Goal: Task Accomplishment & Management: Complete application form

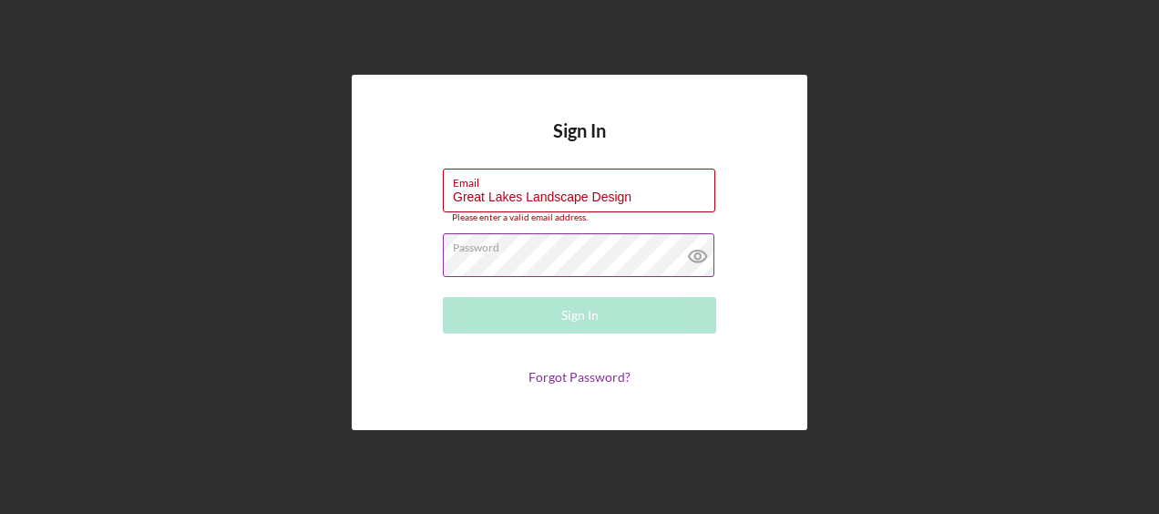
click at [691, 258] on icon at bounding box center [697, 257] width 17 height 12
click at [638, 191] on input "Great Lakes Landscape Design" at bounding box center [579, 191] width 272 height 44
drag, startPoint x: 638, startPoint y: 191, endPoint x: 323, endPoint y: 202, distance: 314.6
click at [323, 201] on div "Sign In Email Great Lakes Landscape Design Please enter a valid email address. …" at bounding box center [579, 252] width 1141 height 505
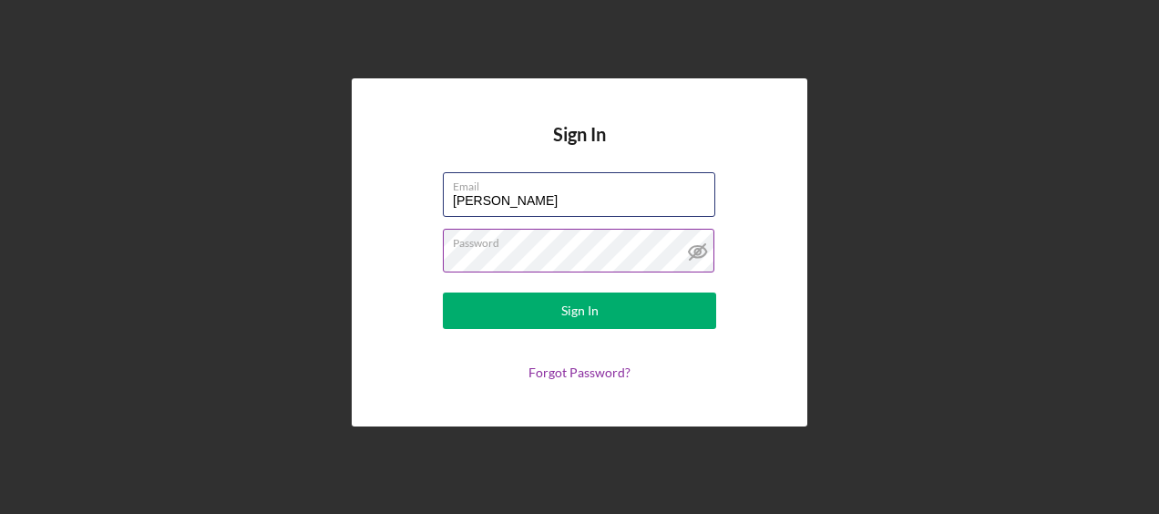
type input "[PERSON_NAME][EMAIL_ADDRESS][DOMAIN_NAME]"
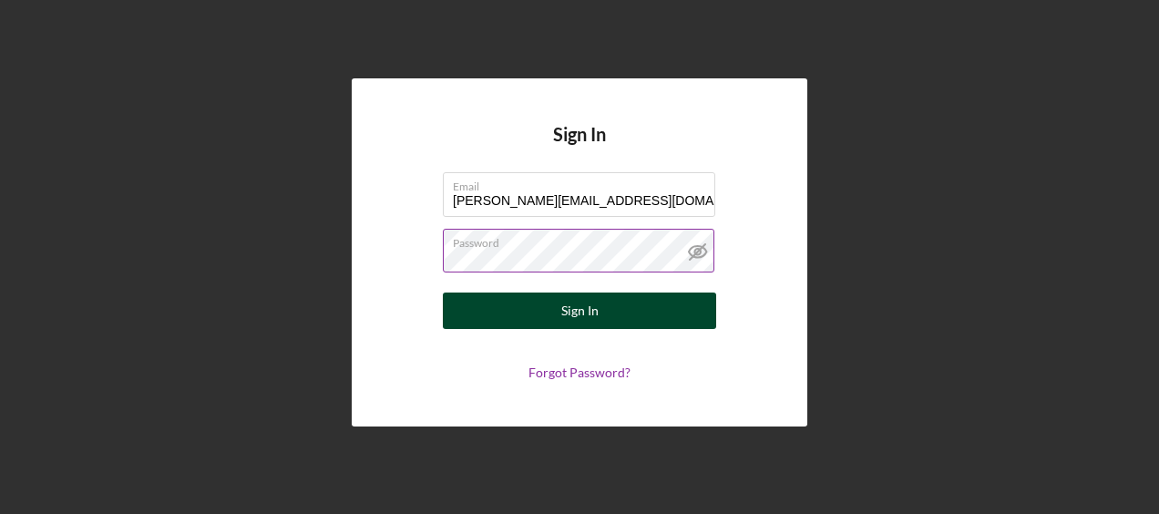
click at [563, 321] on div "Sign In" at bounding box center [579, 311] width 37 height 36
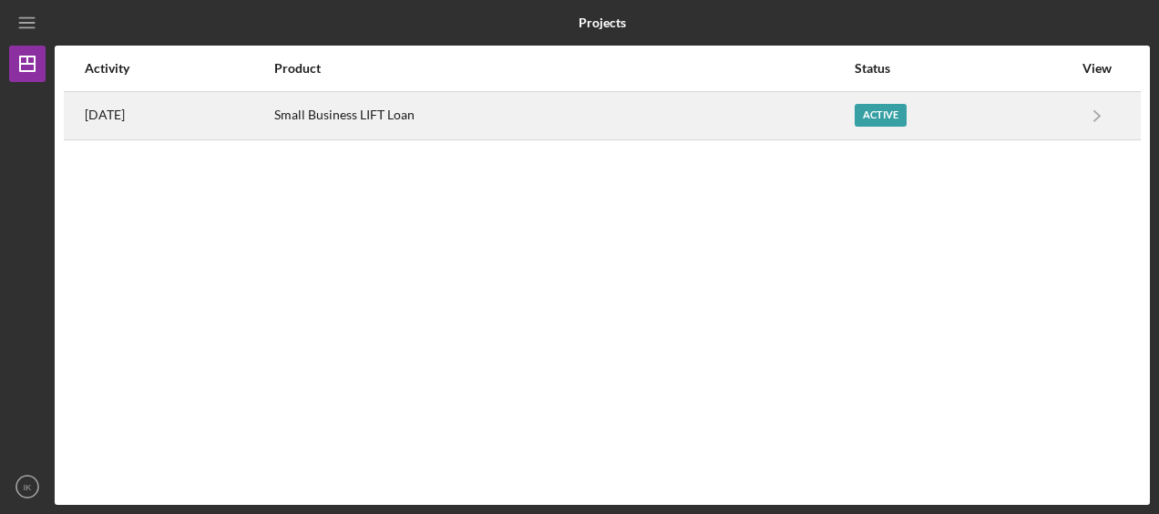
click at [897, 115] on div "Active" at bounding box center [881, 115] width 52 height 23
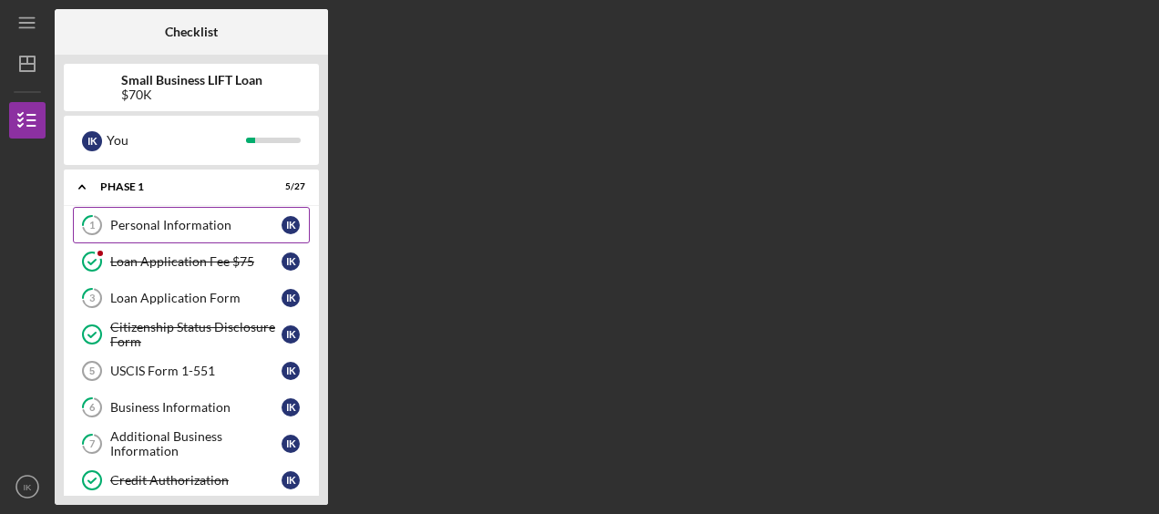
click at [230, 230] on div "Personal Information" at bounding box center [195, 225] width 171 height 15
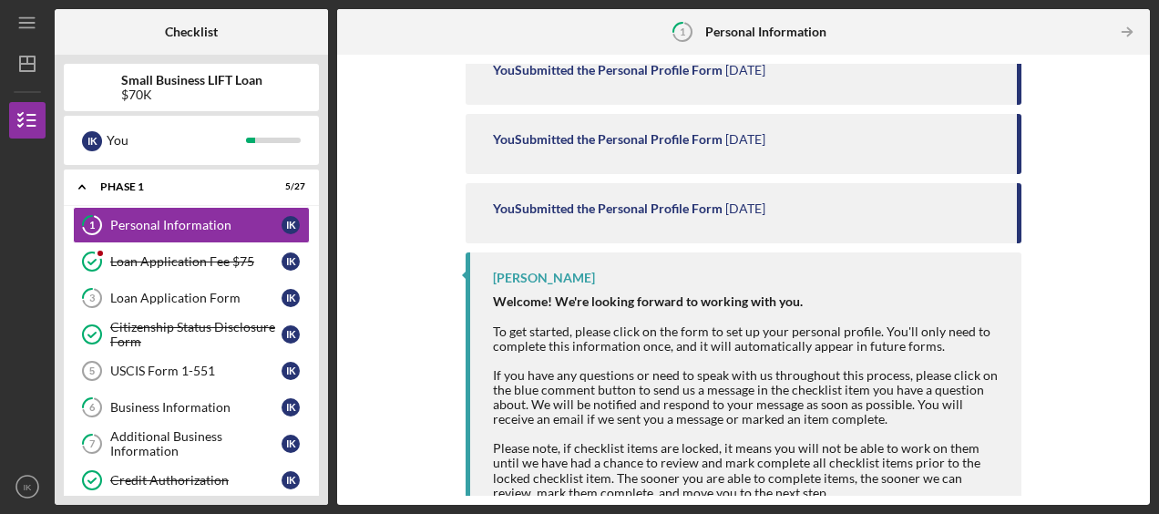
scroll to position [261, 0]
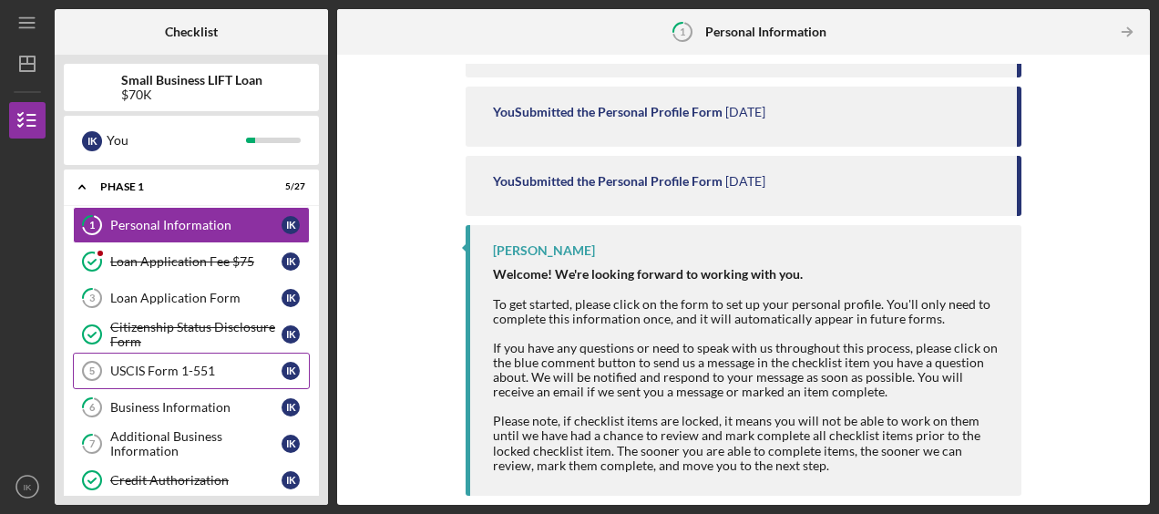
click at [214, 364] on div "USCIS Form 1-551" at bounding box center [195, 371] width 171 height 15
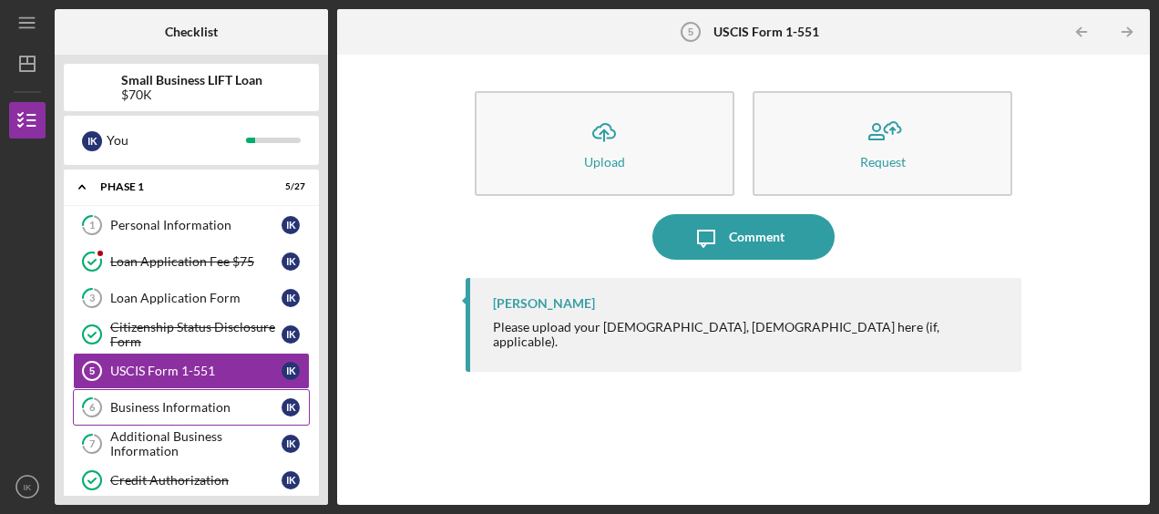
click at [210, 403] on div "Business Information" at bounding box center [195, 407] width 171 height 15
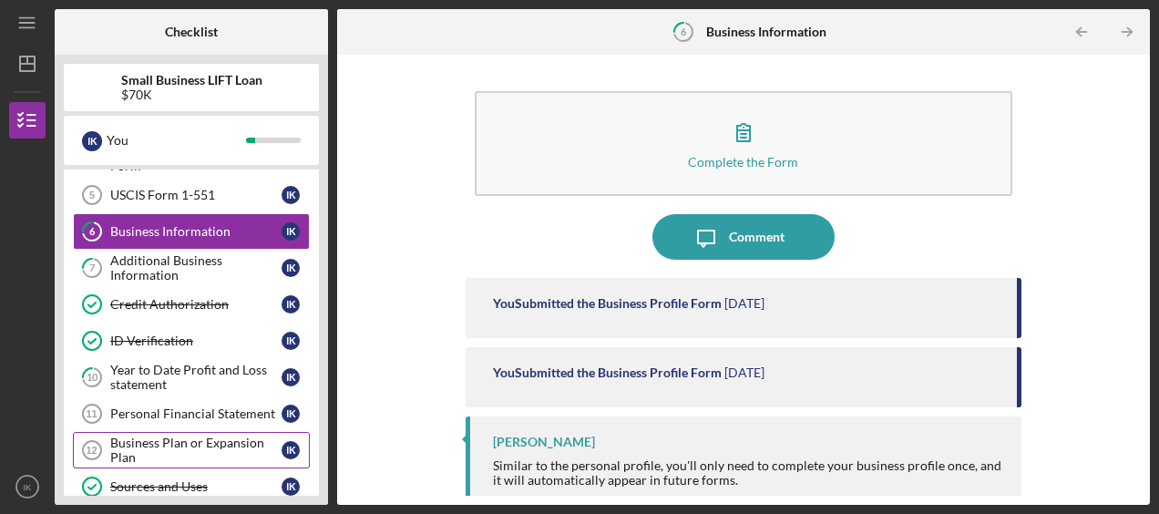
scroll to position [182, 0]
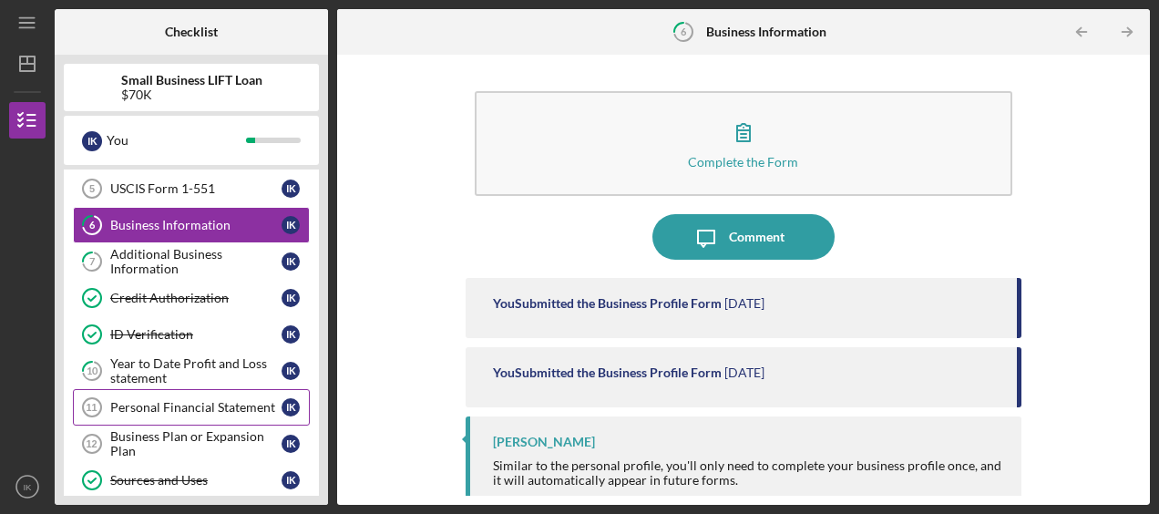
click at [218, 400] on div "Personal Financial Statement" at bounding box center [195, 407] width 171 height 15
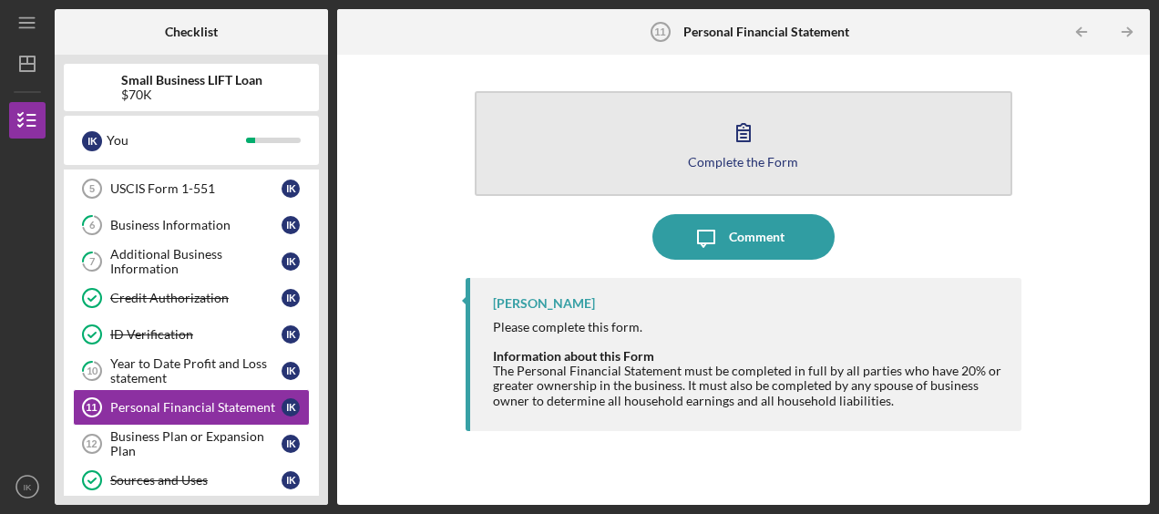
click at [717, 155] on div "Complete the Form" at bounding box center [743, 162] width 110 height 14
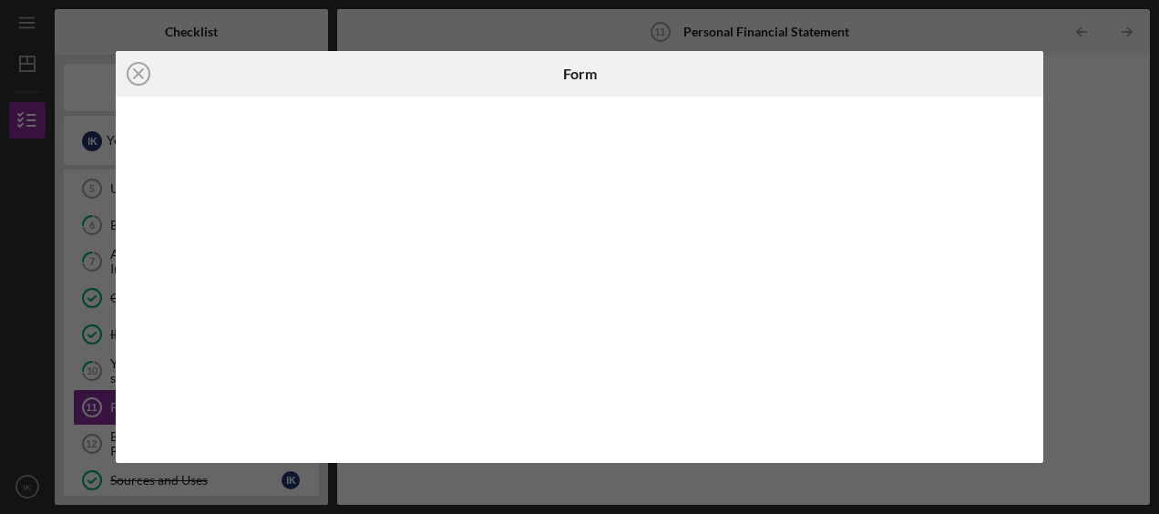
click at [1097, 84] on div "Icon/Close Form" at bounding box center [579, 257] width 1159 height 514
drag, startPoint x: 133, startPoint y: 74, endPoint x: 242, endPoint y: 173, distance: 147.7
click at [133, 71] on icon "Icon/Close" at bounding box center [139, 74] width 46 height 46
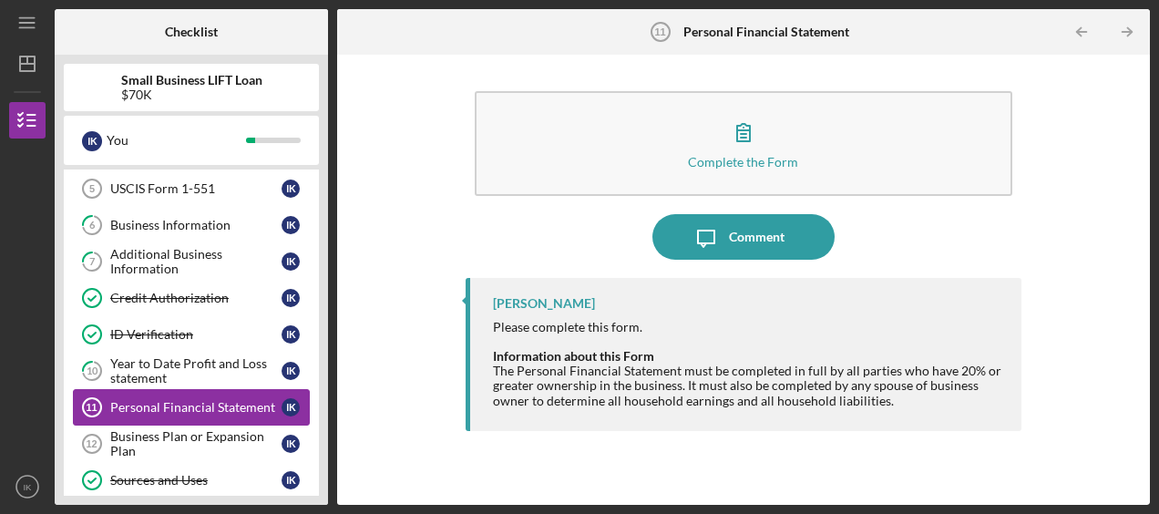
scroll to position [273, 0]
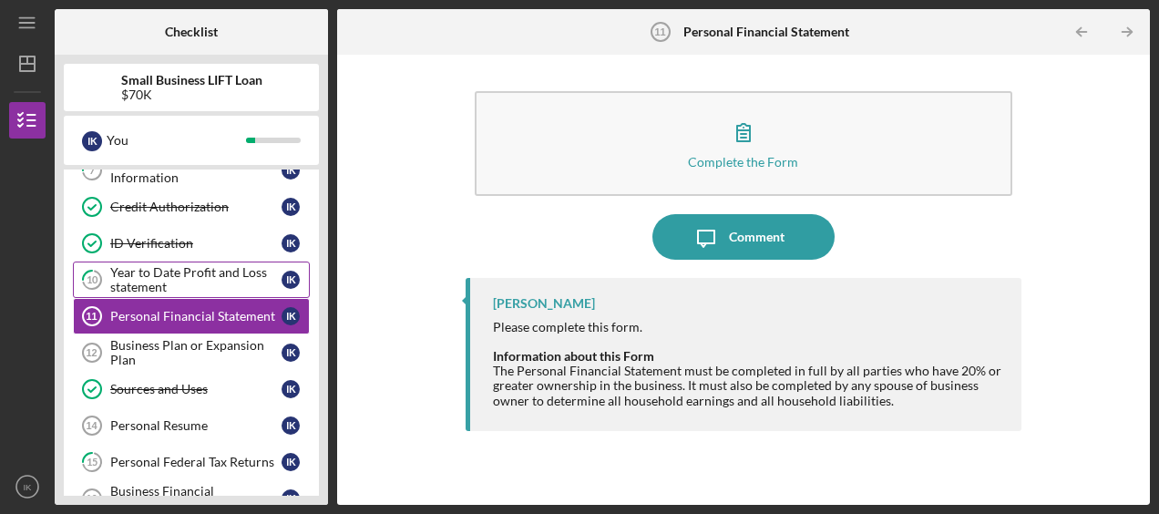
click at [193, 271] on div "Year to Date Profit and Loss statement" at bounding box center [195, 279] width 171 height 29
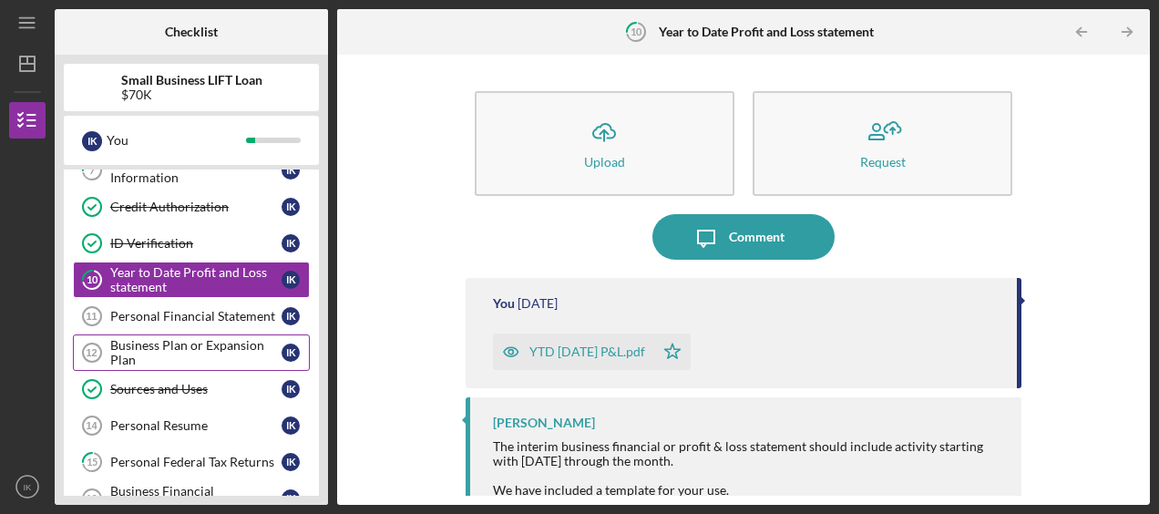
click at [206, 338] on div "Business Plan or Expansion Plan" at bounding box center [195, 352] width 171 height 29
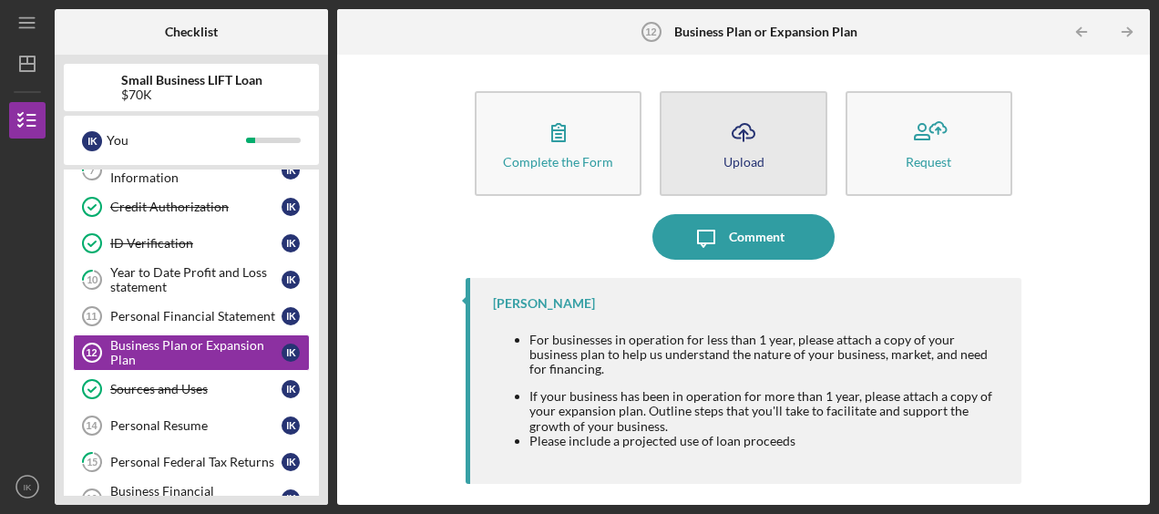
click at [740, 128] on icon "Icon/Upload" at bounding box center [744, 132] width 46 height 46
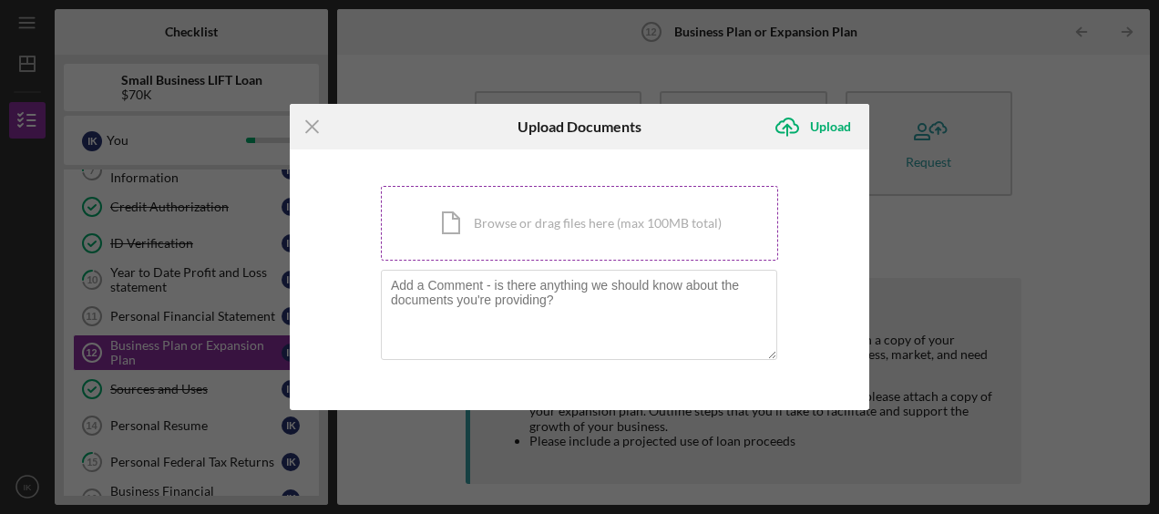
click at [549, 228] on div "Icon/Document Browse or drag files here (max 100MB total) Tap to choose files o…" at bounding box center [579, 223] width 397 height 75
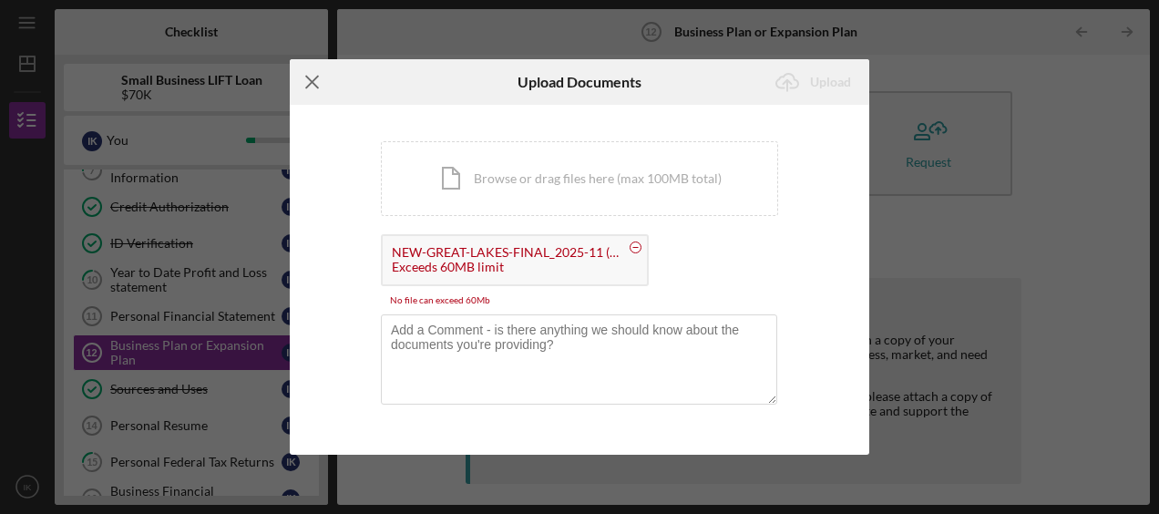
click at [306, 75] on icon "Icon/Menu Close" at bounding box center [313, 82] width 46 height 46
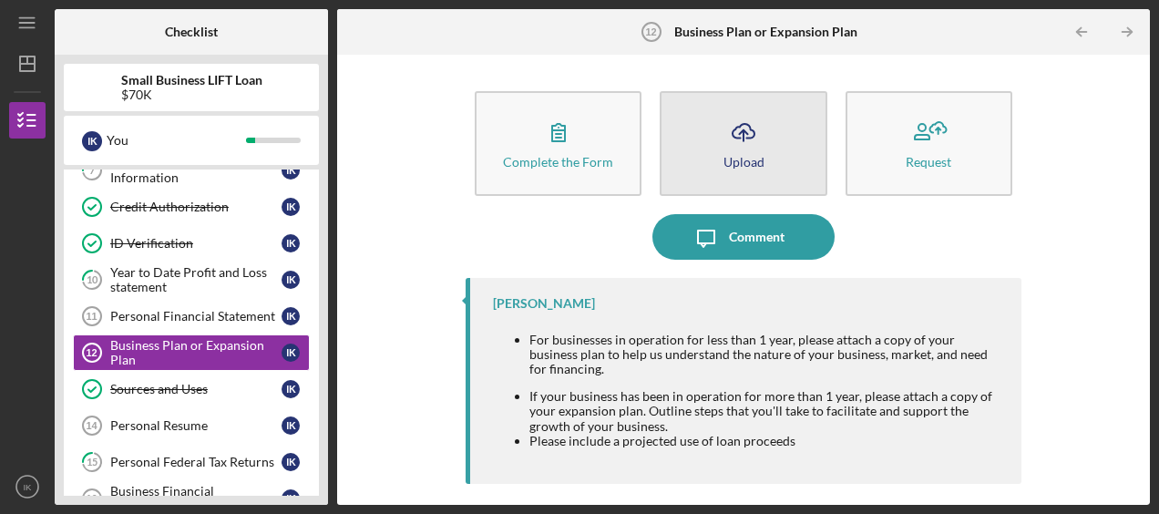
click at [739, 120] on icon "Icon/Upload" at bounding box center [744, 132] width 46 height 46
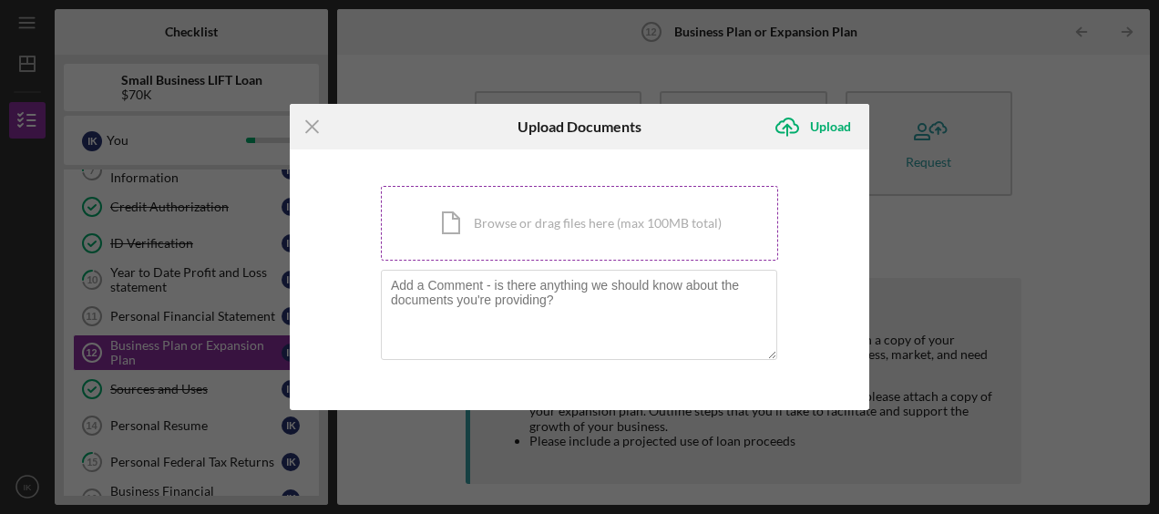
click at [514, 237] on div "Icon/Document Browse or drag files here (max 100MB total) Tap to choose files o…" at bounding box center [579, 223] width 397 height 75
click at [525, 251] on div "Icon/Document Browse or drag files here (max 100MB total) Tap to choose files o…" at bounding box center [579, 223] width 397 height 75
click at [529, 217] on div "Icon/Document Browse or drag files here (max 100MB total) Tap to choose files o…" at bounding box center [579, 223] width 397 height 75
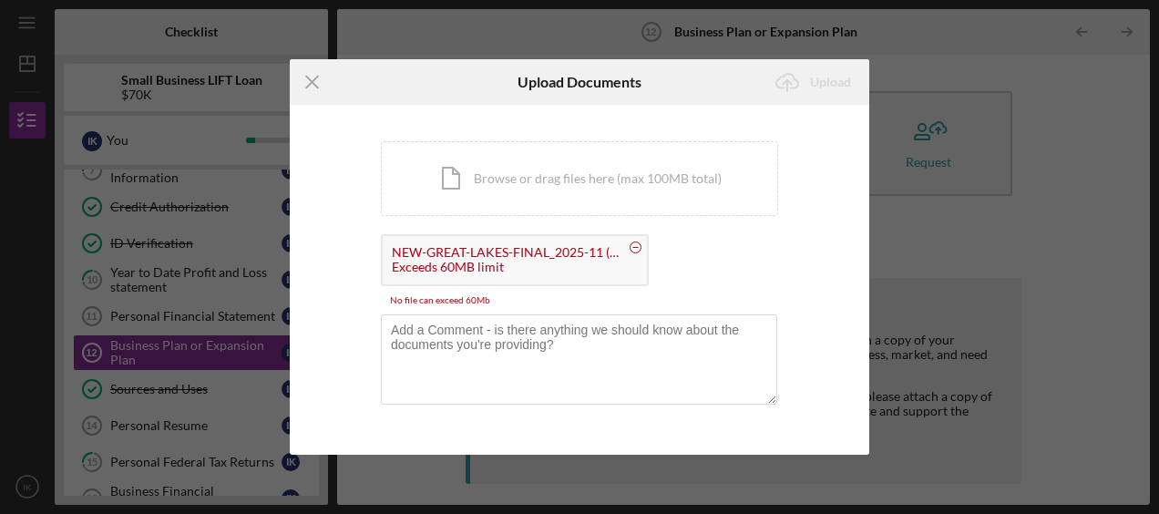
click at [634, 246] on circle at bounding box center [636, 247] width 11 height 11
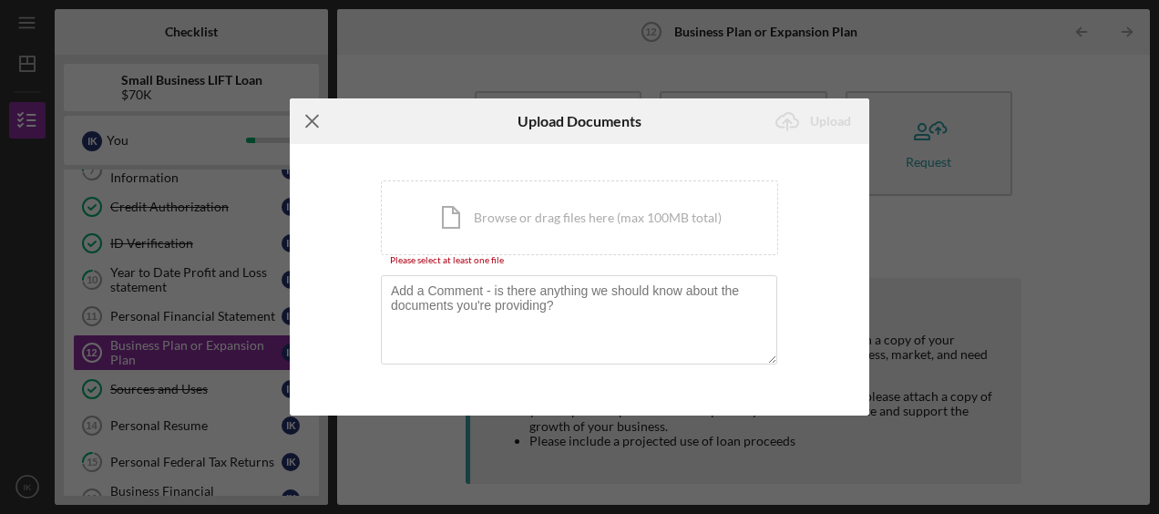
click at [313, 122] on line at bounding box center [312, 122] width 12 height 12
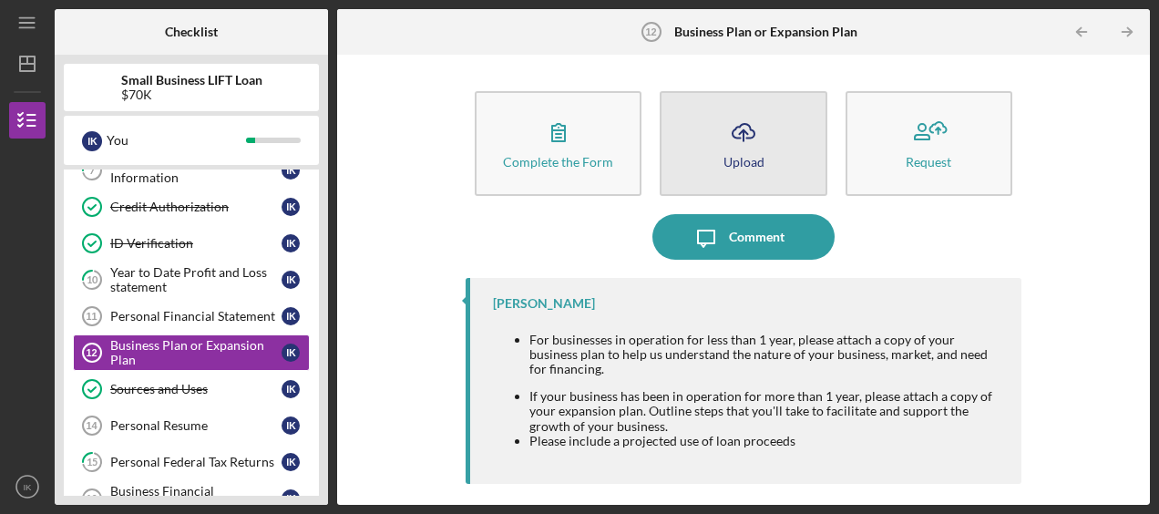
click at [754, 132] on icon "Icon/Upload" at bounding box center [744, 132] width 46 height 46
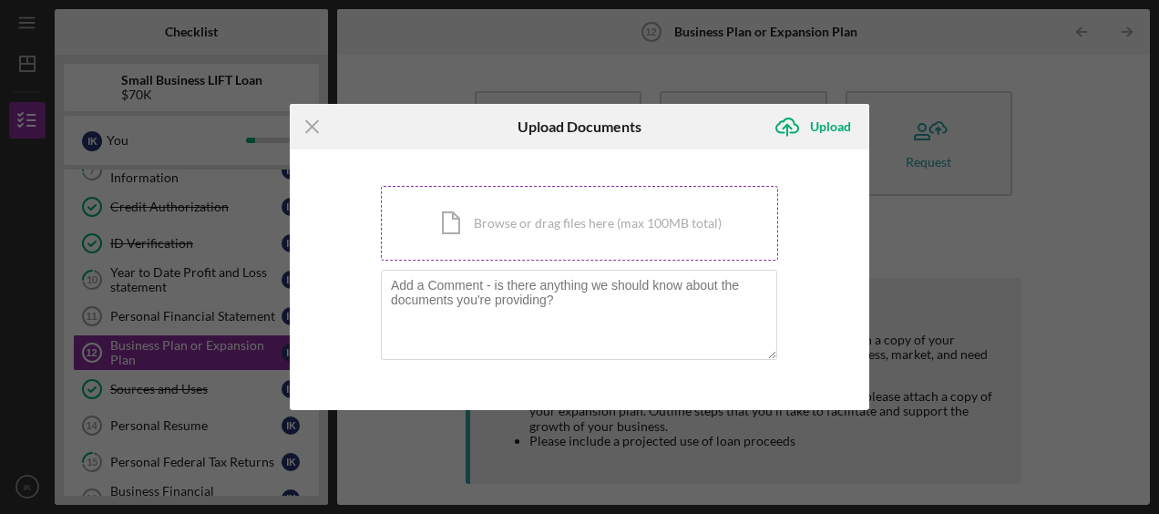
click at [552, 251] on div "Icon/Document Browse or drag files here (max 100MB total) Tap to choose files o…" at bounding box center [579, 223] width 397 height 75
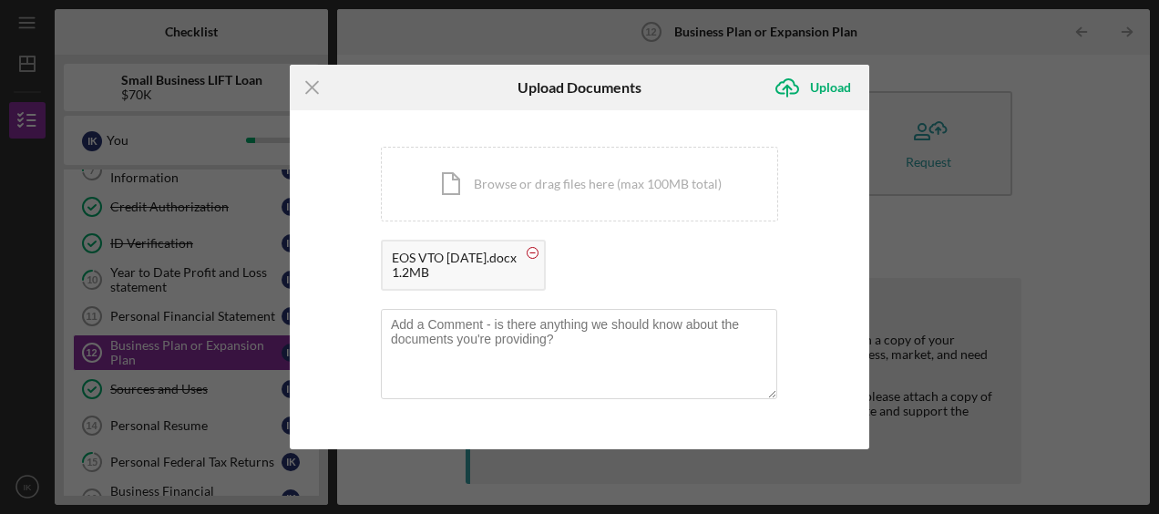
click at [534, 252] on circle at bounding box center [533, 253] width 11 height 11
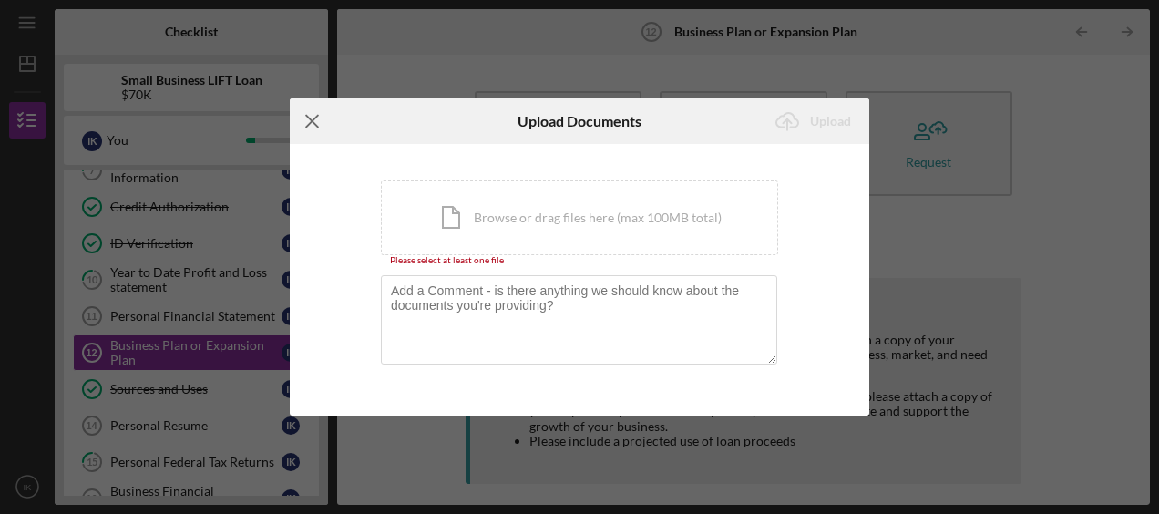
click at [306, 120] on icon "Icon/Menu Close" at bounding box center [313, 121] width 46 height 46
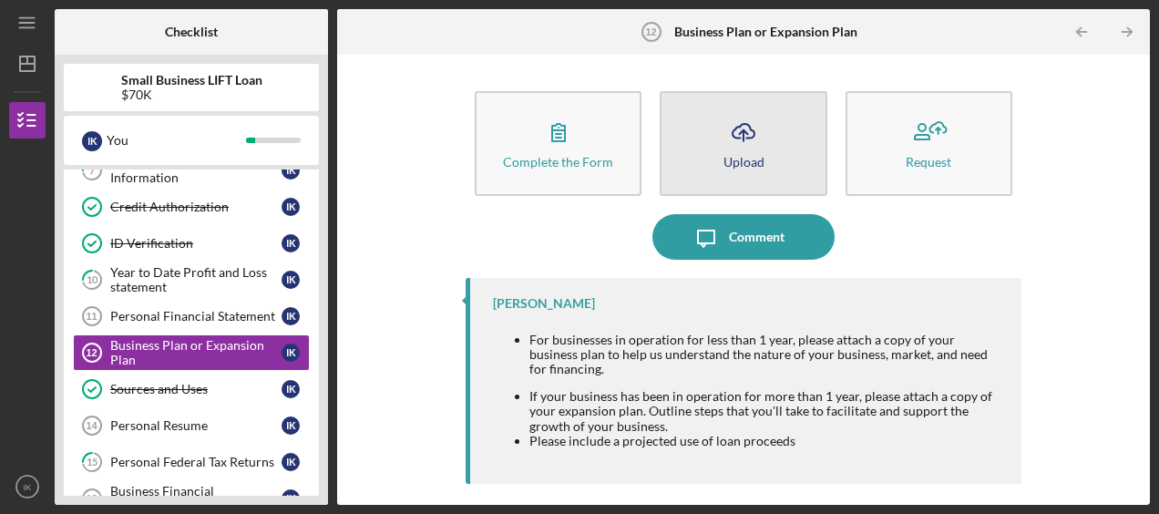
click at [744, 133] on g "button" at bounding box center [744, 132] width 22 height 17
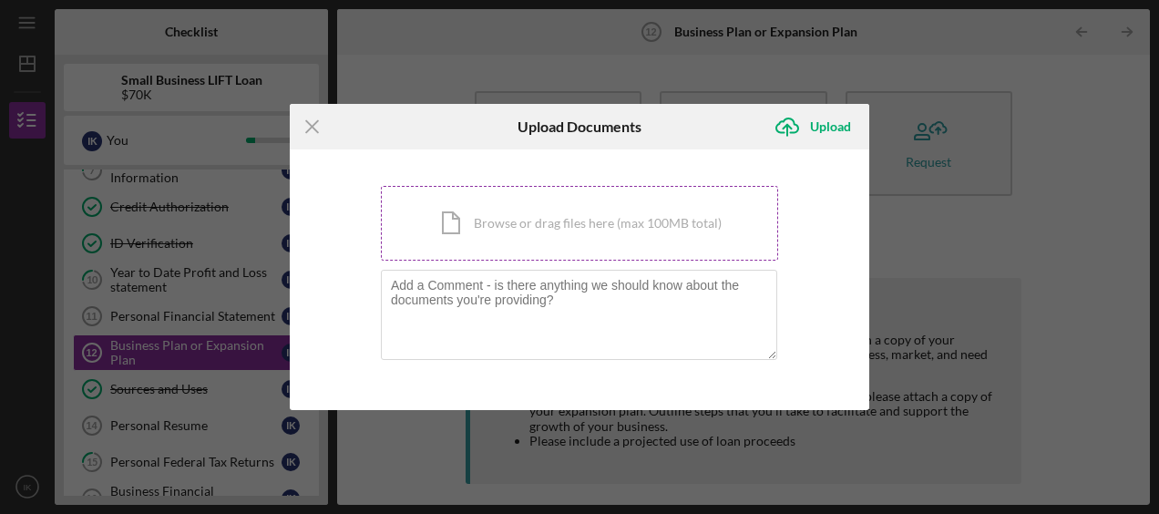
click at [568, 208] on div "Icon/Document Browse or drag files here (max 100MB total) Tap to choose files o…" at bounding box center [579, 223] width 397 height 75
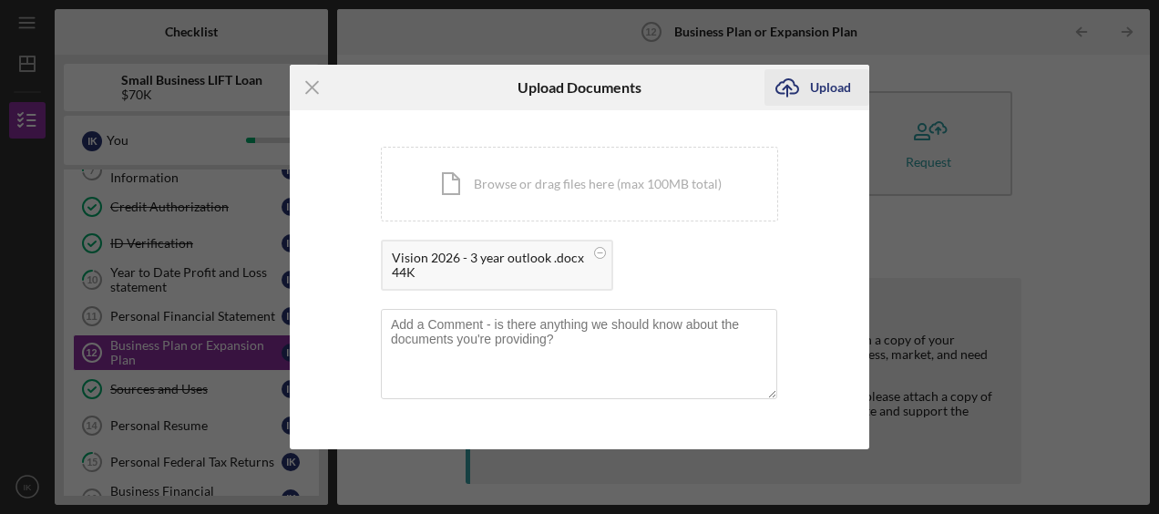
click at [833, 80] on div "Upload" at bounding box center [830, 87] width 41 height 36
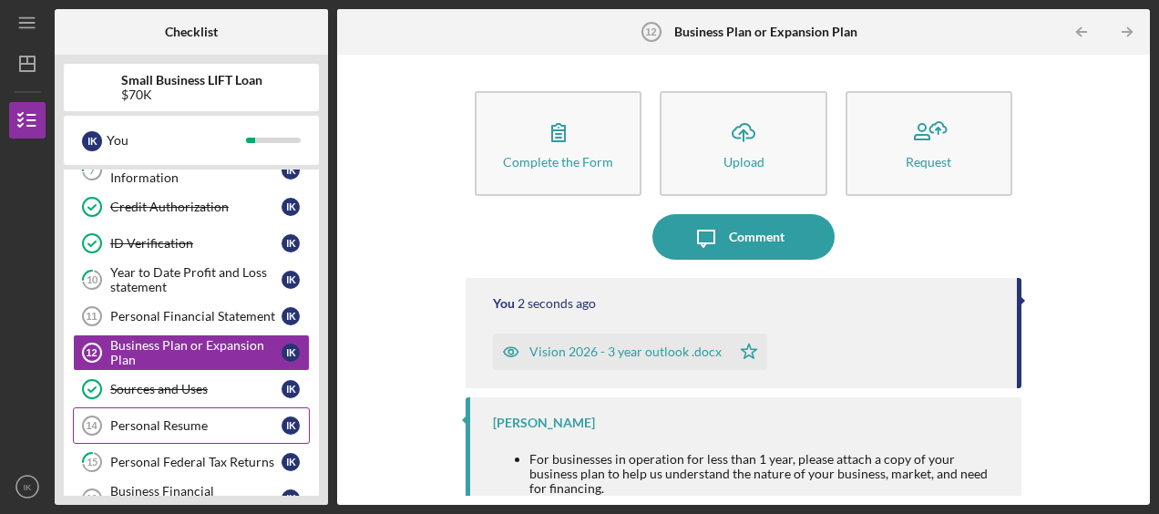
click at [159, 418] on div "Personal Resume" at bounding box center [195, 425] width 171 height 15
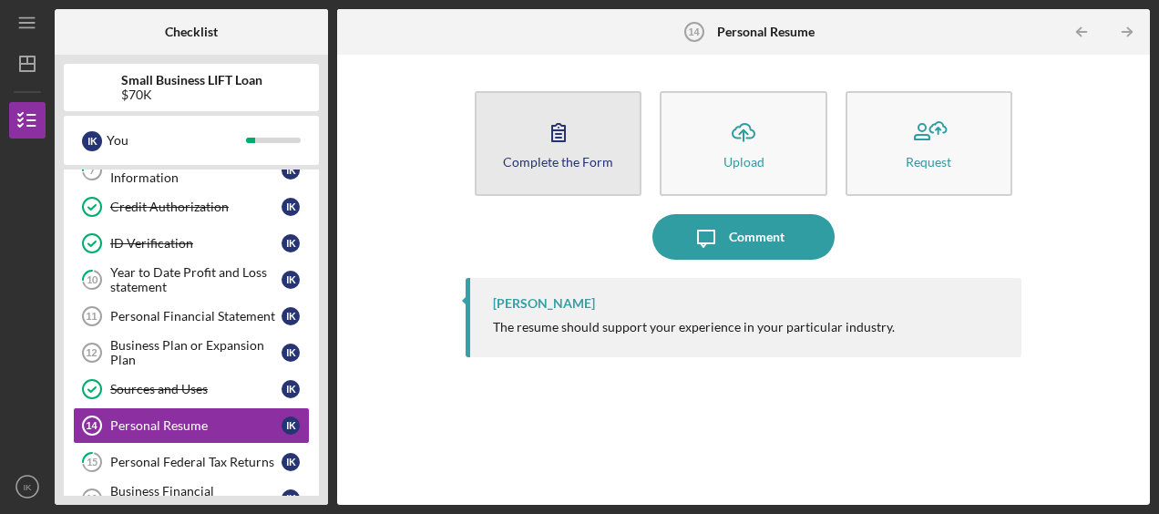
click at [551, 142] on icon "button" at bounding box center [559, 132] width 46 height 46
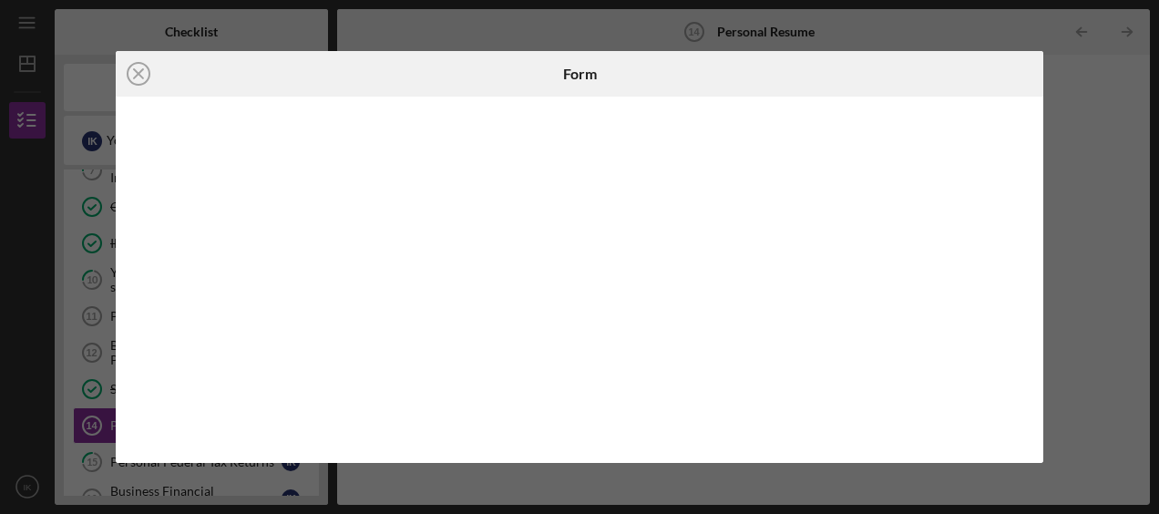
click at [135, 67] on icon "Icon/Close" at bounding box center [139, 74] width 46 height 46
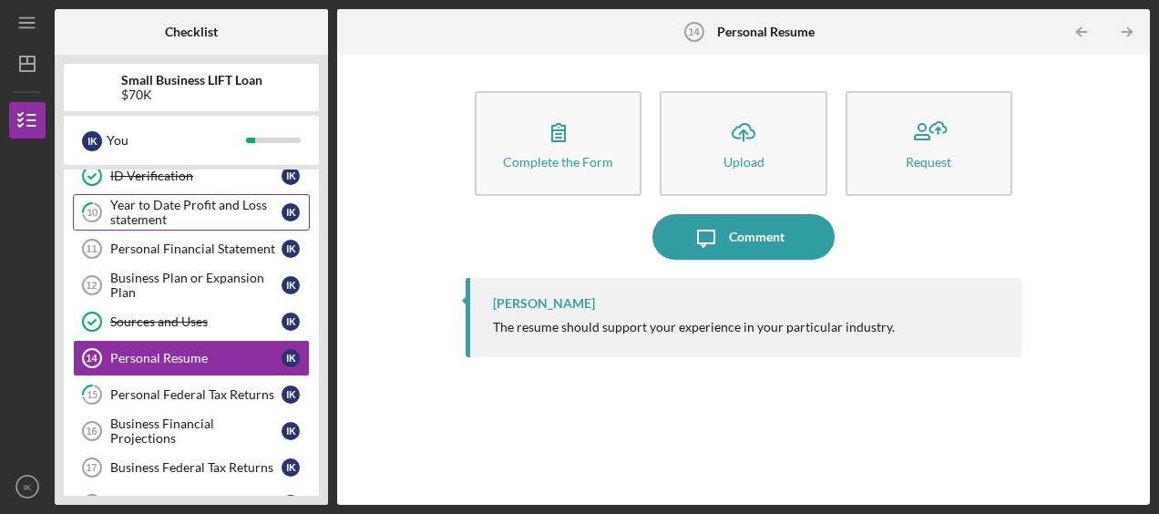
scroll to position [364, 0]
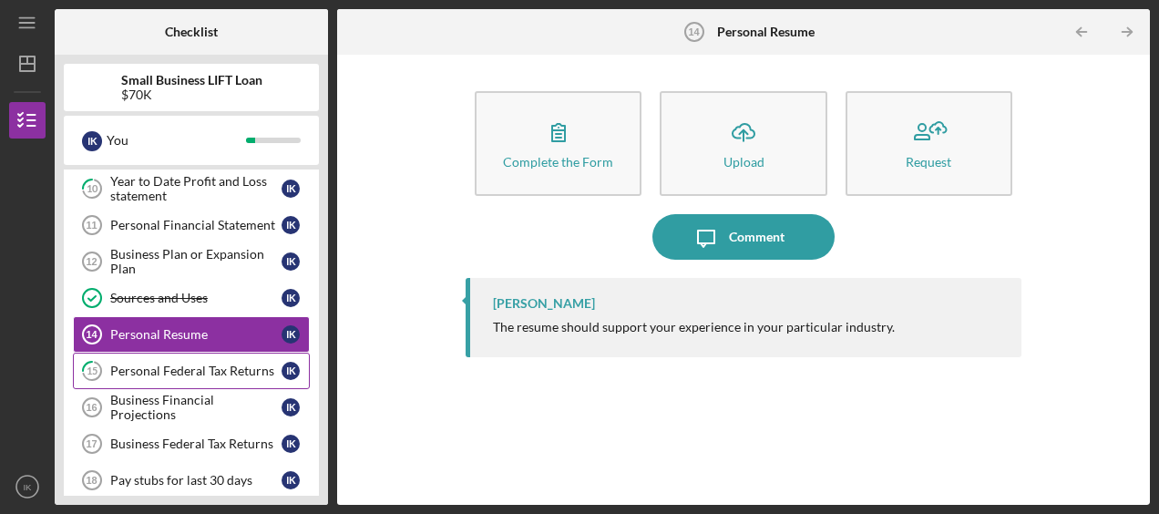
click at [217, 364] on div "Personal Federal Tax Returns" at bounding box center [195, 371] width 171 height 15
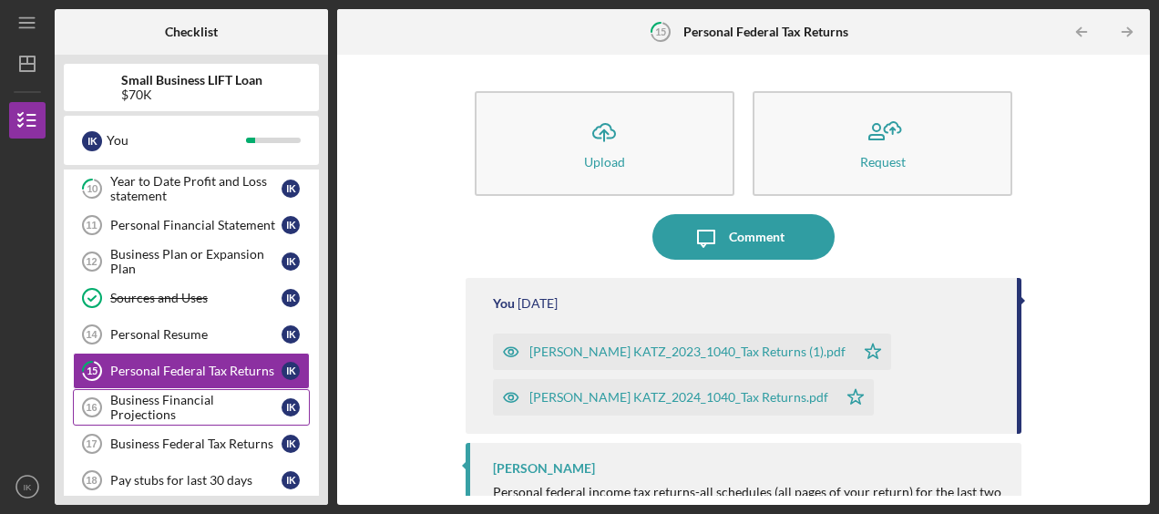
click at [193, 396] on div "Business Financial Projections" at bounding box center [195, 407] width 171 height 29
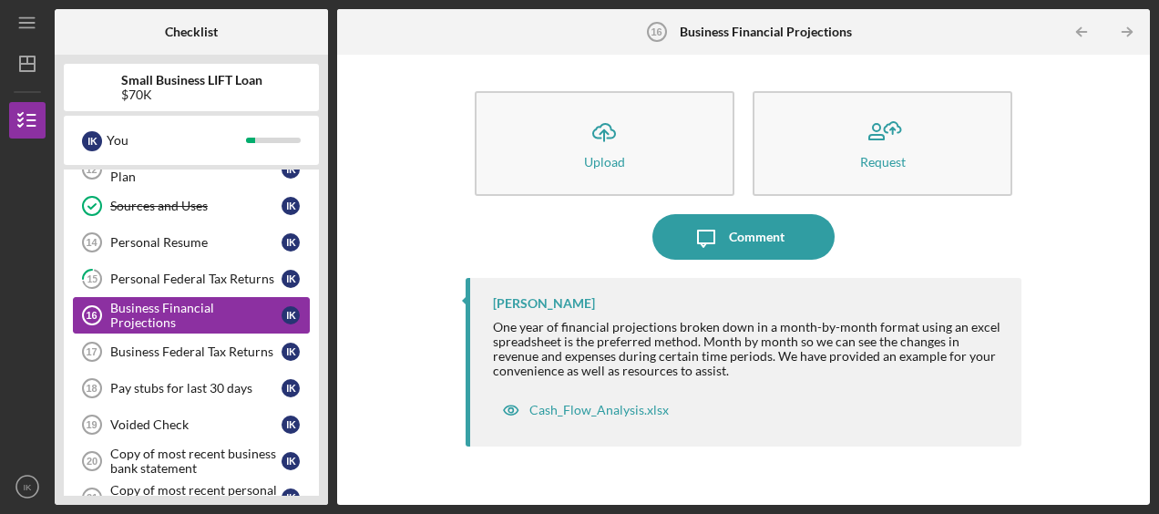
scroll to position [547, 0]
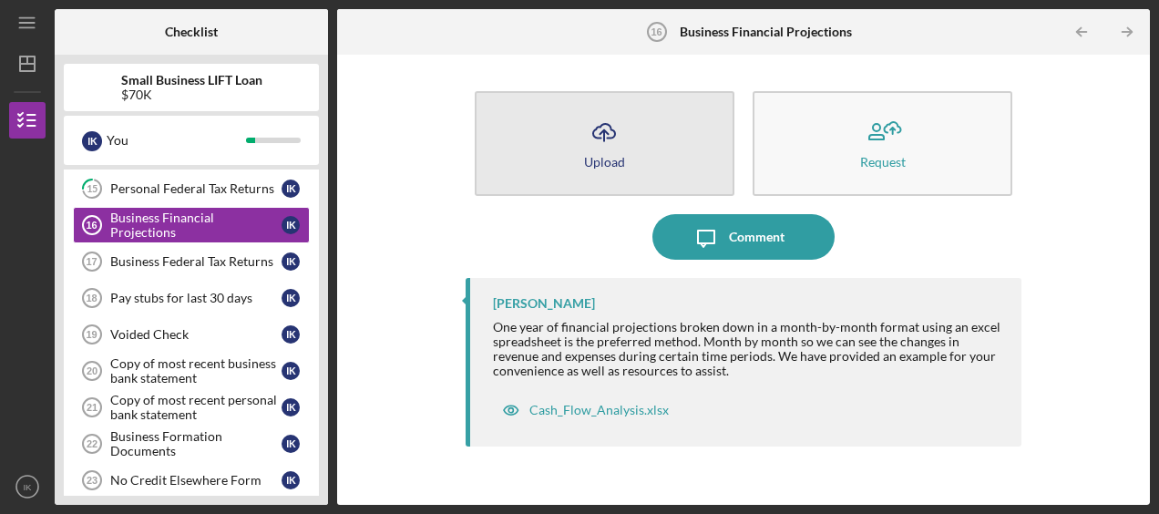
click at [590, 155] on div "Upload" at bounding box center [604, 162] width 41 height 14
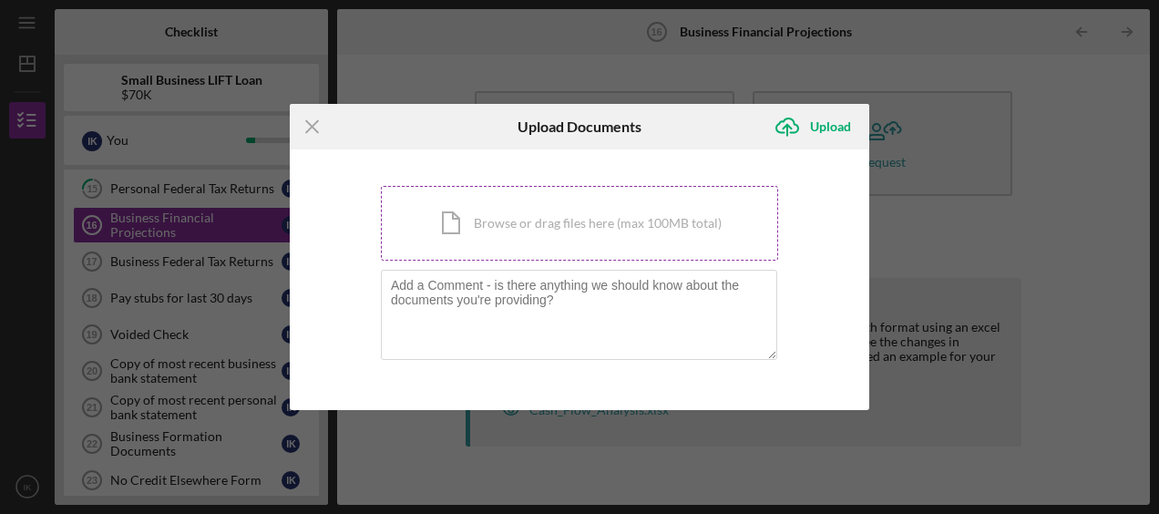
click at [521, 220] on div "Icon/Document Browse or drag files here (max 100MB total) Tap to choose files o…" at bounding box center [579, 223] width 397 height 75
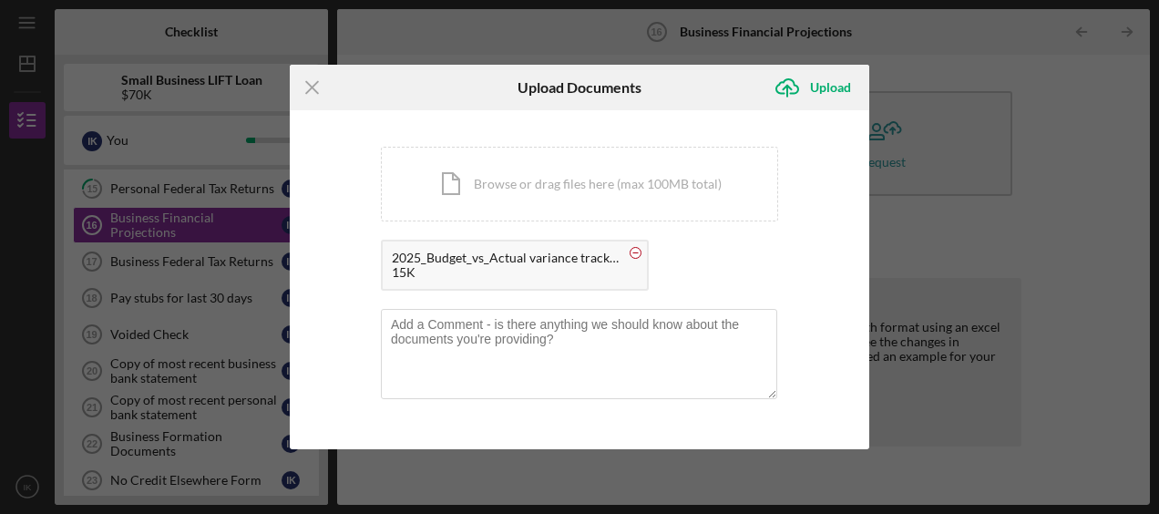
click at [632, 253] on circle at bounding box center [636, 253] width 11 height 11
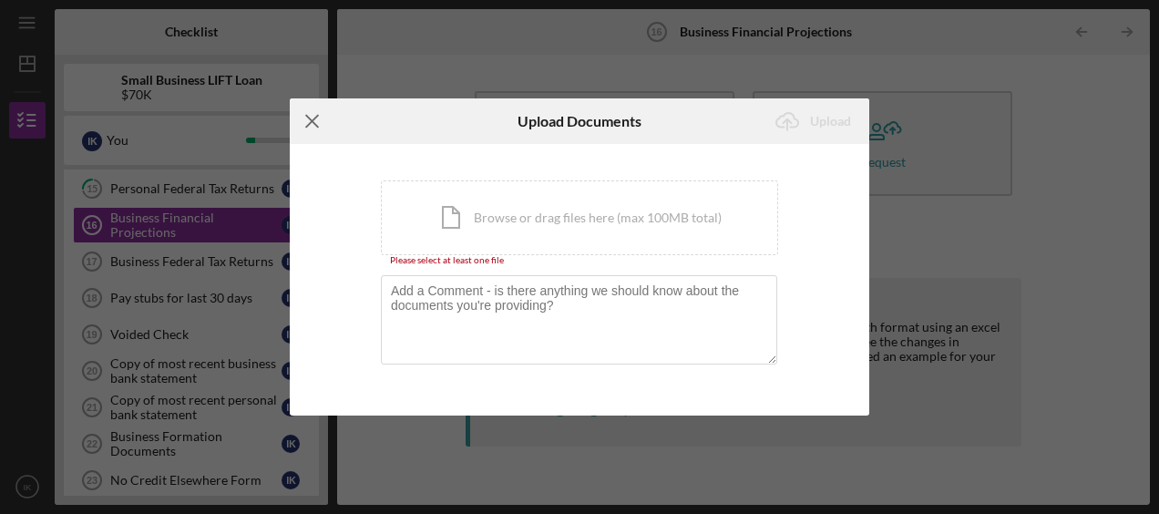
click at [317, 122] on icon "Icon/Menu Close" at bounding box center [313, 121] width 46 height 46
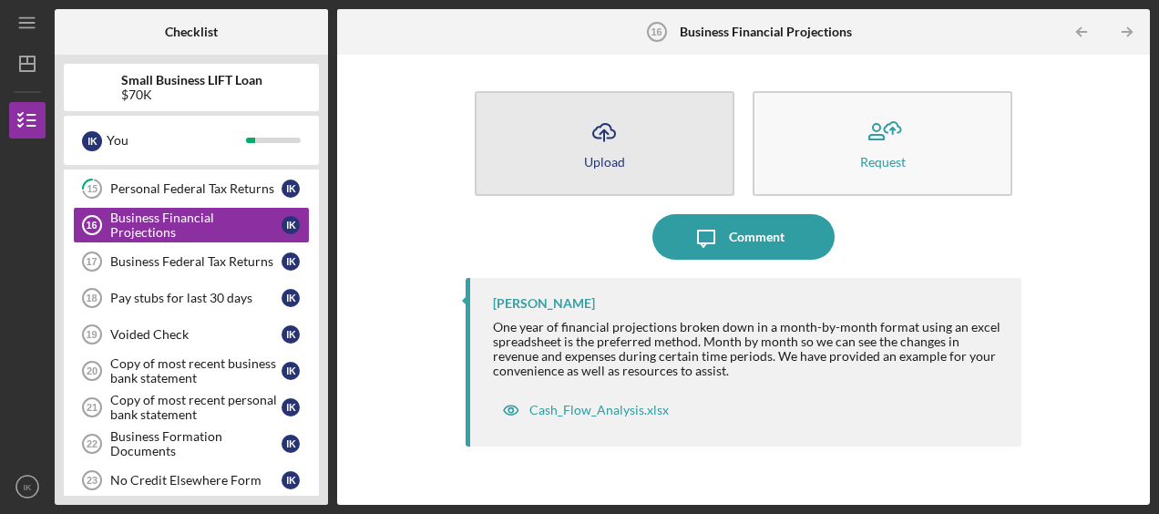
click at [624, 141] on icon "Icon/Upload" at bounding box center [604, 132] width 46 height 46
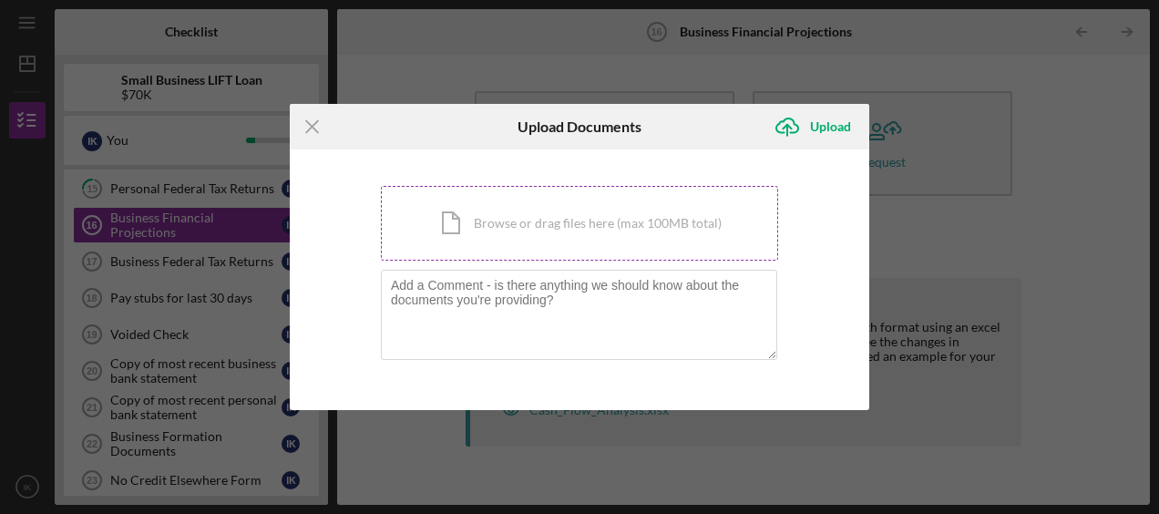
click at [523, 219] on div "Icon/Document Browse or drag files here (max 100MB total) Tap to choose files o…" at bounding box center [579, 223] width 397 height 75
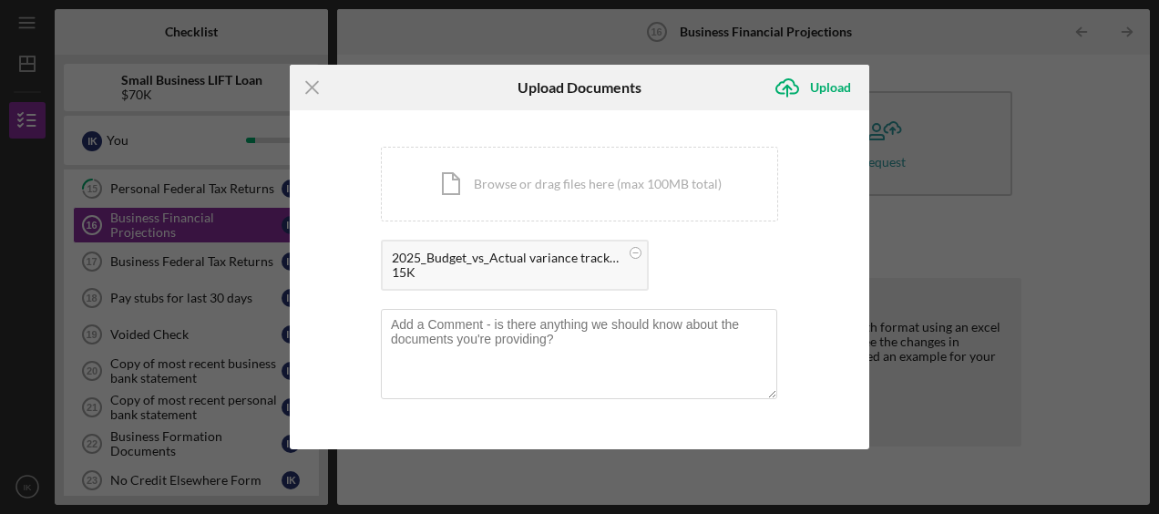
click at [459, 259] on div "2025_Budget_vs_Actual variance tracker.xlsx" at bounding box center [506, 258] width 228 height 15
drag, startPoint x: 459, startPoint y: 259, endPoint x: 623, endPoint y: 251, distance: 164.2
click at [623, 251] on div "2025_Budget_vs_Actual variance tracker.xlsx 15K" at bounding box center [515, 265] width 268 height 51
click at [631, 252] on circle at bounding box center [636, 253] width 11 height 11
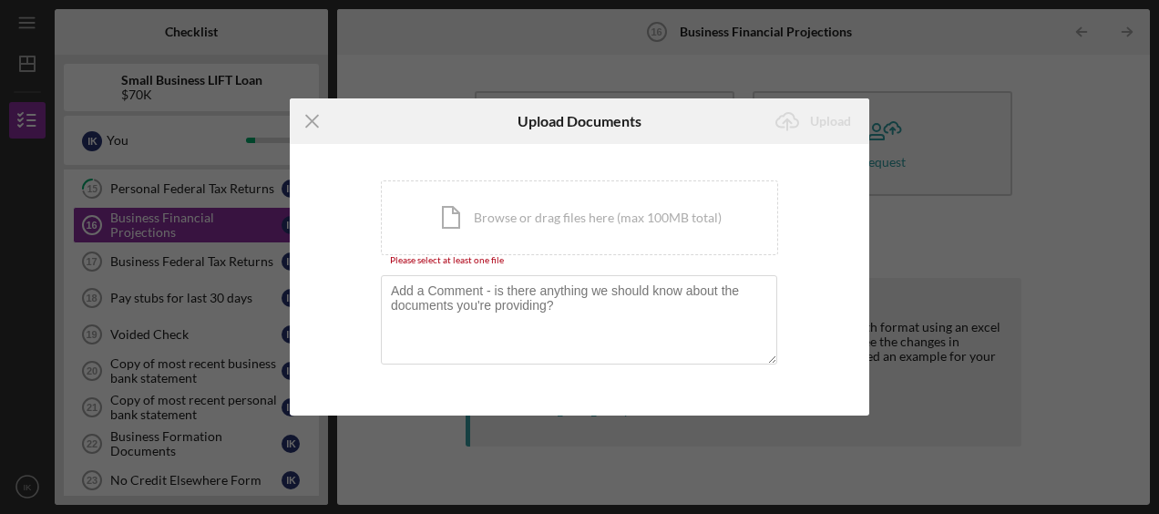
click at [311, 121] on line at bounding box center [312, 122] width 12 height 12
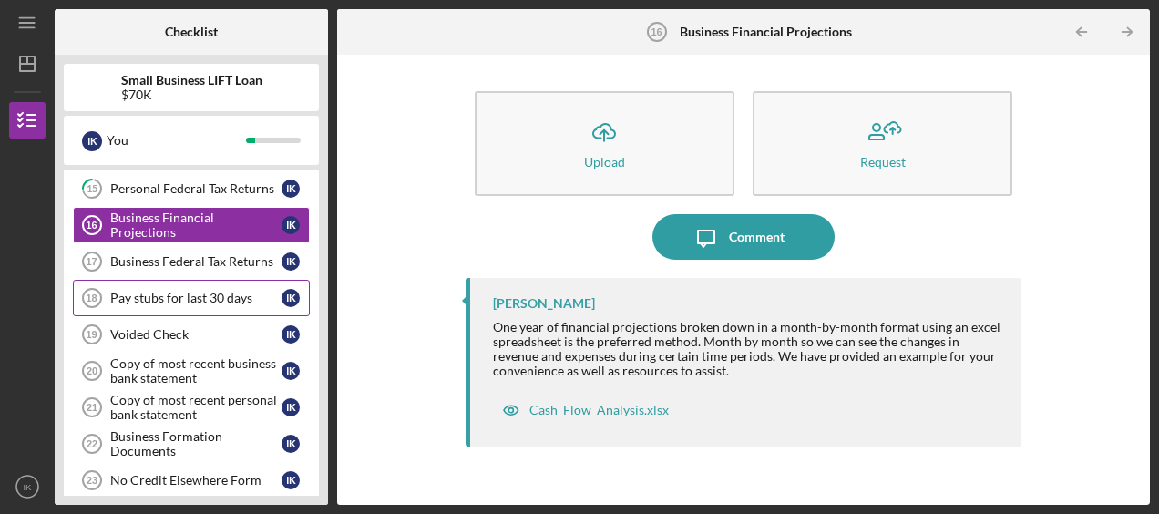
click at [170, 291] on div "Pay stubs for last 30 days" at bounding box center [195, 298] width 171 height 15
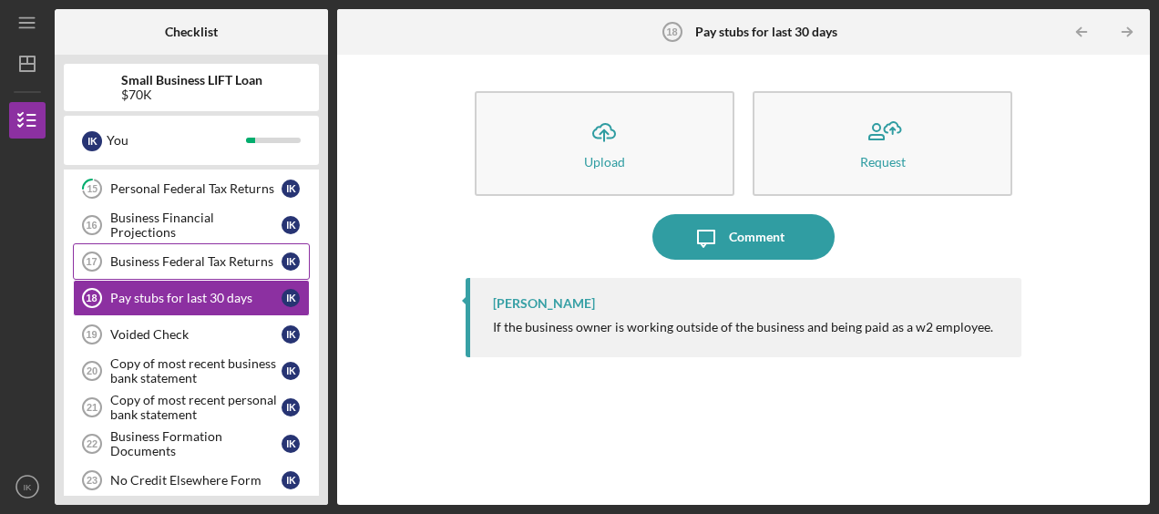
click at [165, 257] on div "Business Federal Tax Returns" at bounding box center [195, 261] width 171 height 15
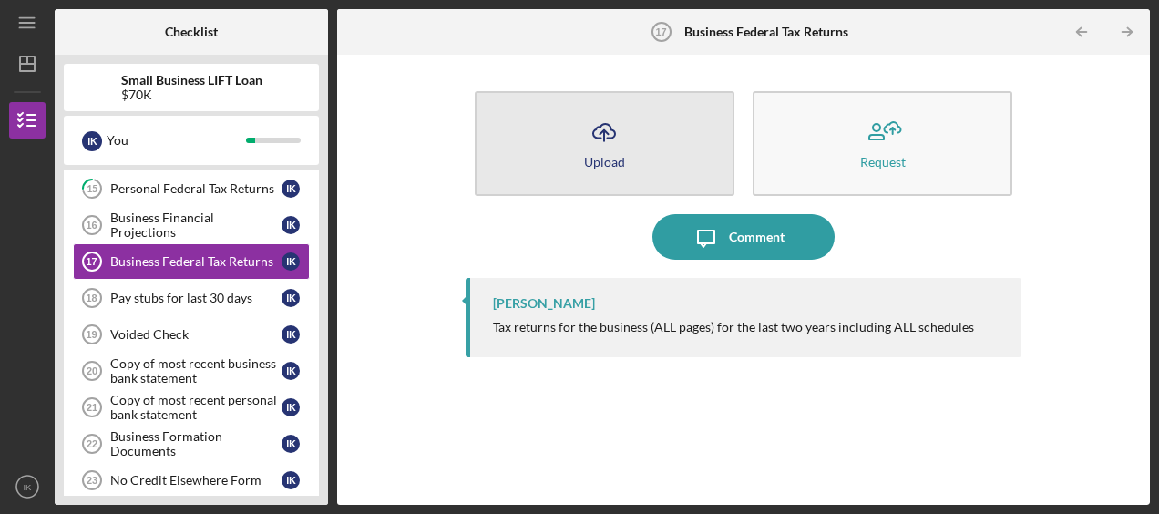
click at [607, 125] on icon "Icon/Upload" at bounding box center [604, 132] width 46 height 46
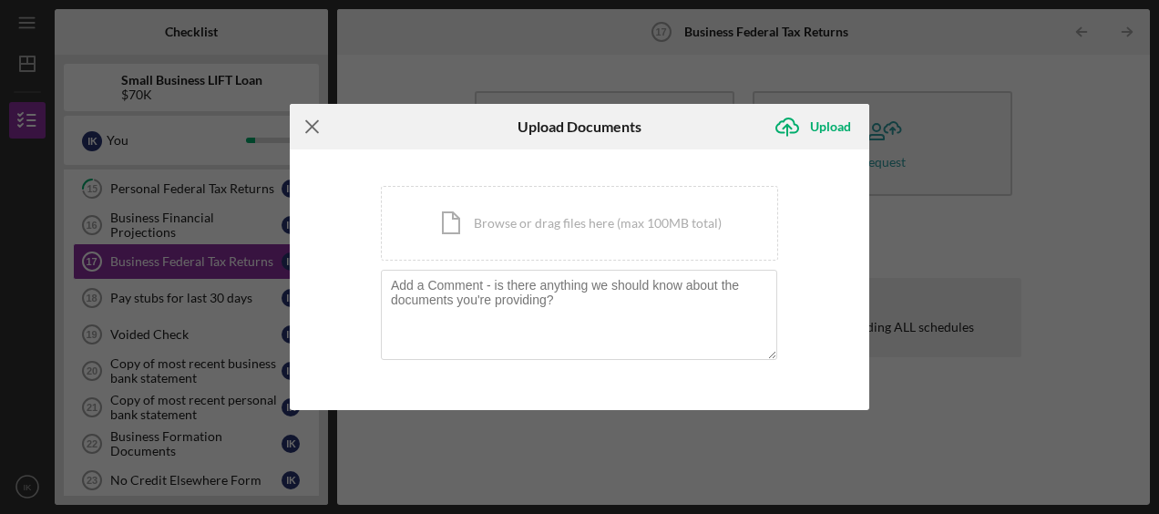
click at [313, 128] on line at bounding box center [312, 127] width 12 height 12
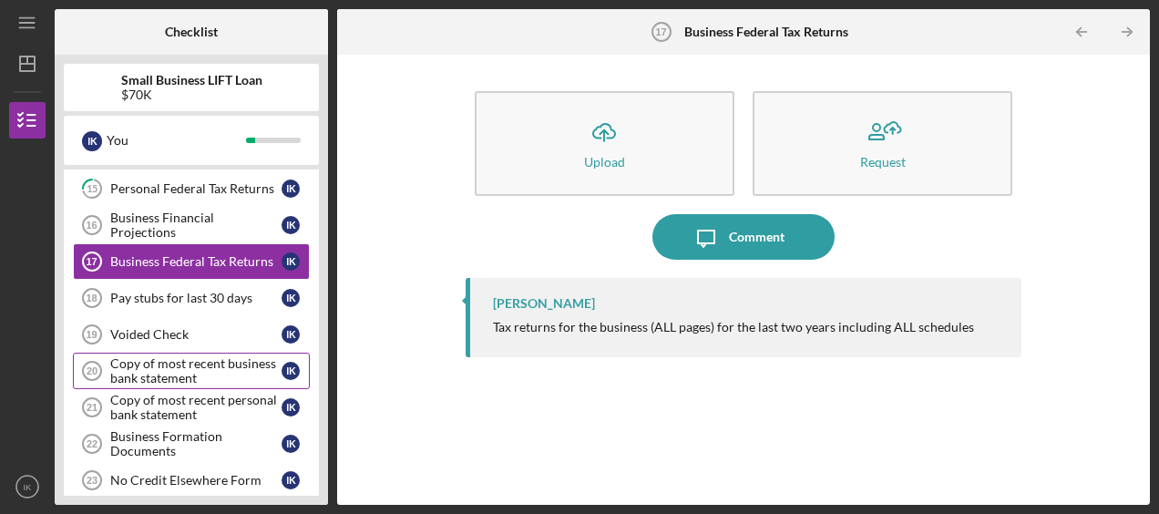
click at [157, 356] on div "Copy of most recent business bank statement" at bounding box center [195, 370] width 171 height 29
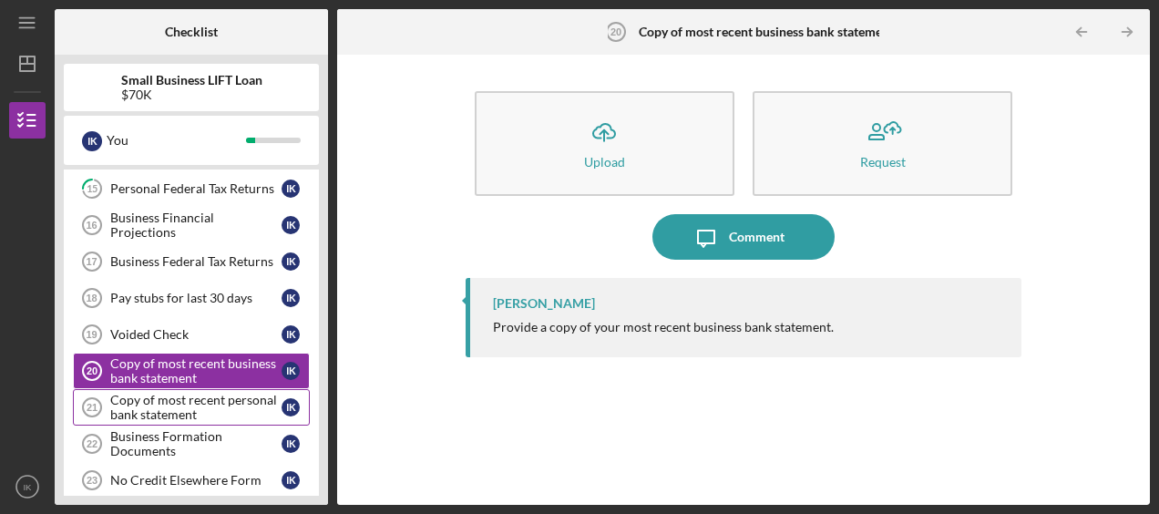
click at [165, 396] on div "Copy of most recent personal bank statement" at bounding box center [195, 407] width 171 height 29
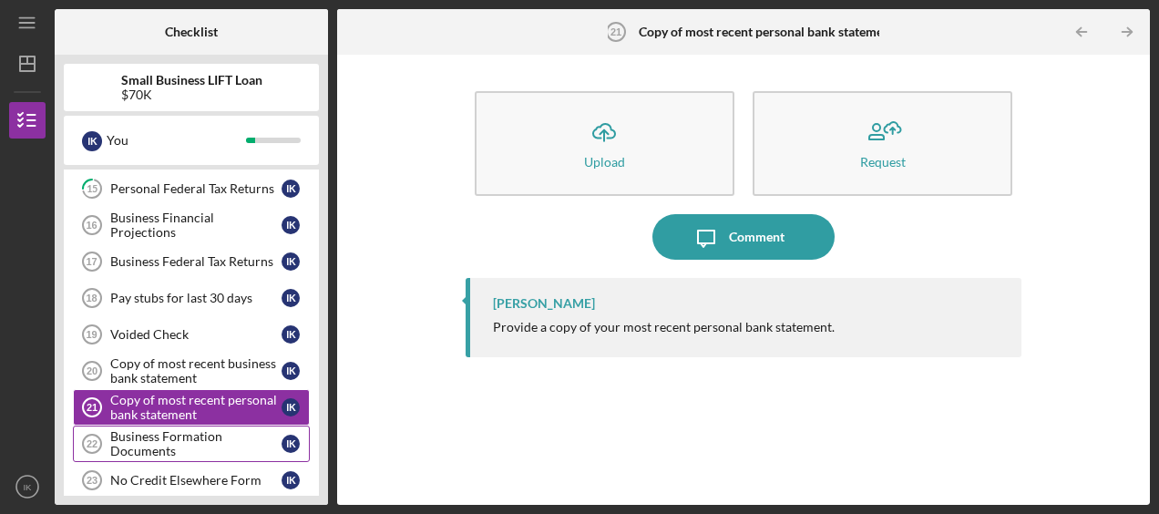
click at [168, 436] on div "Business Formation Documents" at bounding box center [195, 443] width 171 height 29
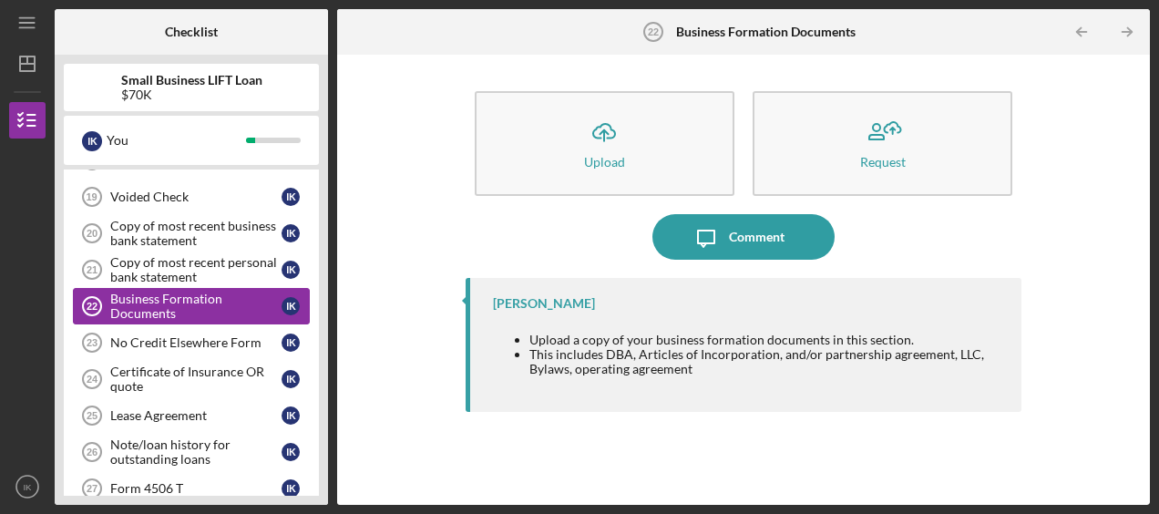
scroll to position [729, 0]
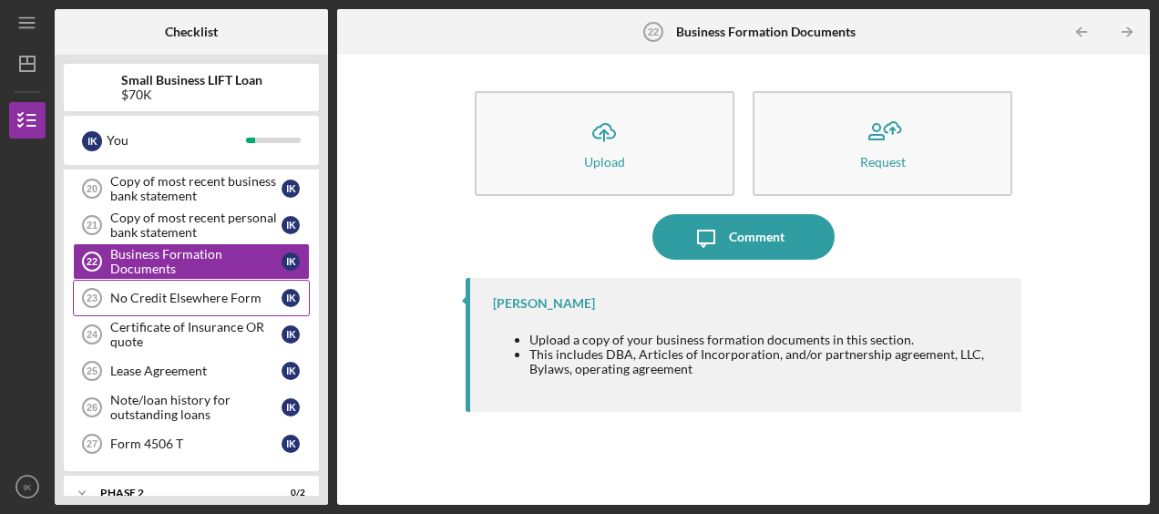
click at [179, 291] on div "No Credit Elsewhere Form" at bounding box center [195, 298] width 171 height 15
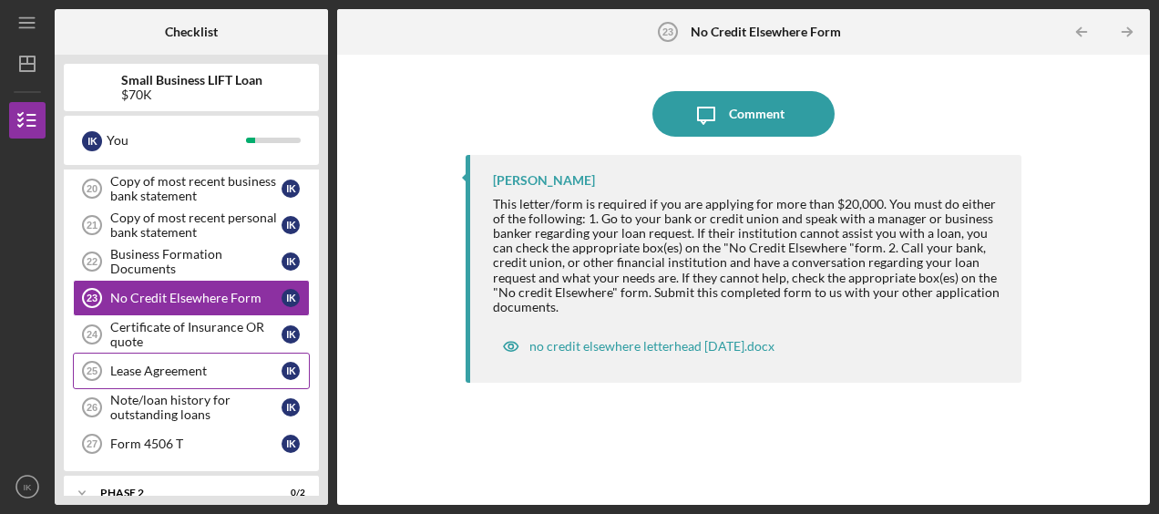
click at [186, 364] on div "Lease Agreement" at bounding box center [195, 371] width 171 height 15
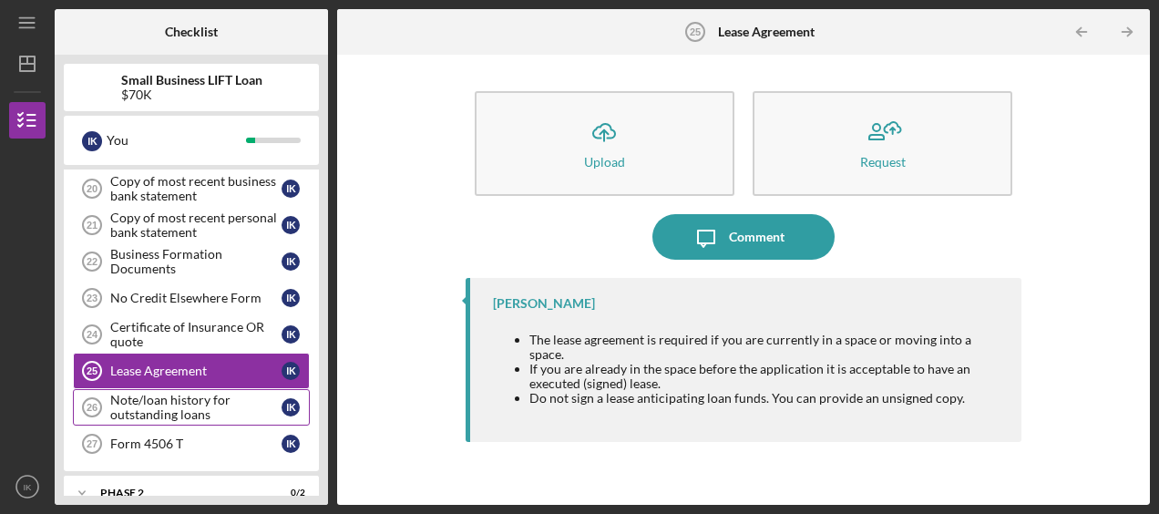
click at [163, 393] on div "Note/loan history for outstanding loans" at bounding box center [195, 407] width 171 height 29
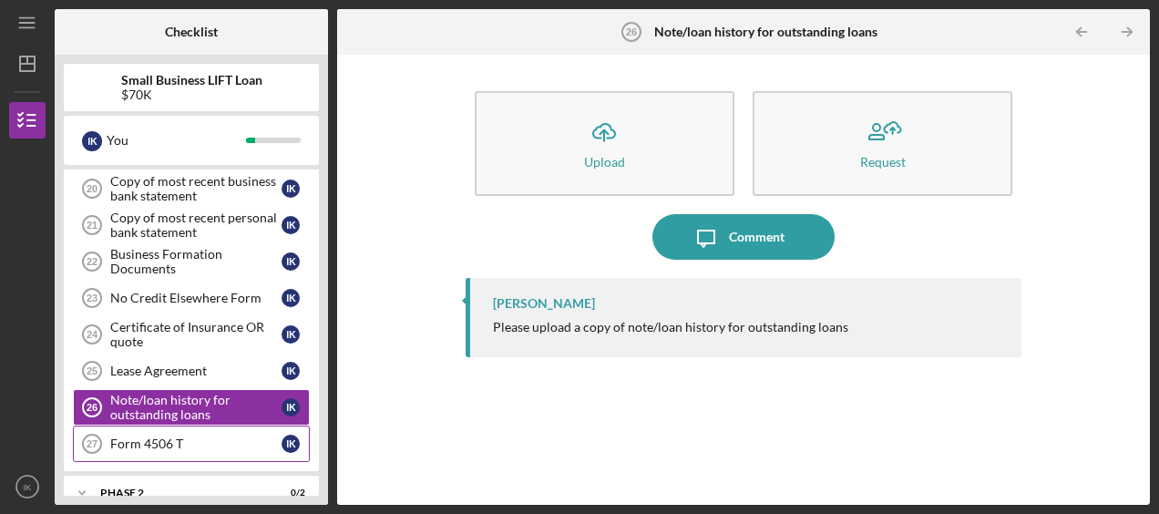
click at [175, 426] on link "Form 4506 T 27 Form 4506 T I K" at bounding box center [191, 444] width 237 height 36
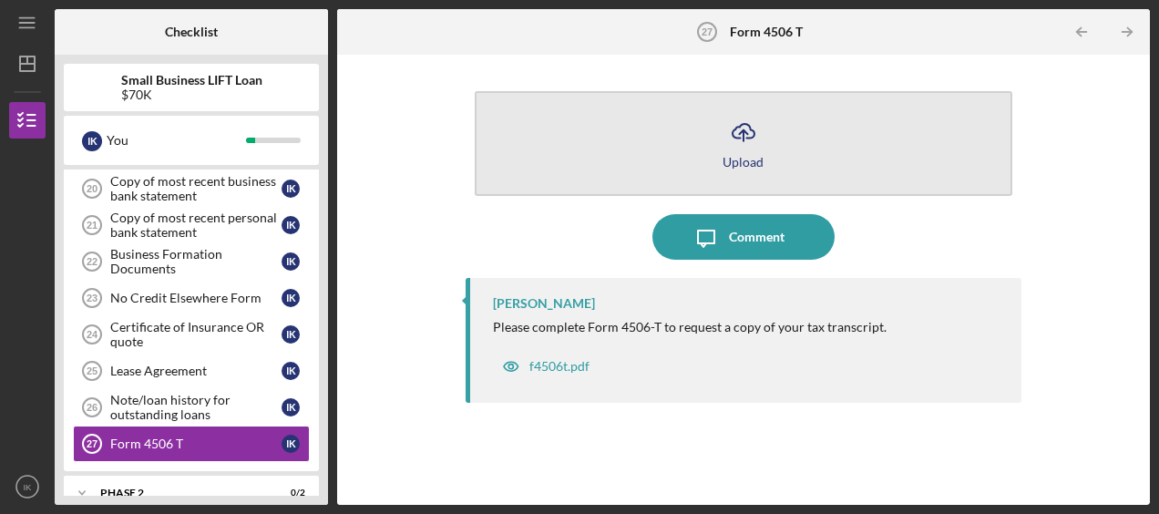
click at [736, 165] on div "Upload" at bounding box center [743, 162] width 41 height 14
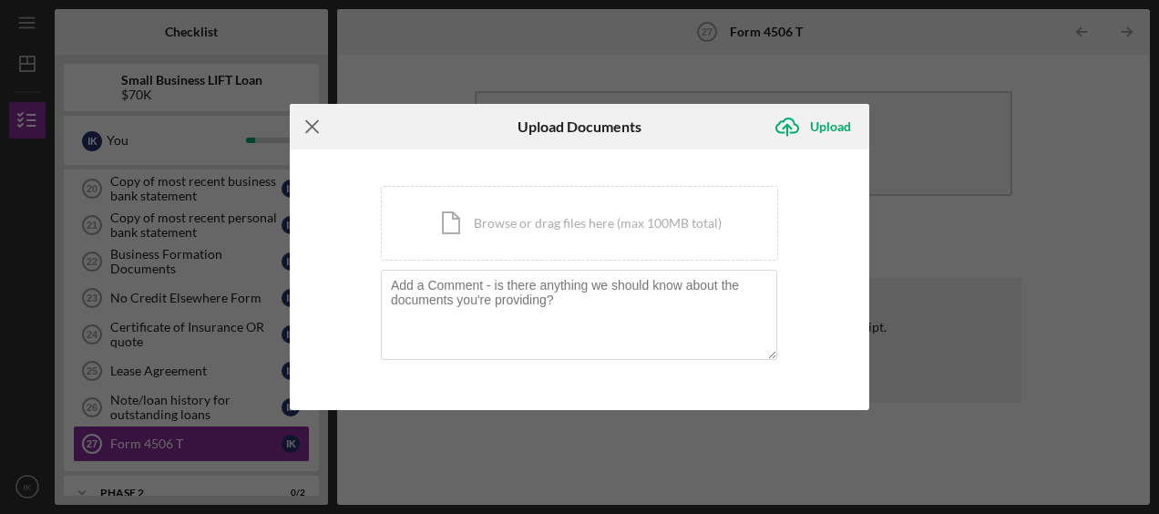
click at [319, 128] on icon "Icon/Menu Close" at bounding box center [313, 127] width 46 height 46
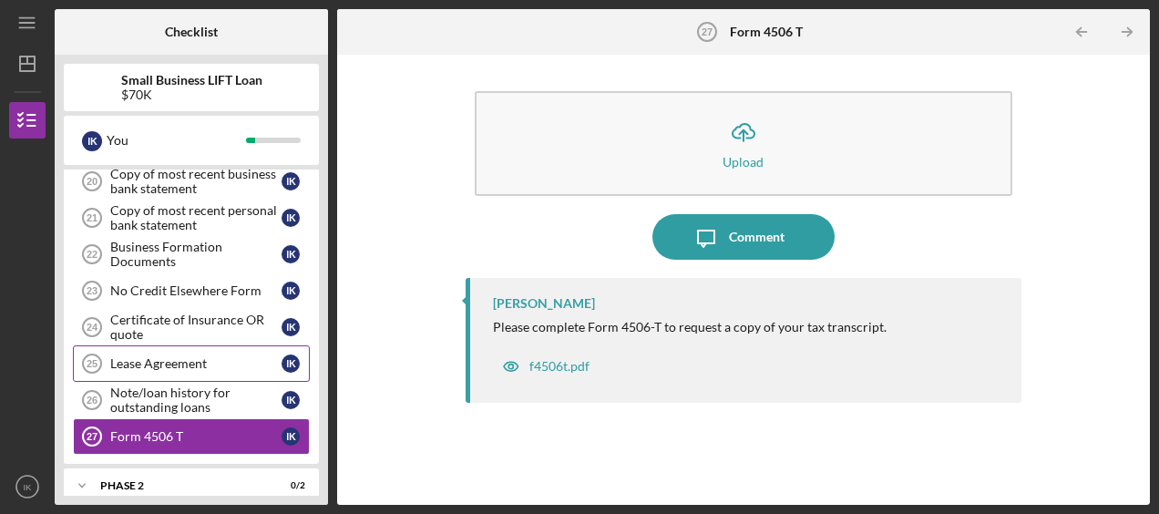
scroll to position [738, 0]
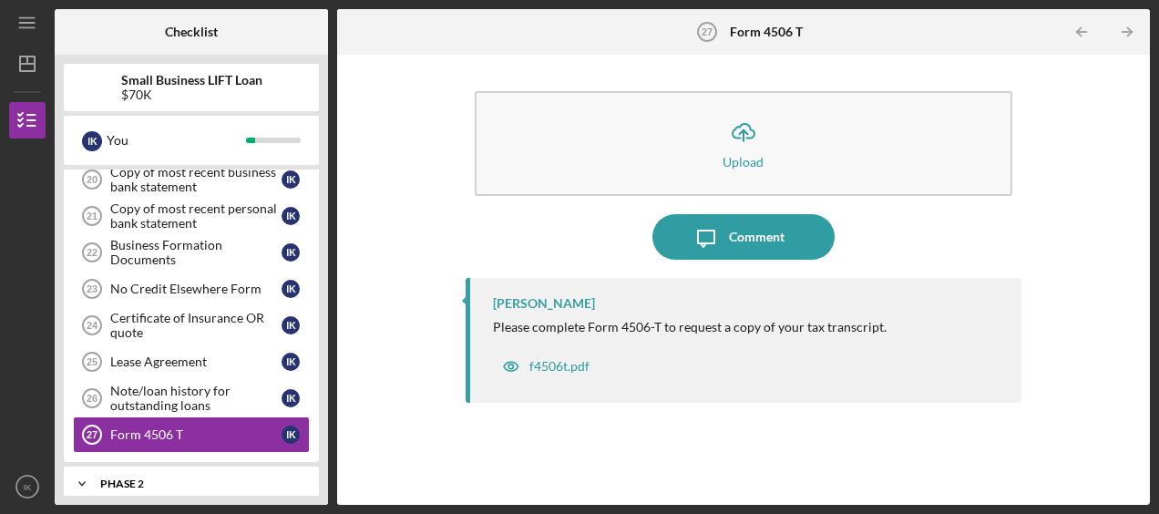
click at [122, 466] on div "Icon/Expander Phase 2 0 / 2" at bounding box center [191, 484] width 255 height 36
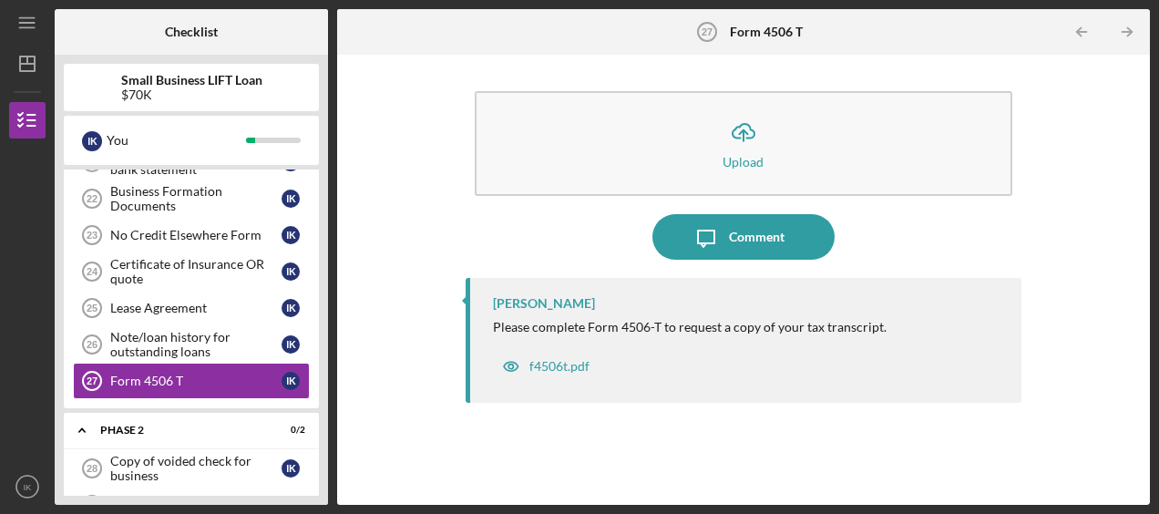
scroll to position [819, 0]
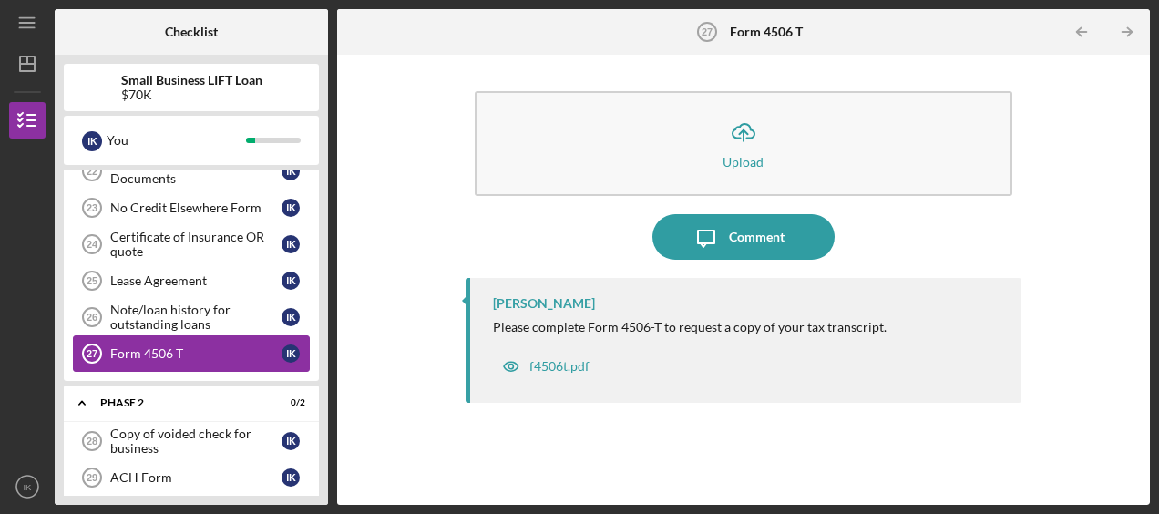
click at [147, 346] on div "Form 4506 T" at bounding box center [195, 353] width 171 height 15
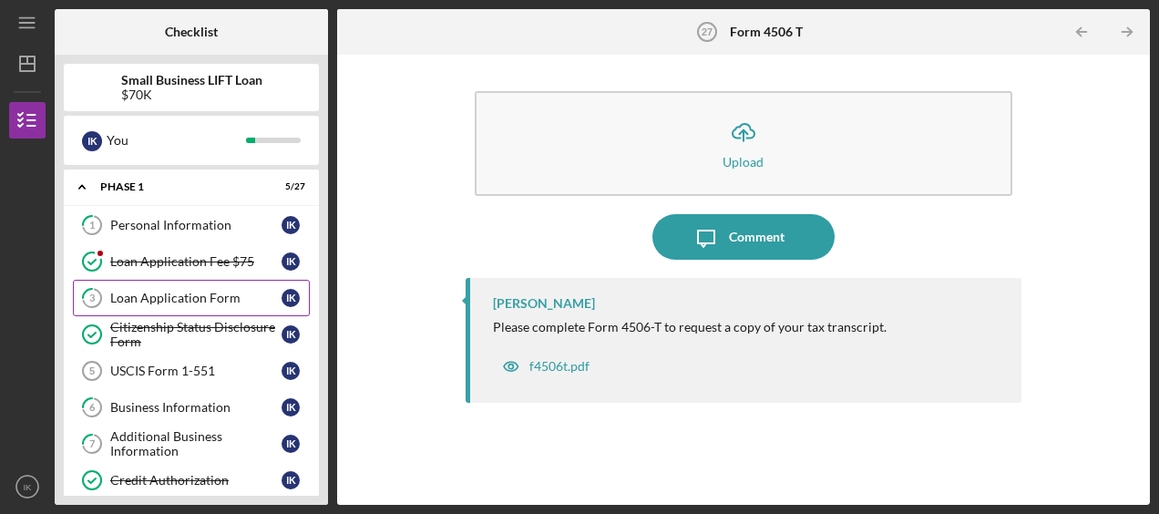
click at [188, 295] on div "Loan Application Form" at bounding box center [195, 298] width 171 height 15
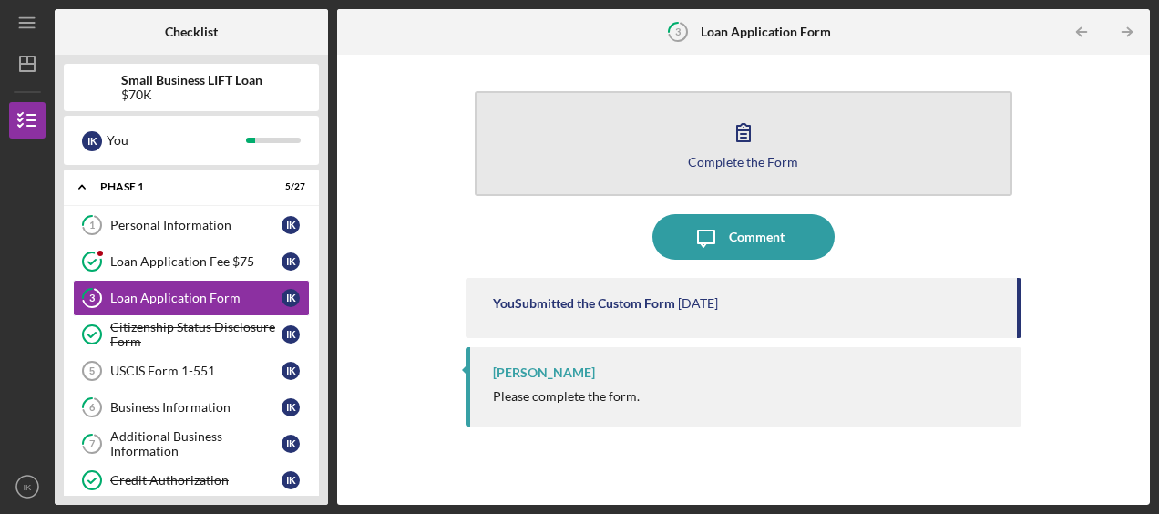
click at [743, 126] on icon "button" at bounding box center [744, 132] width 46 height 46
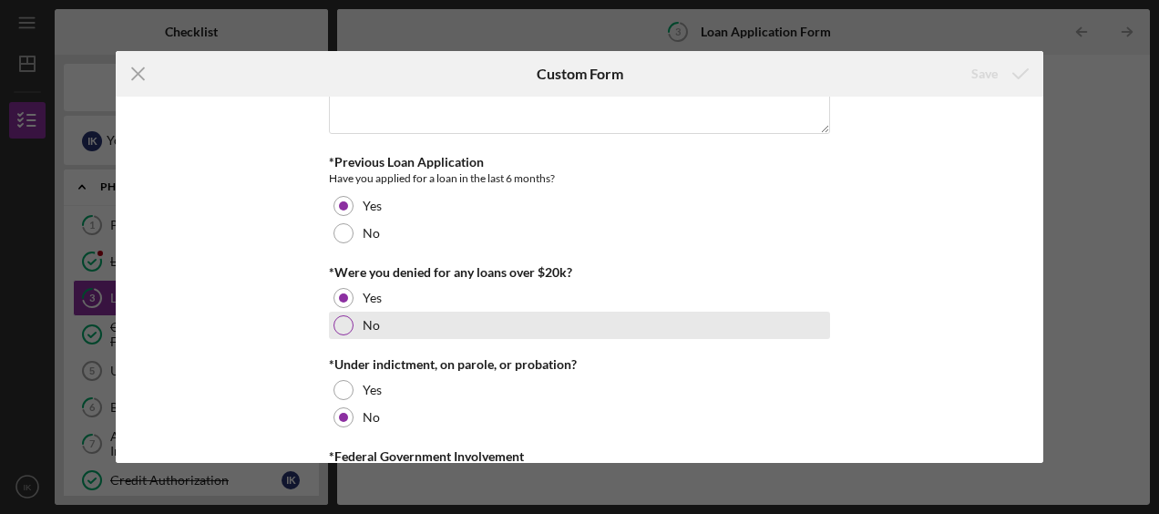
scroll to position [3803, 0]
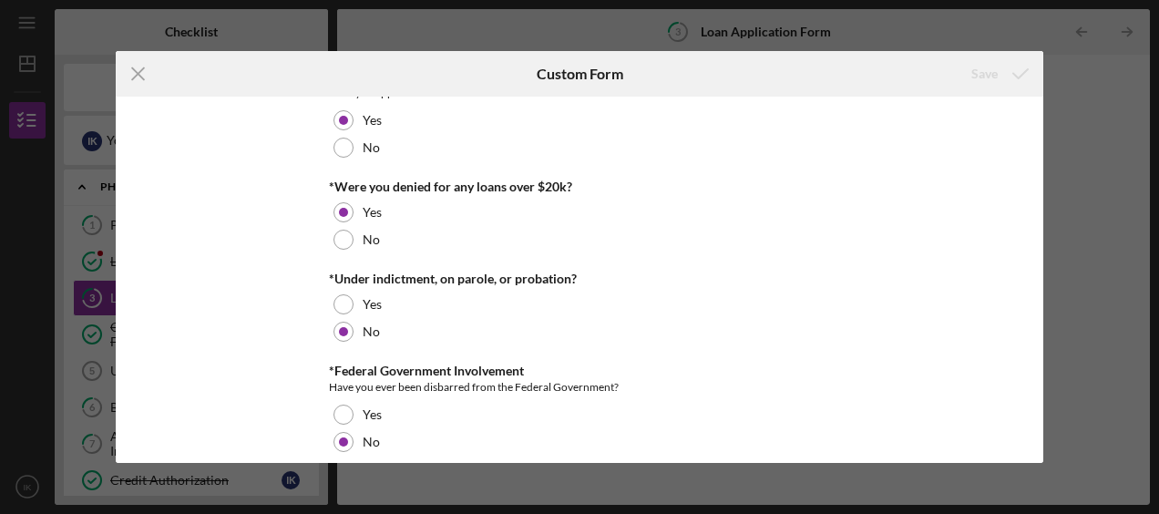
click at [135, 75] on icon "Icon/Menu Close" at bounding box center [139, 74] width 46 height 46
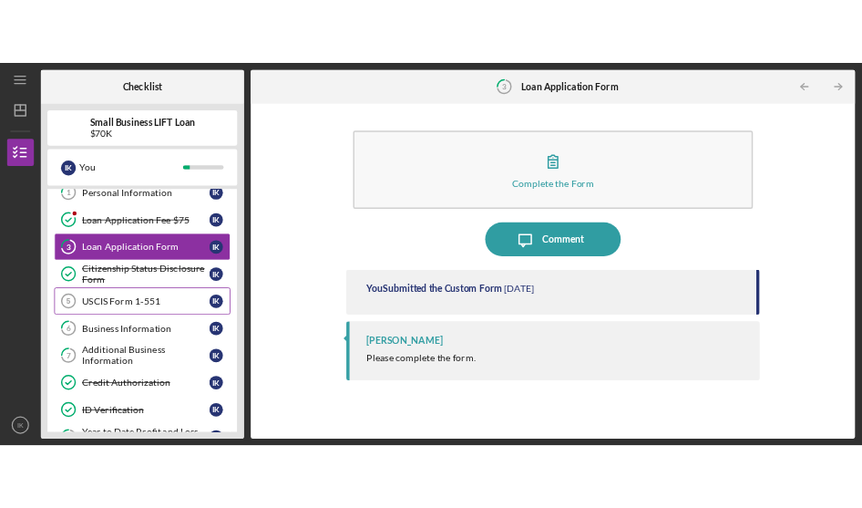
scroll to position [182, 0]
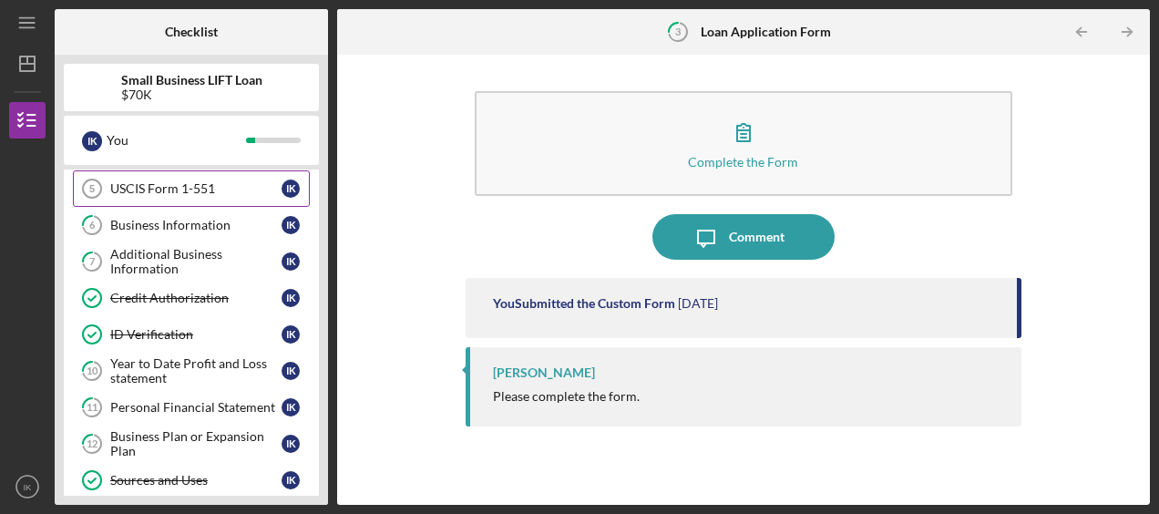
click at [175, 191] on div "USCIS Form 1-551" at bounding box center [195, 188] width 171 height 15
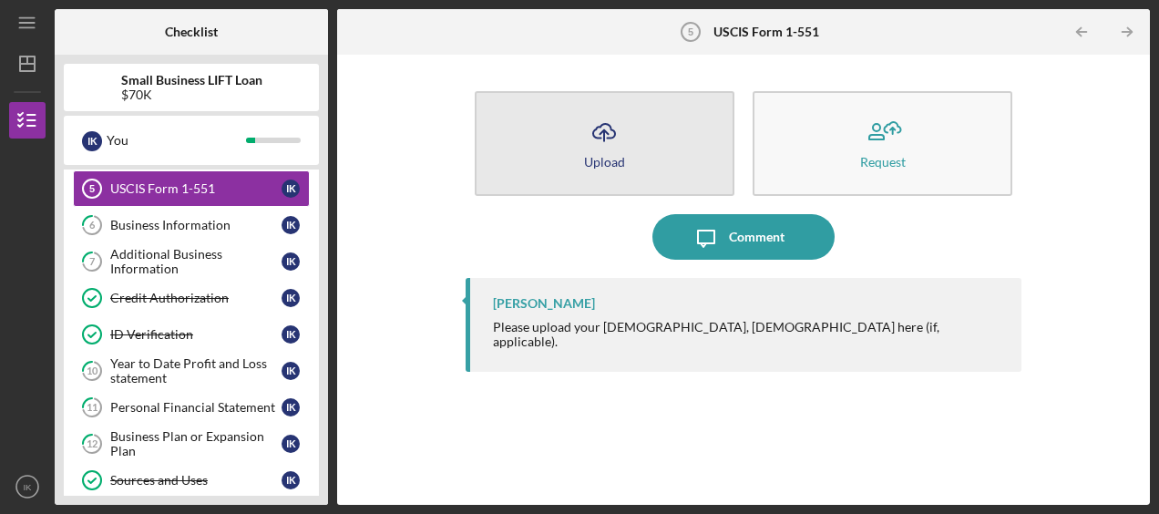
click at [611, 128] on icon "Icon/Upload" at bounding box center [604, 132] width 46 height 46
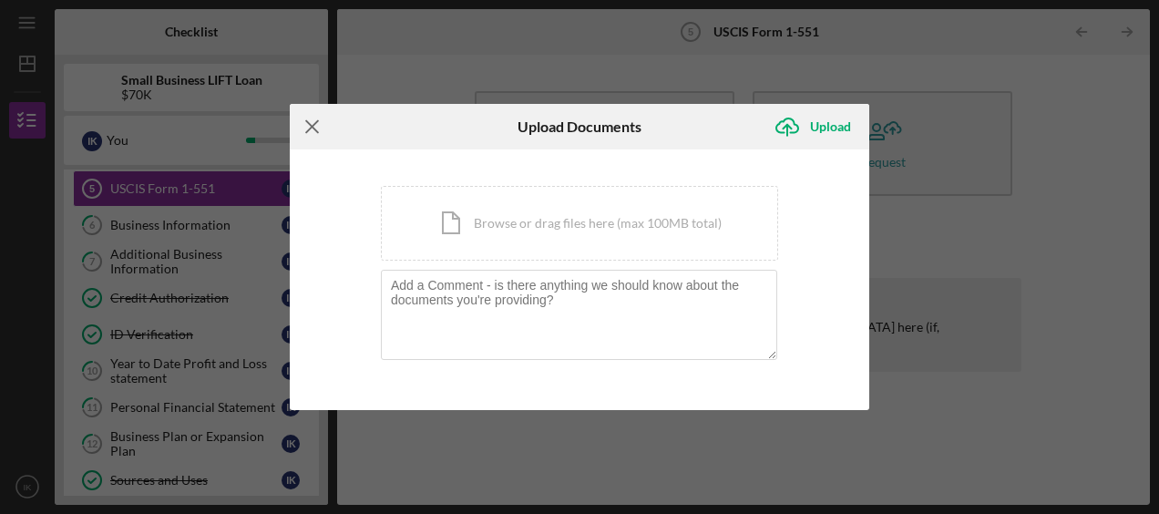
click at [317, 128] on icon "Icon/Menu Close" at bounding box center [313, 127] width 46 height 46
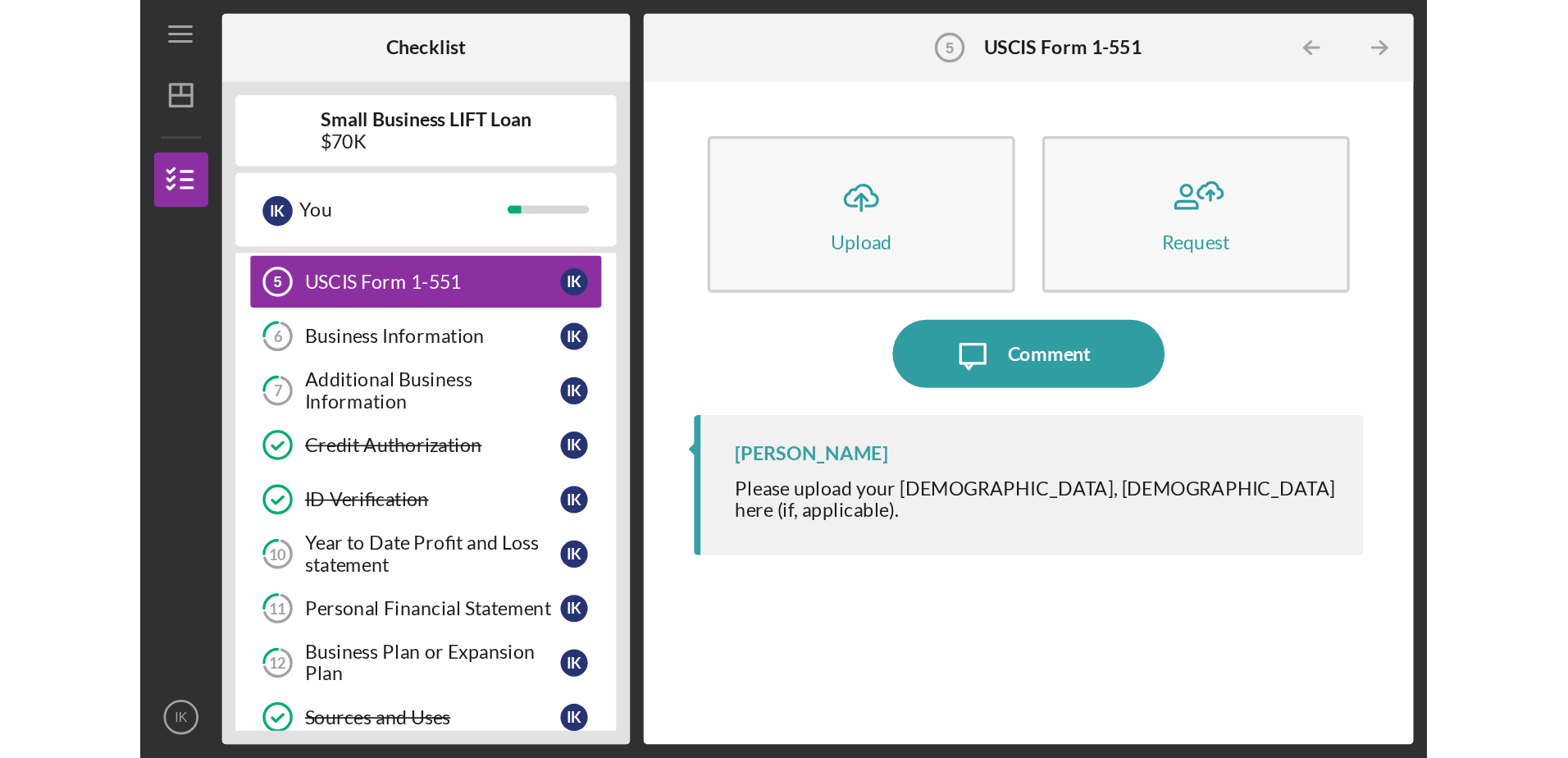
scroll to position [164, 0]
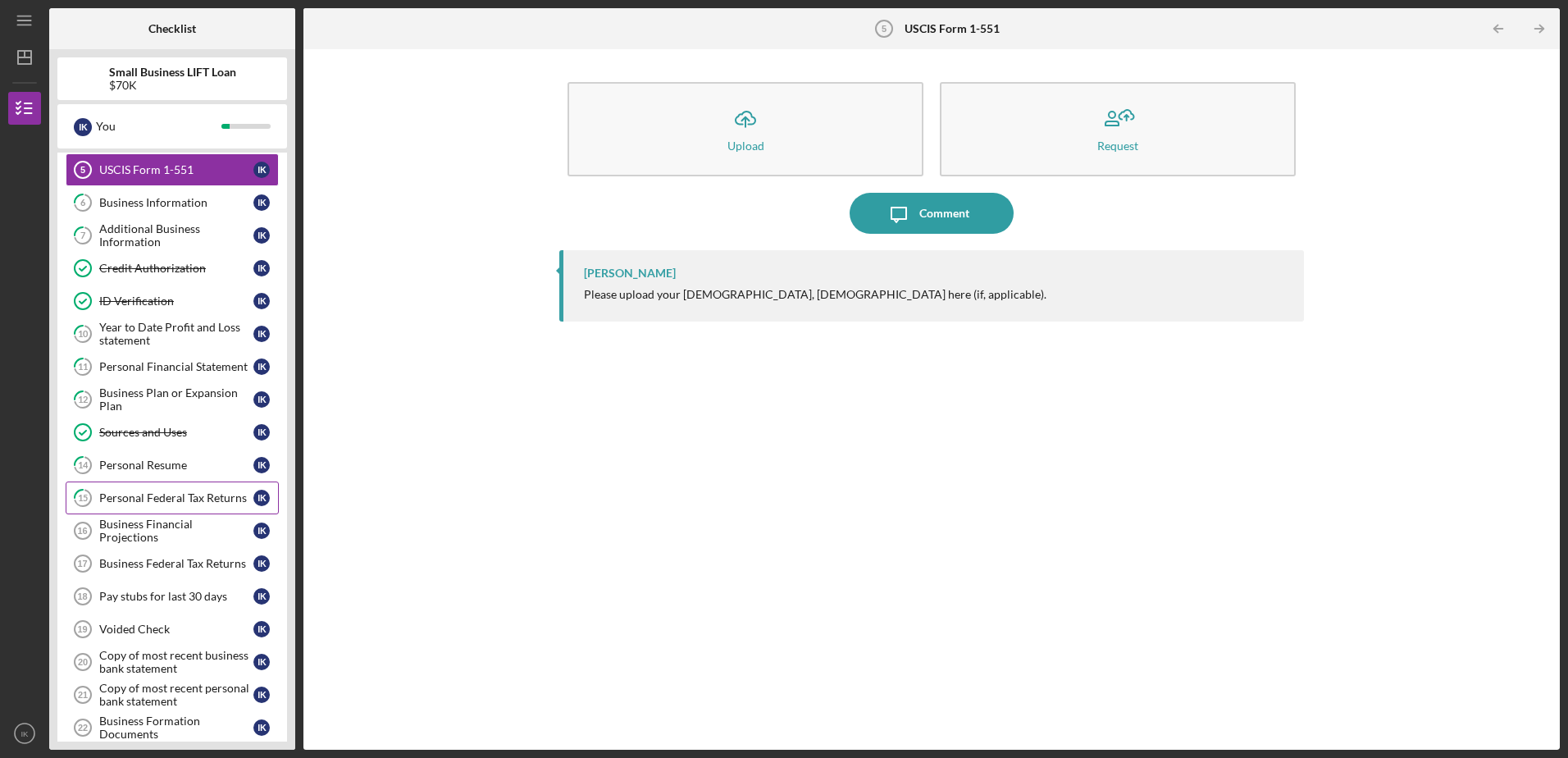
click at [131, 462] on link "15 Personal Federal Tax Returns I K" at bounding box center [172, 498] width 213 height 32
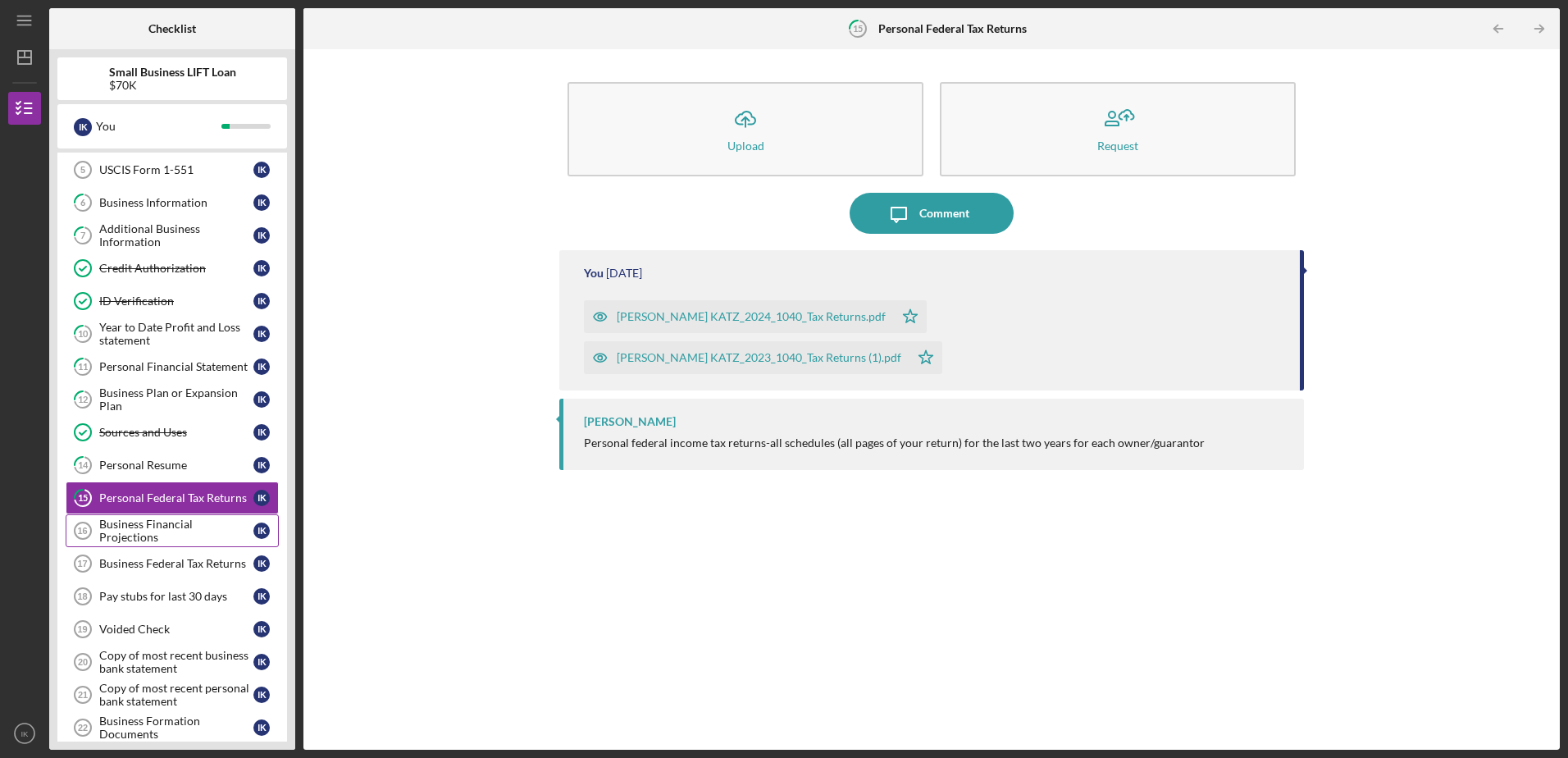
click at [131, 462] on link "Business Financial Projections 16 Business Financial Projections I K" at bounding box center [172, 530] width 213 height 32
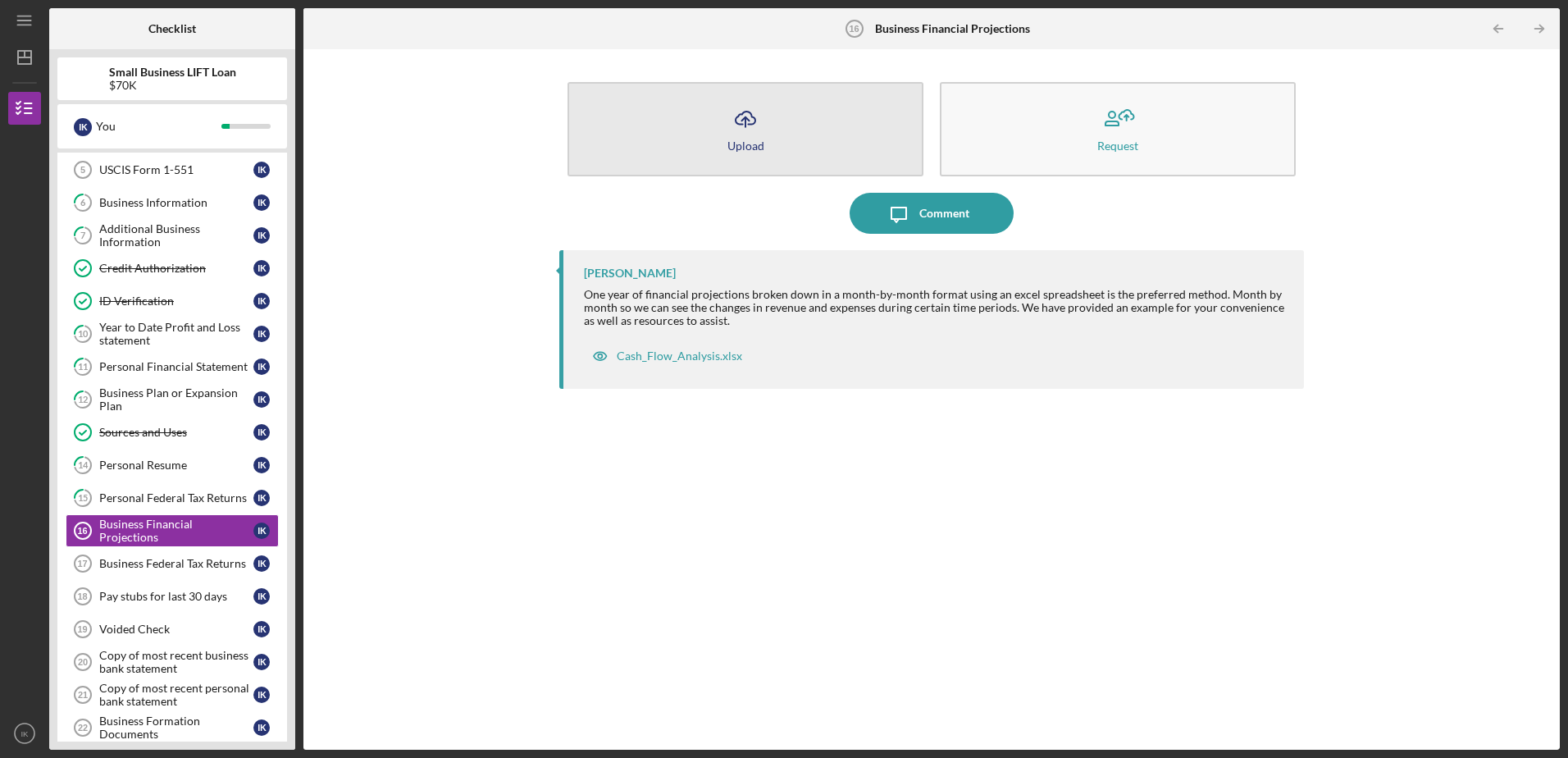
click at [739, 123] on icon "Icon/Upload" at bounding box center [746, 119] width 41 height 41
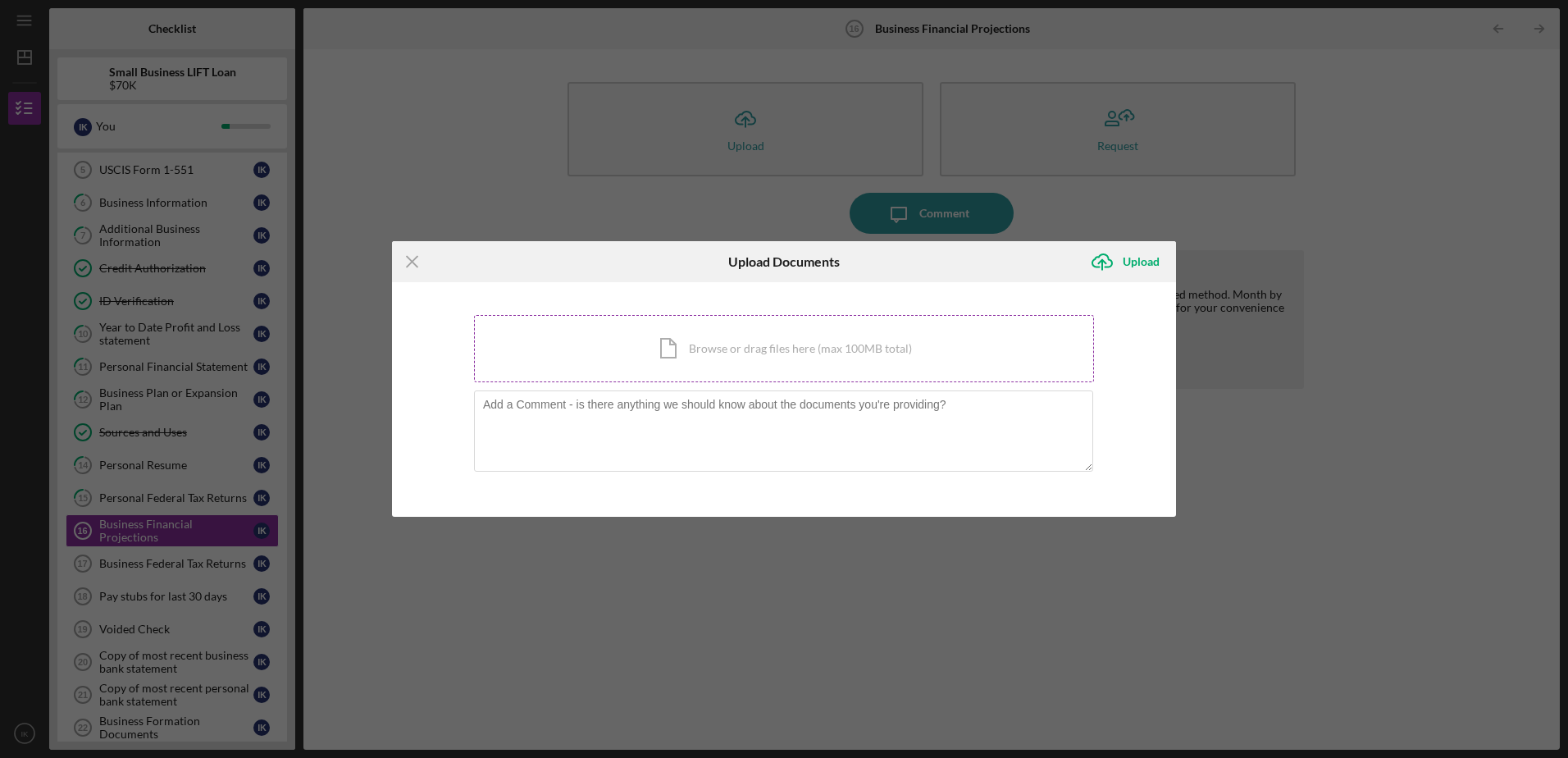
click at [663, 362] on div "Icon/Document Browse or drag files here (max 100MB total) Tap to choose files o…" at bounding box center [784, 348] width 620 height 68
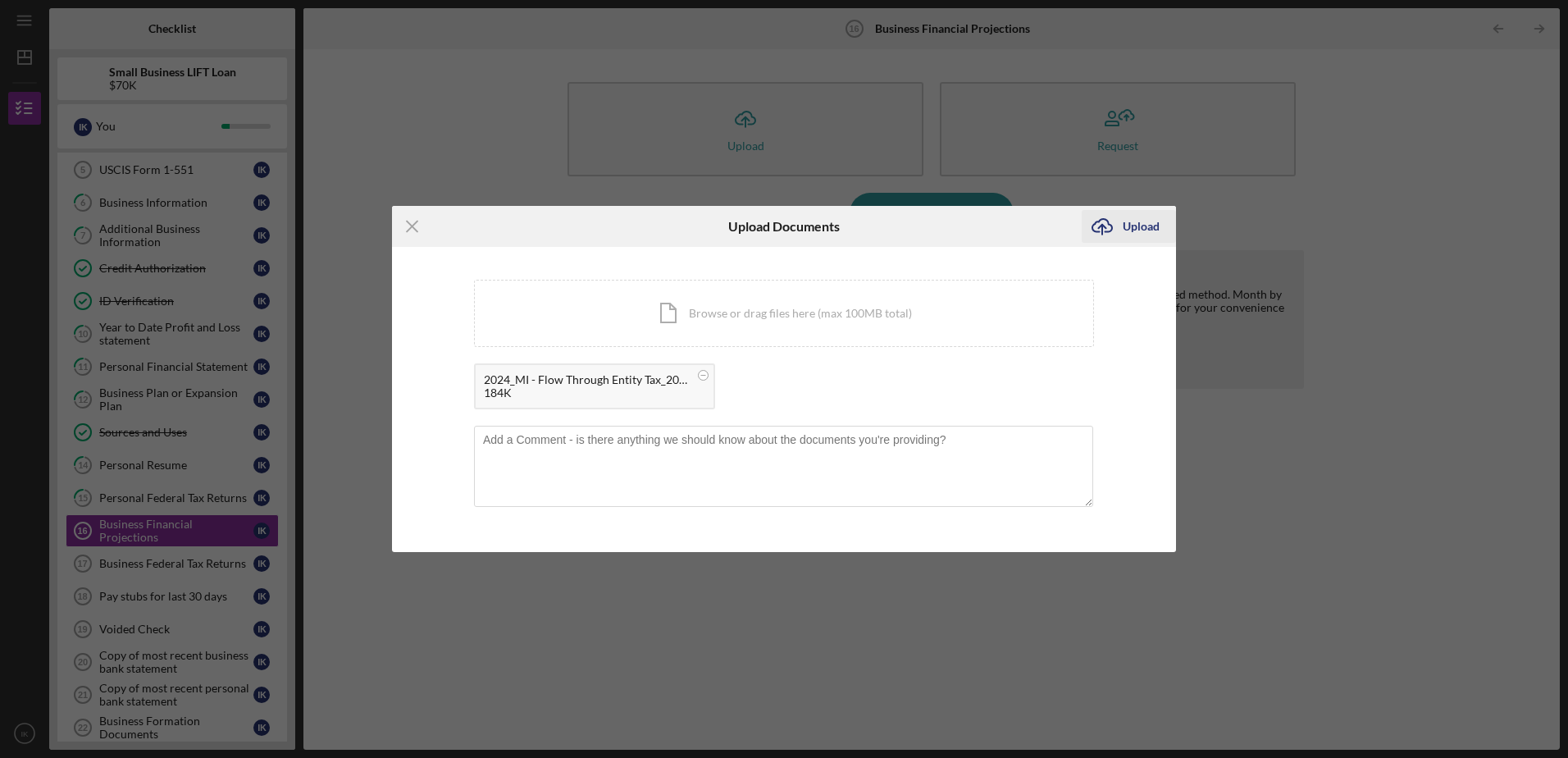
click at [1042, 223] on button "Icon/Upload Upload" at bounding box center [1129, 226] width 95 height 32
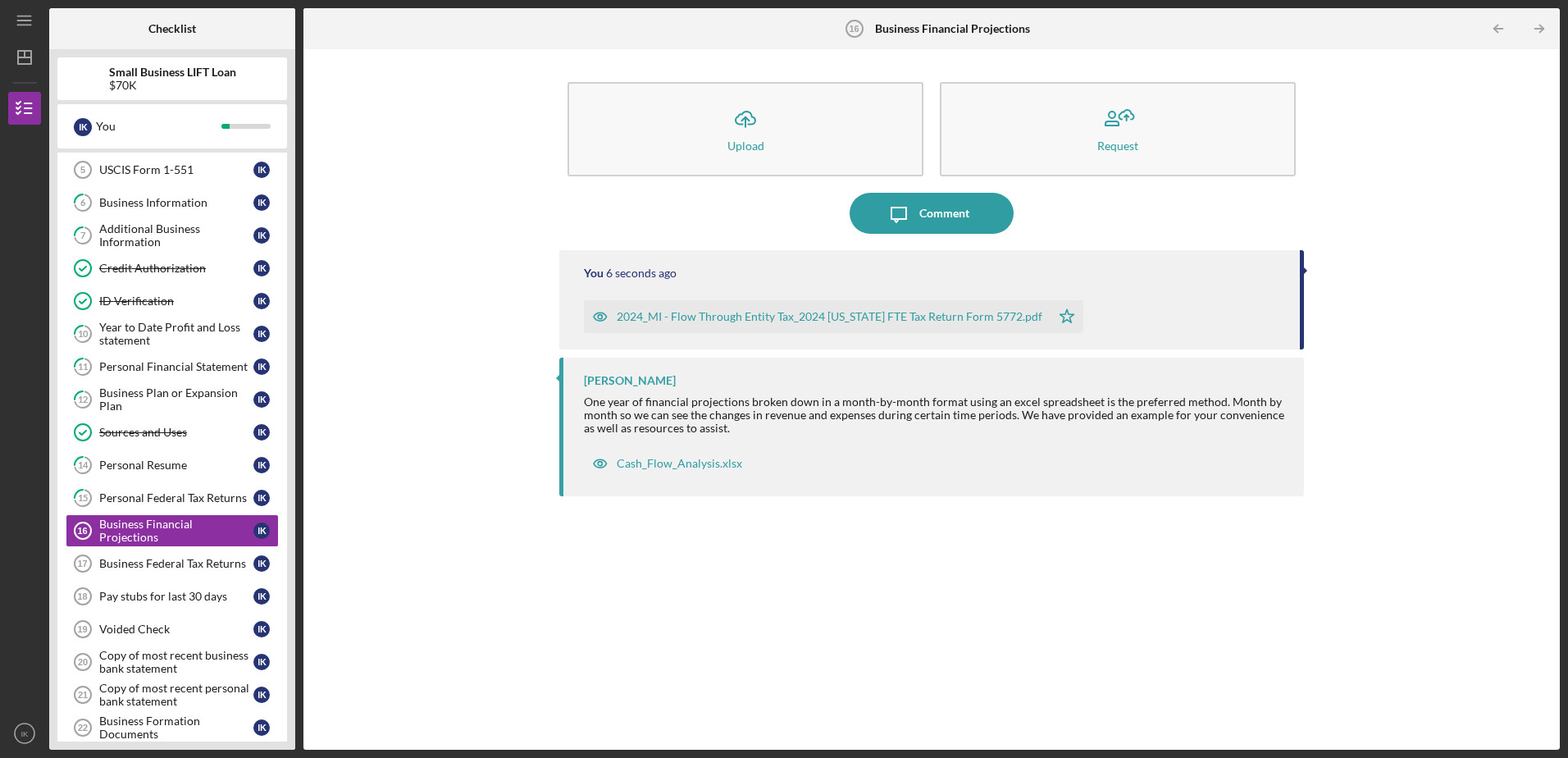
click at [740, 284] on div "You 6 seconds ago 2024_MI - Flow Through Entity Tax_2024 [US_STATE] FTE Tax Ret…" at bounding box center [931, 300] width 743 height 99
click at [882, 326] on div "2024_MI - Flow Through Entity Tax_2024 [US_STATE] FTE Tax Return Form 5772.pdf" at bounding box center [817, 317] width 466 height 32
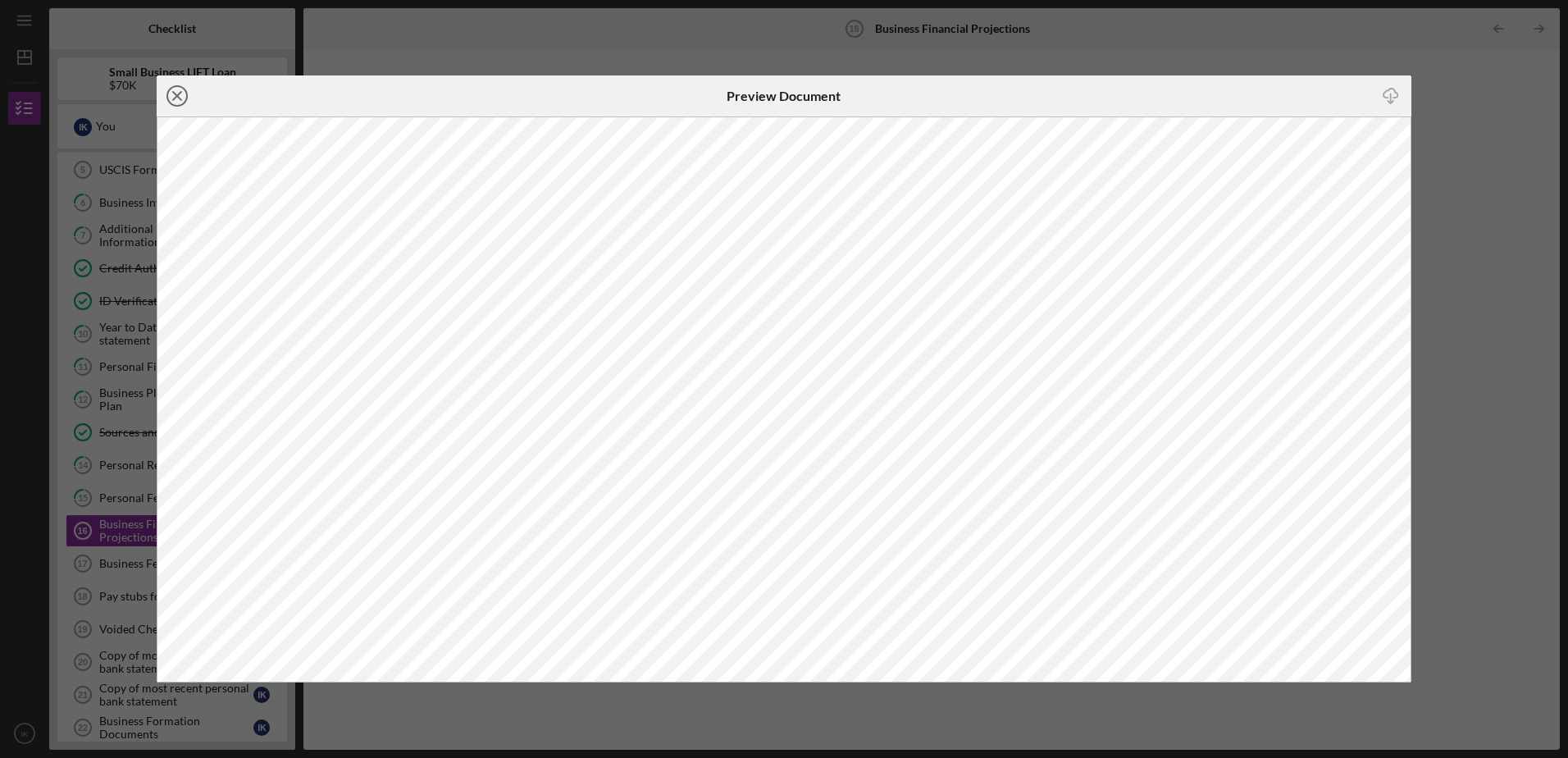
click at [182, 91] on icon "Icon/Close" at bounding box center [177, 96] width 41 height 41
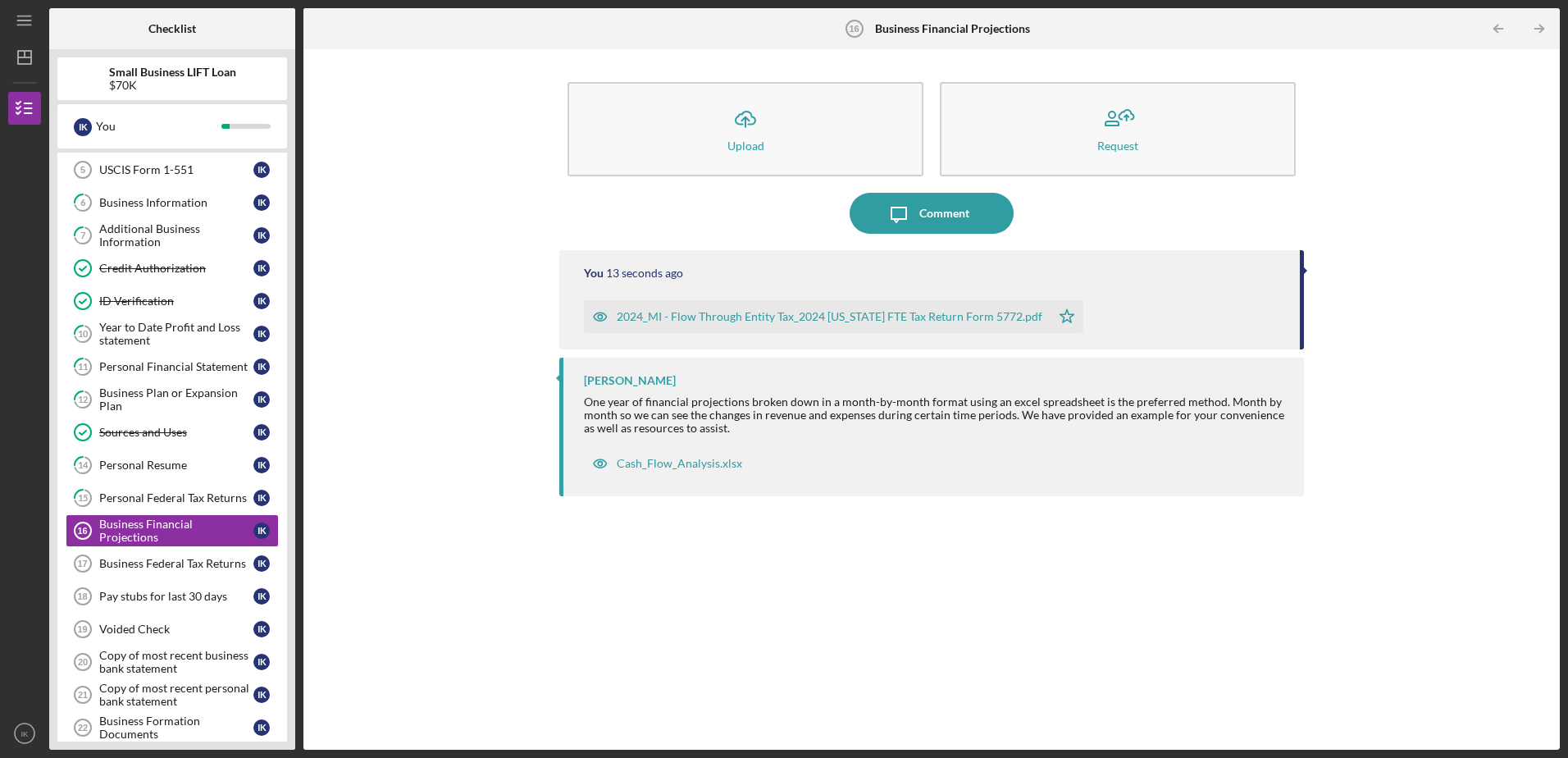
click at [937, 305] on div "2024_MI - Flow Through Entity Tax_2024 [US_STATE] FTE Tax Return Form 5772.pdf" at bounding box center [817, 317] width 466 height 32
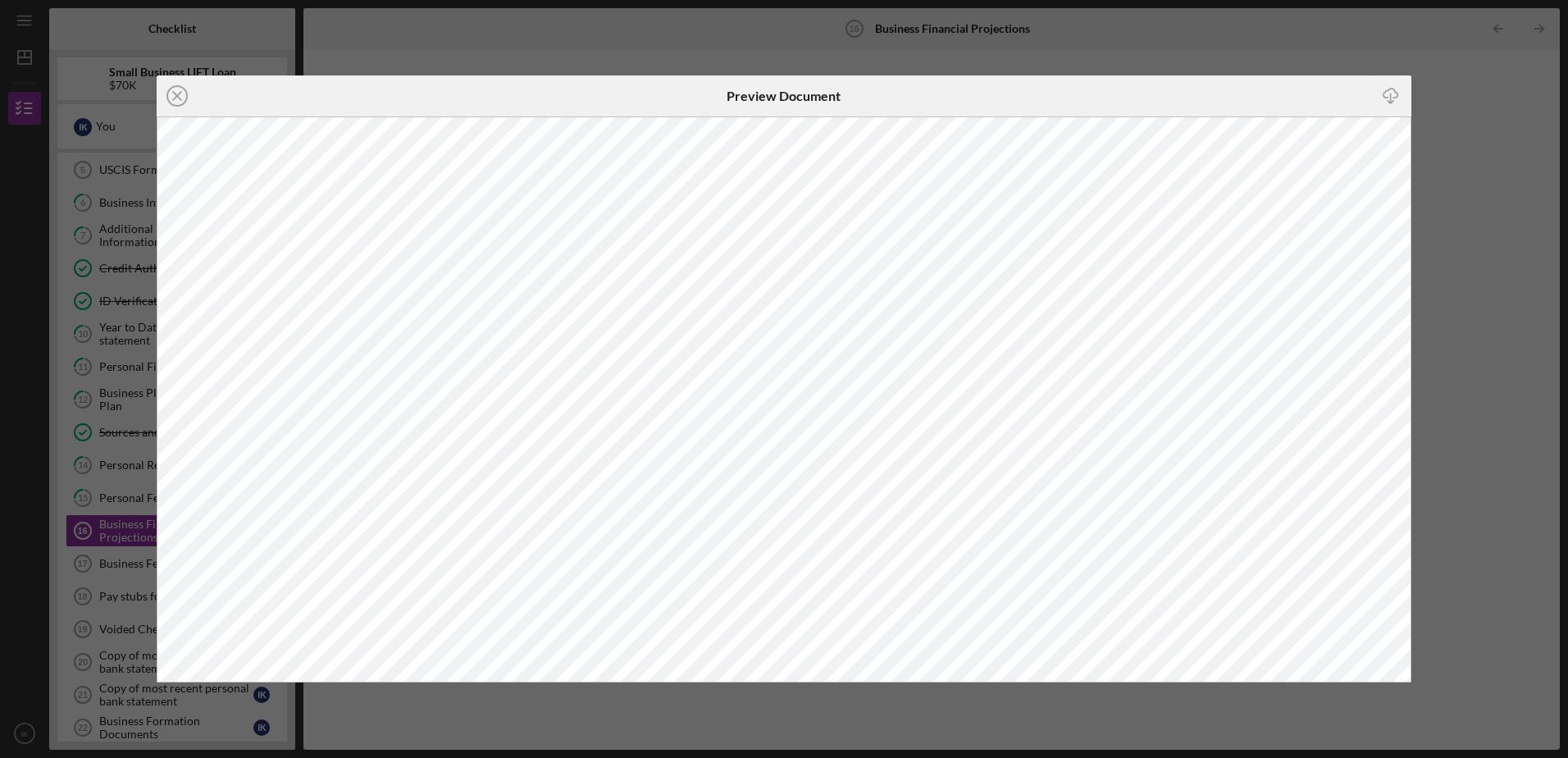
click at [174, 102] on icon "Icon/Close" at bounding box center [177, 96] width 41 height 41
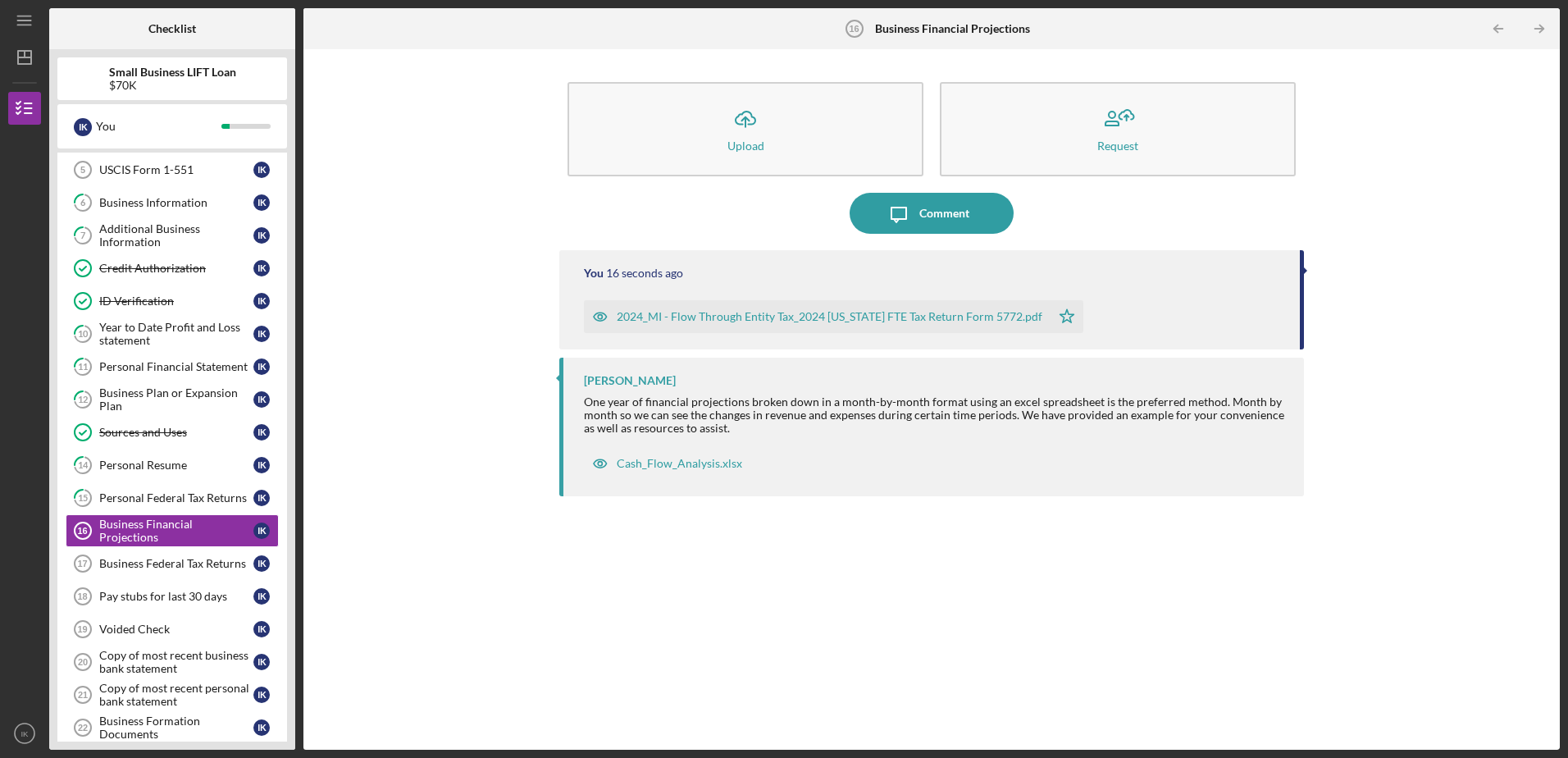
click at [1042, 311] on div "2024_MI - Flow Through Entity Tax_2024 [US_STATE] FTE Tax Return Form 5772.pdf …" at bounding box center [933, 312] width 698 height 41
click at [677, 462] on div "Cash_Flow_Analysis.xlsx" at bounding box center [679, 464] width 125 height 14
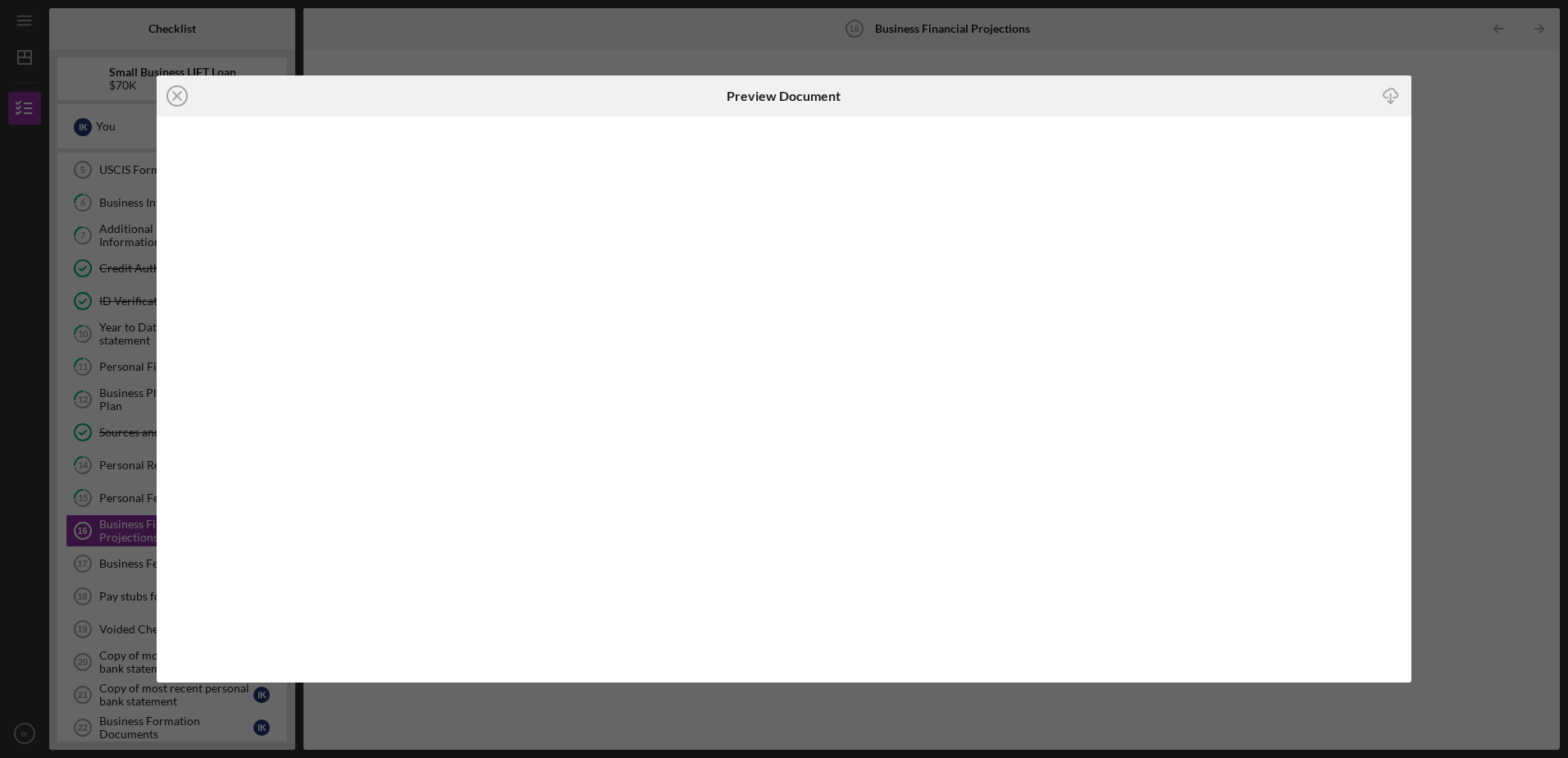
drag, startPoint x: 180, startPoint y: 96, endPoint x: 200, endPoint y: 101, distance: 20.6
click at [180, 95] on icon "Icon/Close" at bounding box center [177, 96] width 41 height 41
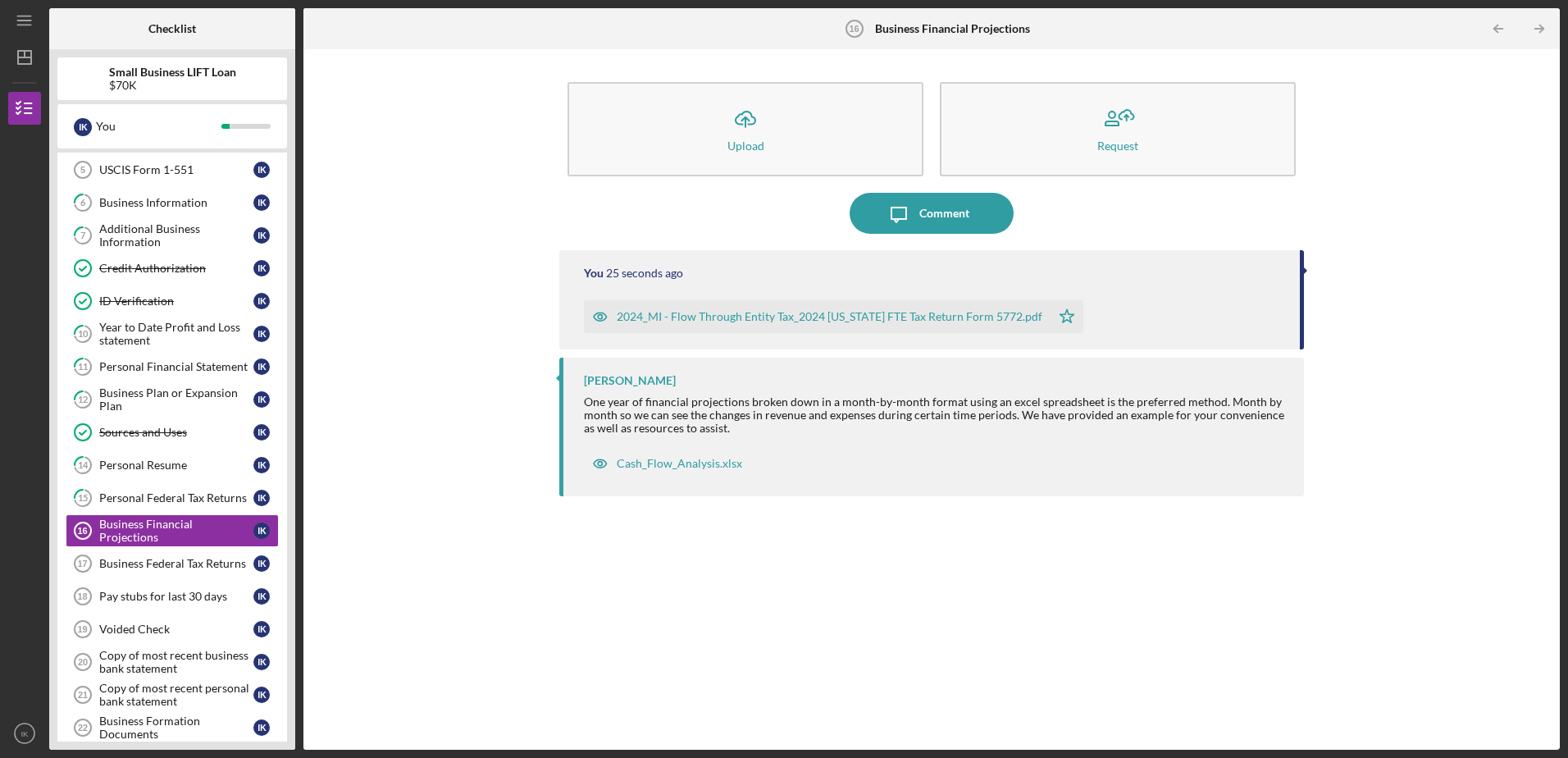
click at [699, 324] on div "2024_MI - Flow Through Entity Tax_2024 [US_STATE] FTE Tax Return Form 5772.pdf" at bounding box center [817, 317] width 466 height 32
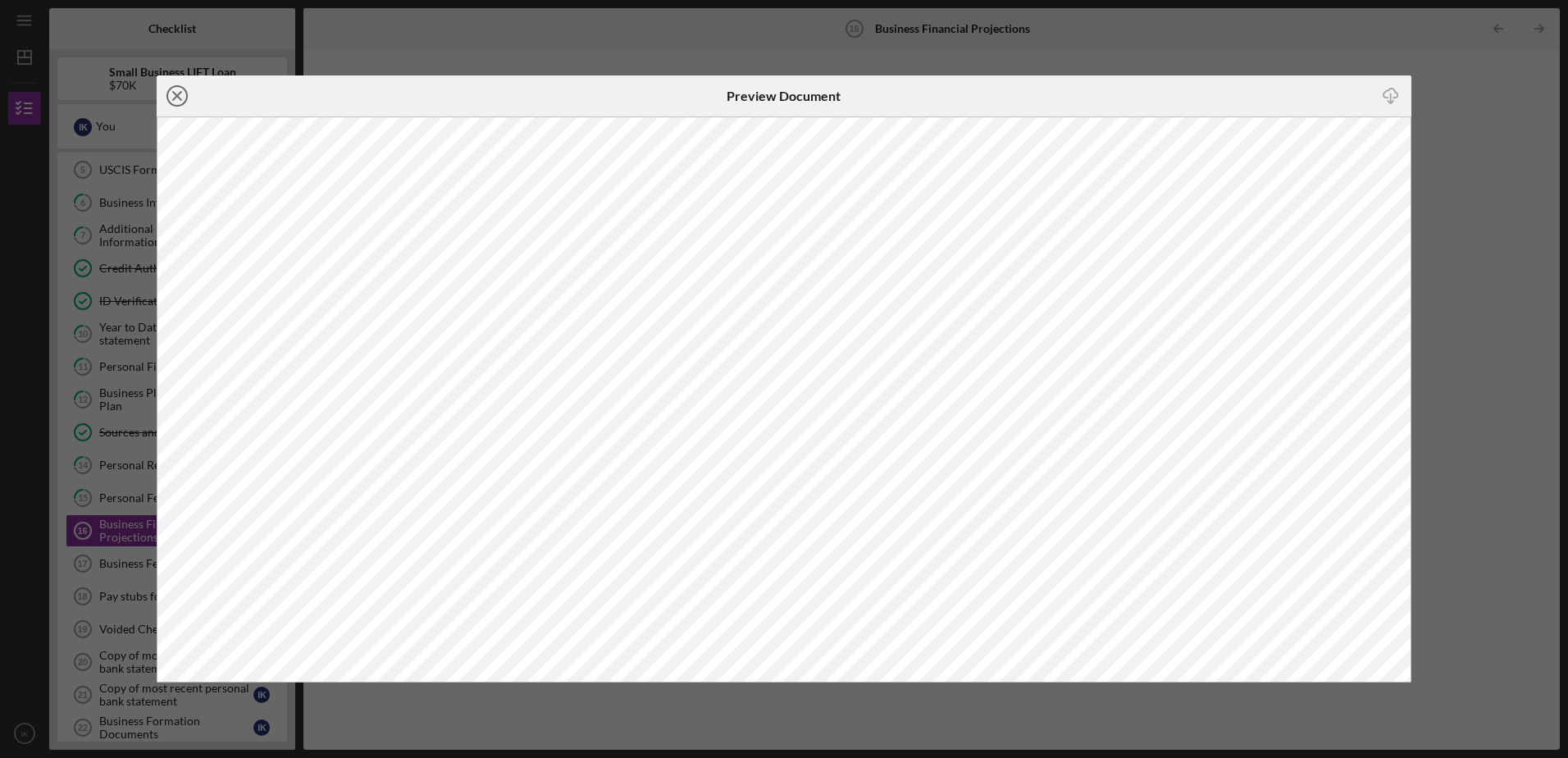
click at [178, 103] on icon "Icon/Close" at bounding box center [177, 96] width 41 height 41
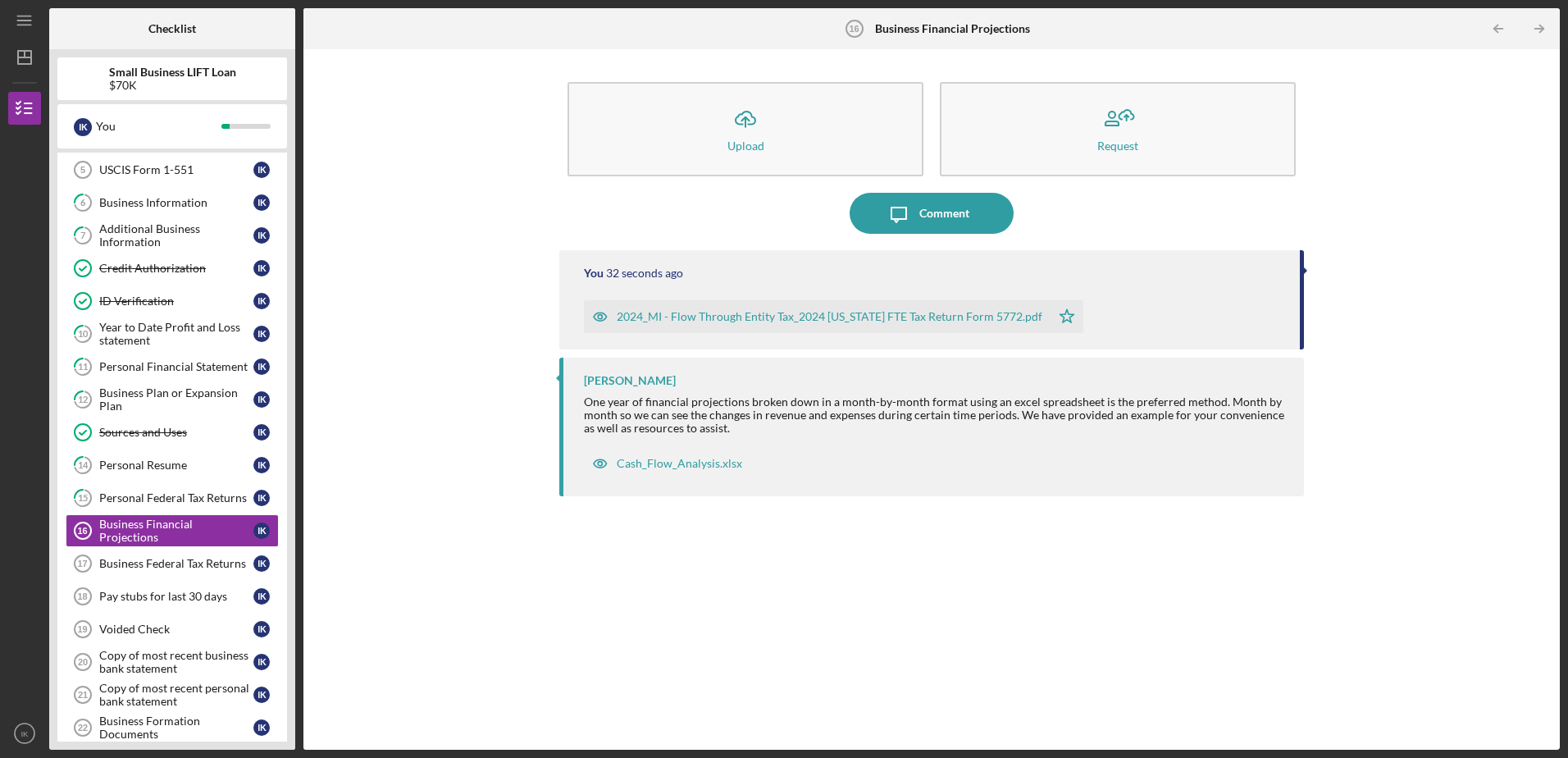
click at [1042, 275] on div "You 32 seconds ago 2024_MI - Flow Through Entity Tax_2024 [US_STATE] FTE Tax Re…" at bounding box center [931, 300] width 743 height 99
drag, startPoint x: 1306, startPoint y: 268, endPoint x: 1299, endPoint y: 226, distance: 42.6
click at [1042, 226] on div "Icon/Upload Upload Request Icon/Message Comment You 33 seconds ago 2024_MI - Fl…" at bounding box center [931, 400] width 743 height 684
click at [858, 252] on div "You 34 seconds ago 2024_MI - Flow Through Entity Tax_2024 [US_STATE] FTE Tax Re…" at bounding box center [931, 300] width 743 height 99
drag, startPoint x: 1070, startPoint y: 305, endPoint x: 1073, endPoint y: 313, distance: 8.5
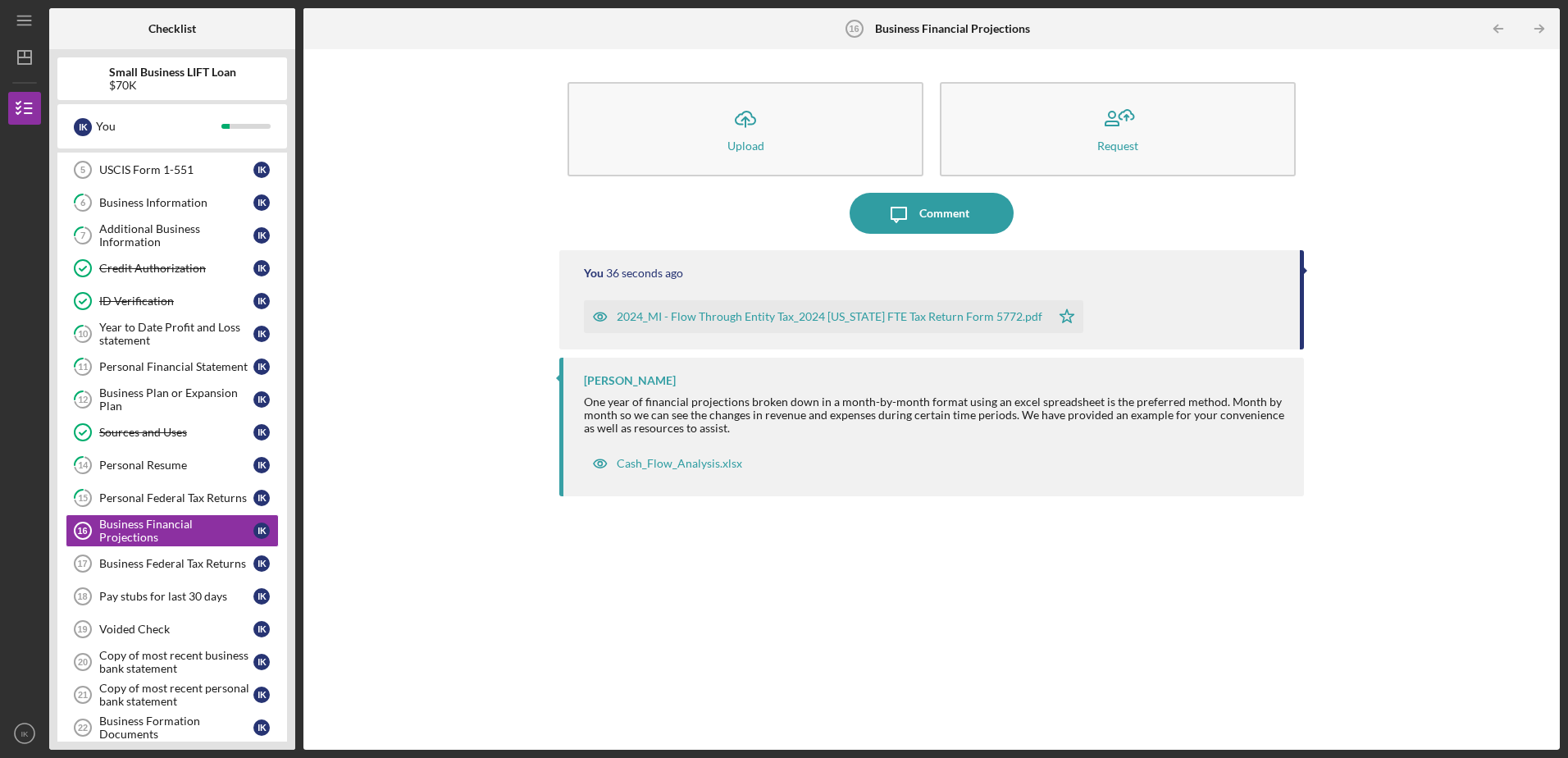
click at [1042, 313] on div "2024_MI - Flow Through Entity Tax_2024 [US_STATE] FTE Tax Return Form 5772.pdf …" at bounding box center [838, 312] width 508 height 41
click at [973, 317] on div "2024_MI - Flow Through Entity Tax_2024 [US_STATE] FTE Tax Return Form 5772.pdf" at bounding box center [829, 316] width 426 height 14
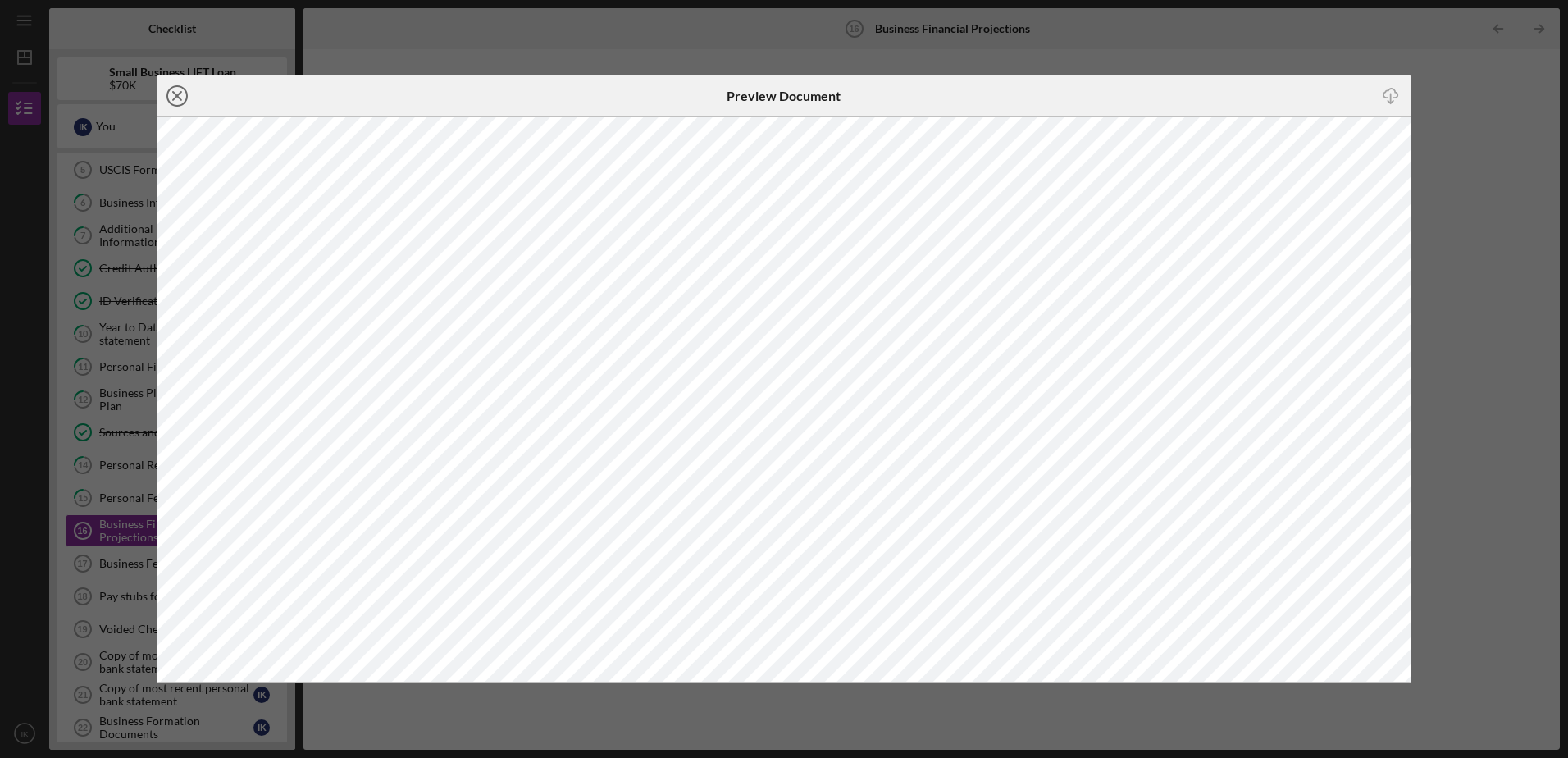
click at [179, 99] on icon "Icon/Close" at bounding box center [177, 96] width 41 height 41
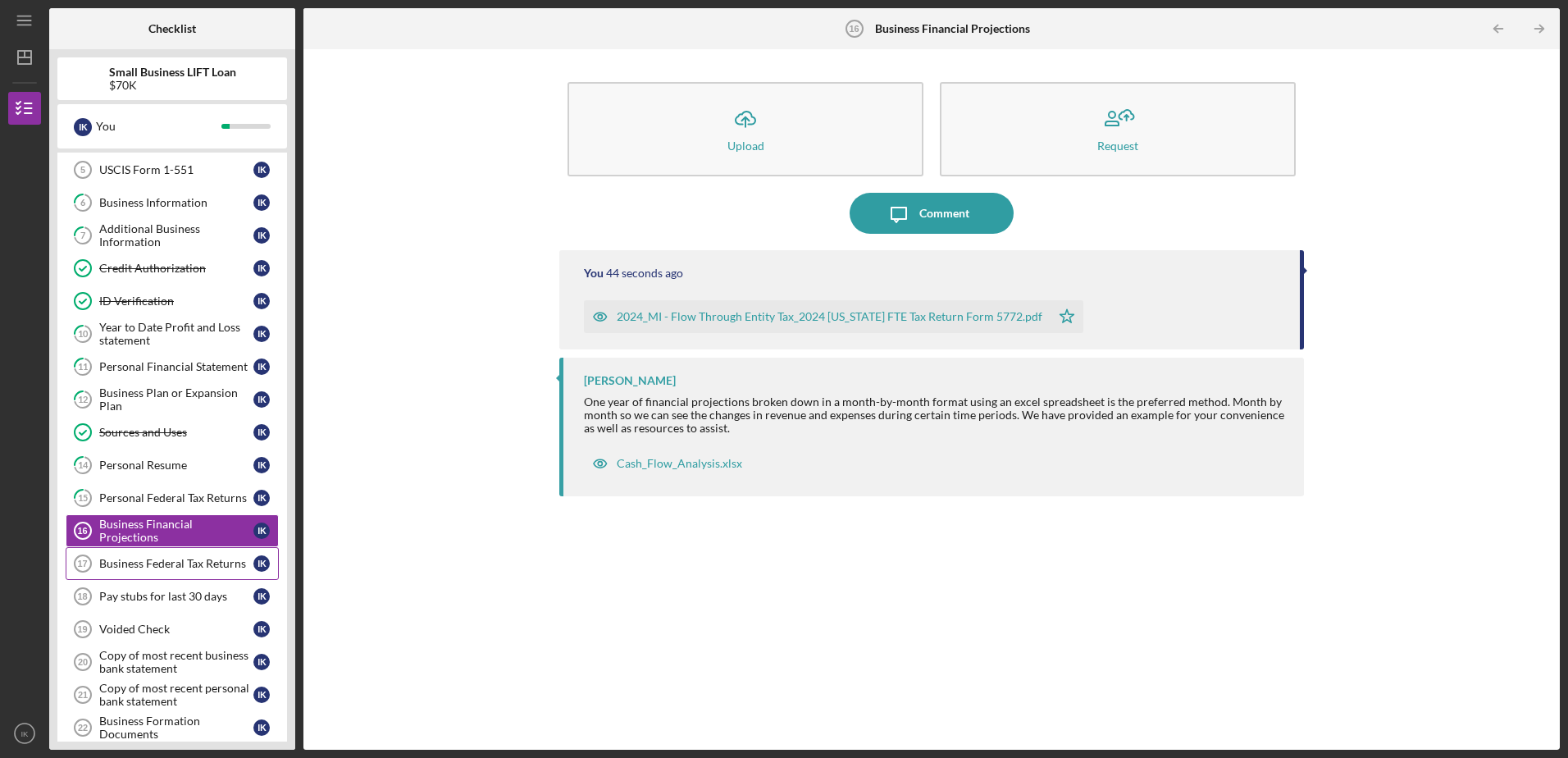
click at [167, 462] on div "Business Federal Tax Returns" at bounding box center [176, 564] width 154 height 14
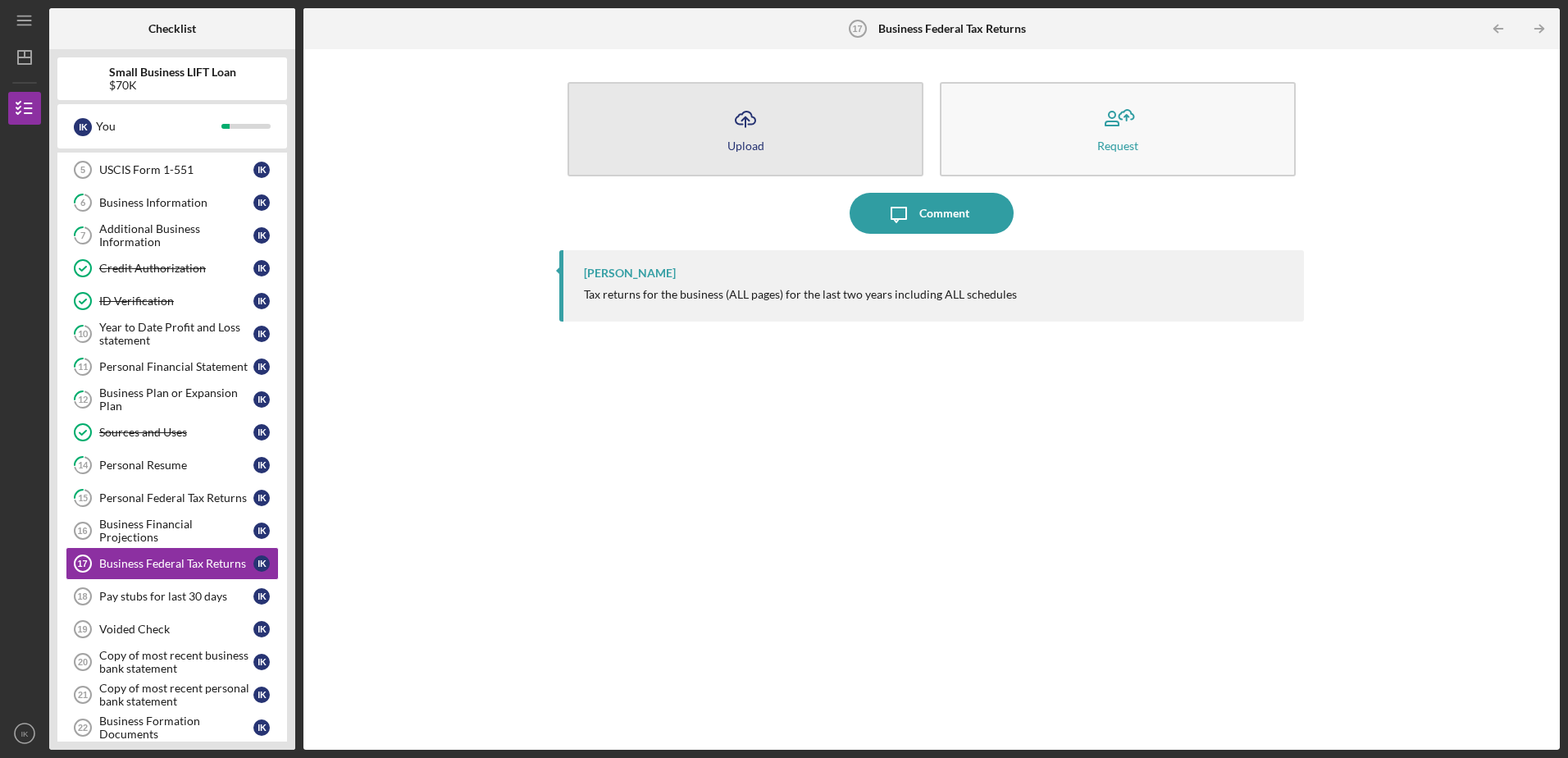
click at [736, 97] on button "Icon/Upload Upload" at bounding box center [745, 129] width 356 height 95
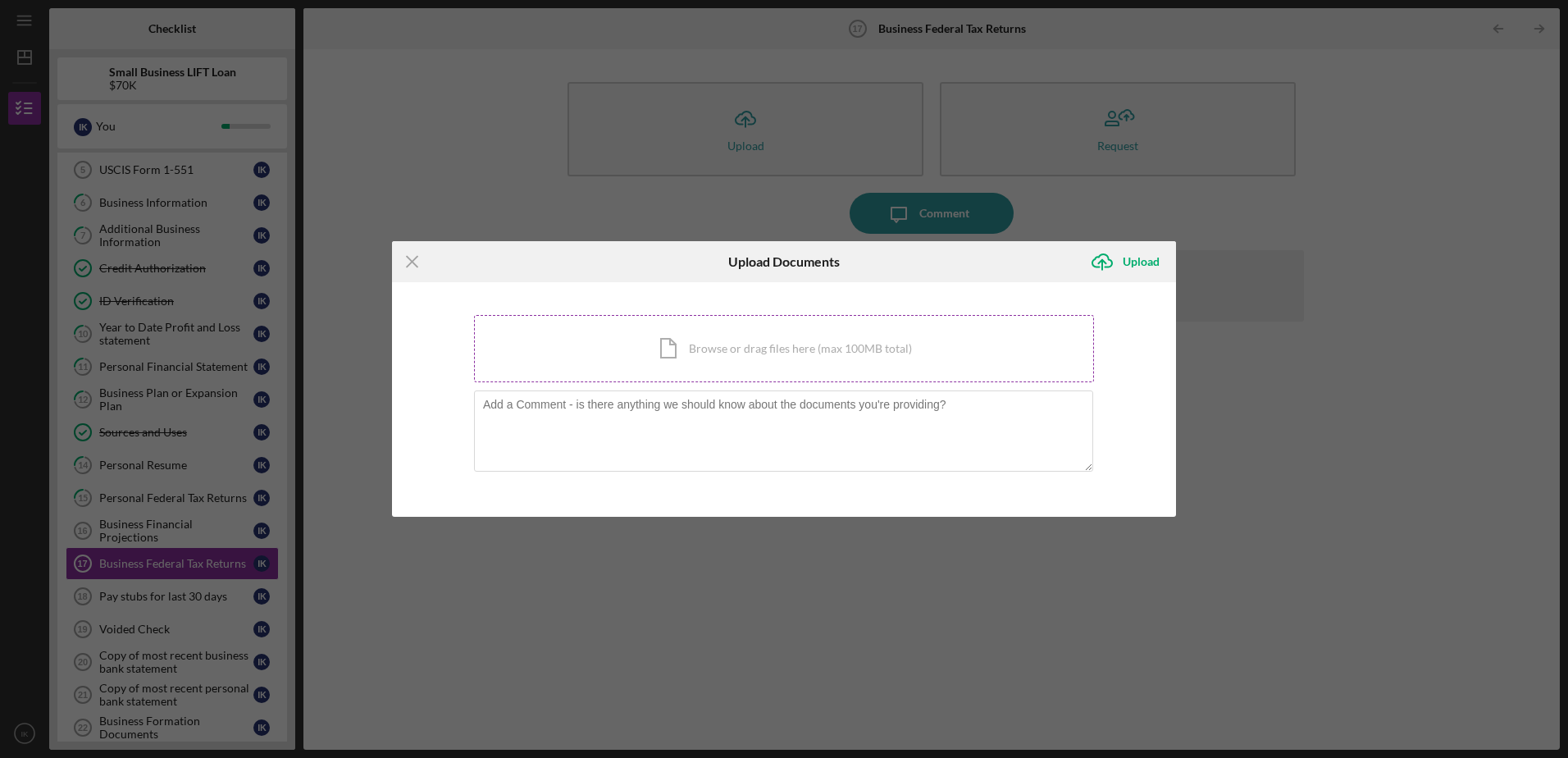
click at [674, 353] on div "Icon/Document Browse or drag files here (max 100MB total) Tap to choose files o…" at bounding box center [784, 348] width 620 height 68
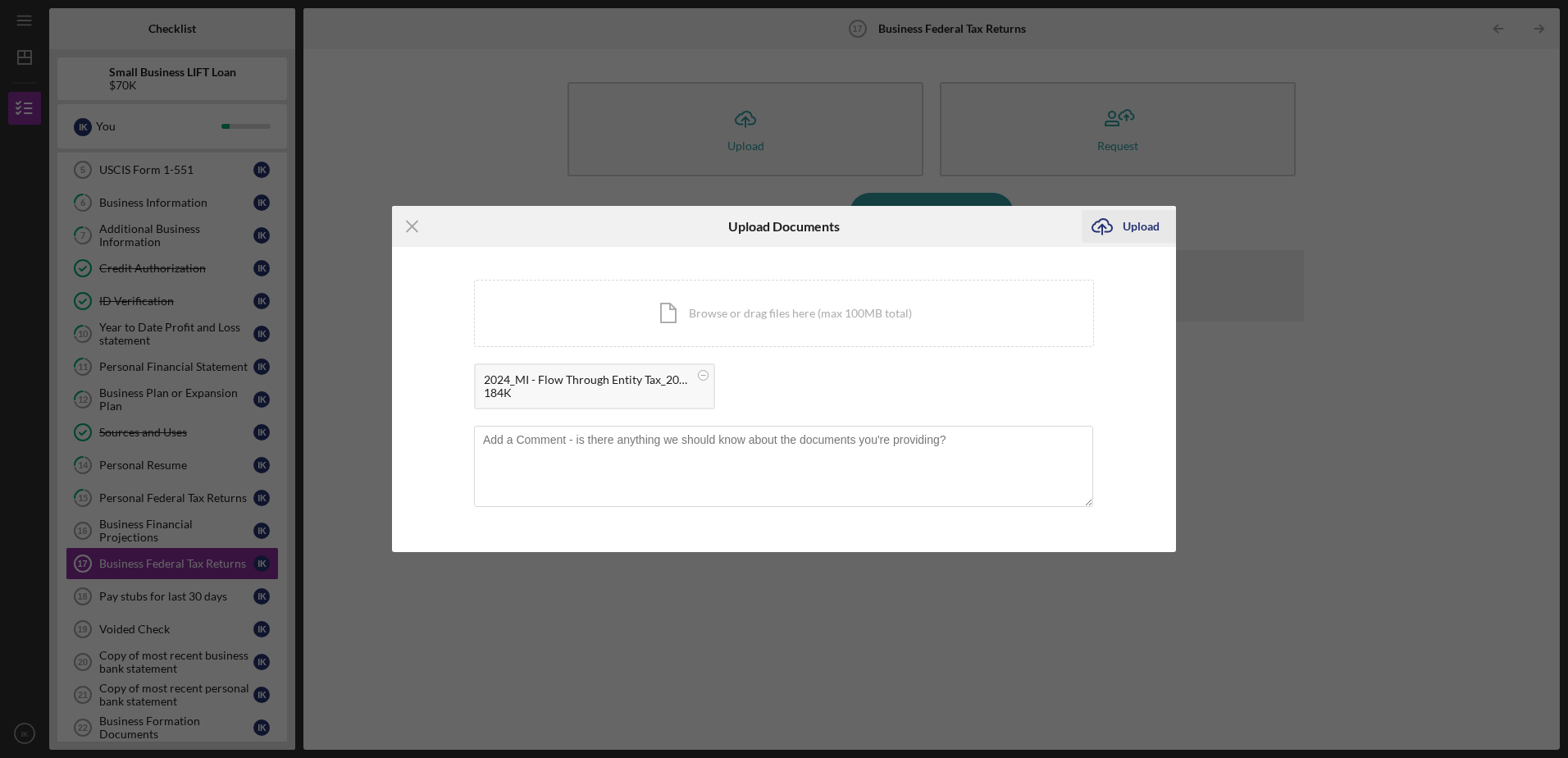
click at [1042, 225] on div "Upload" at bounding box center [1140, 226] width 37 height 32
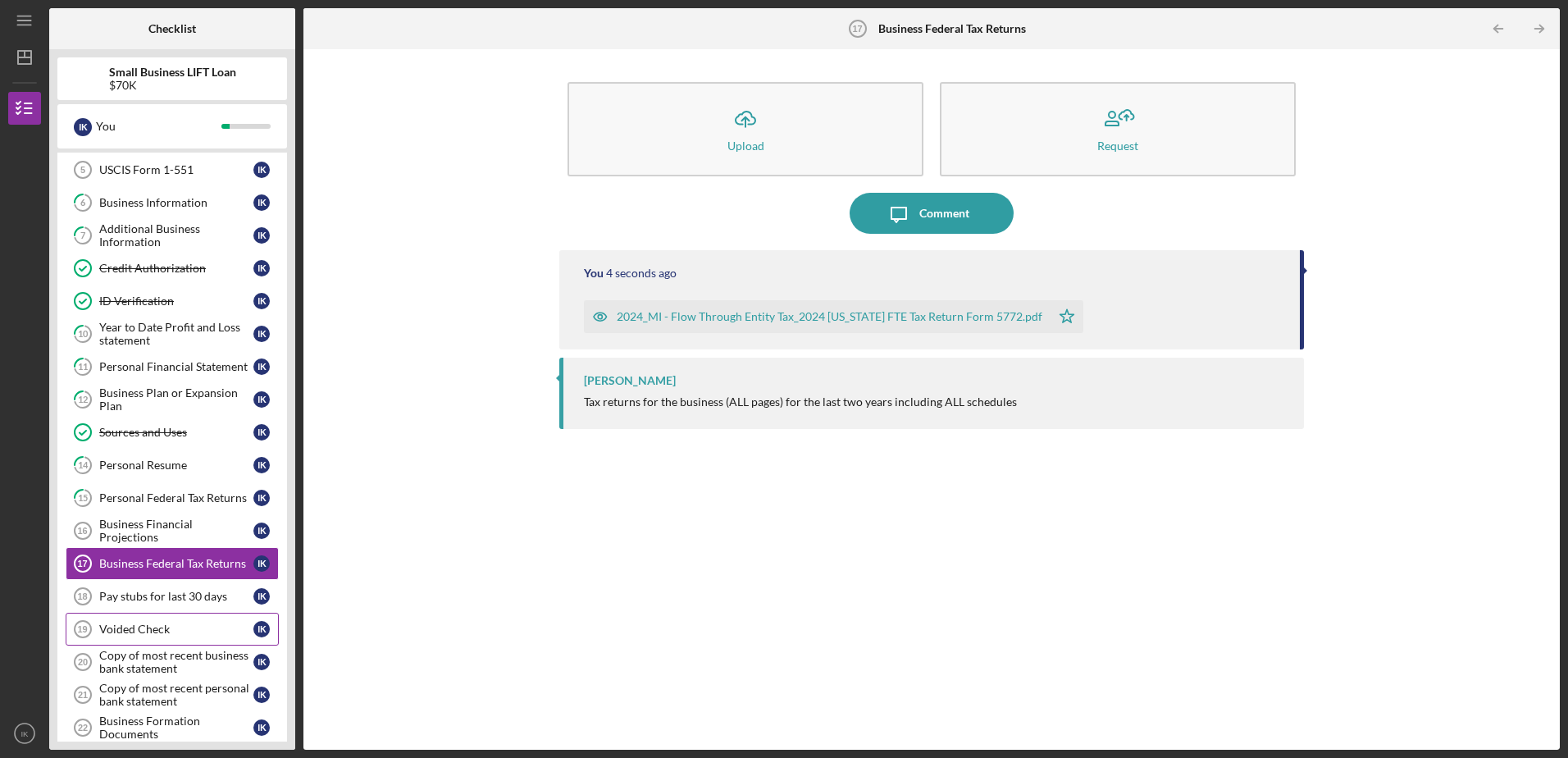
click at [137, 462] on div "Voided Check" at bounding box center [176, 629] width 154 height 14
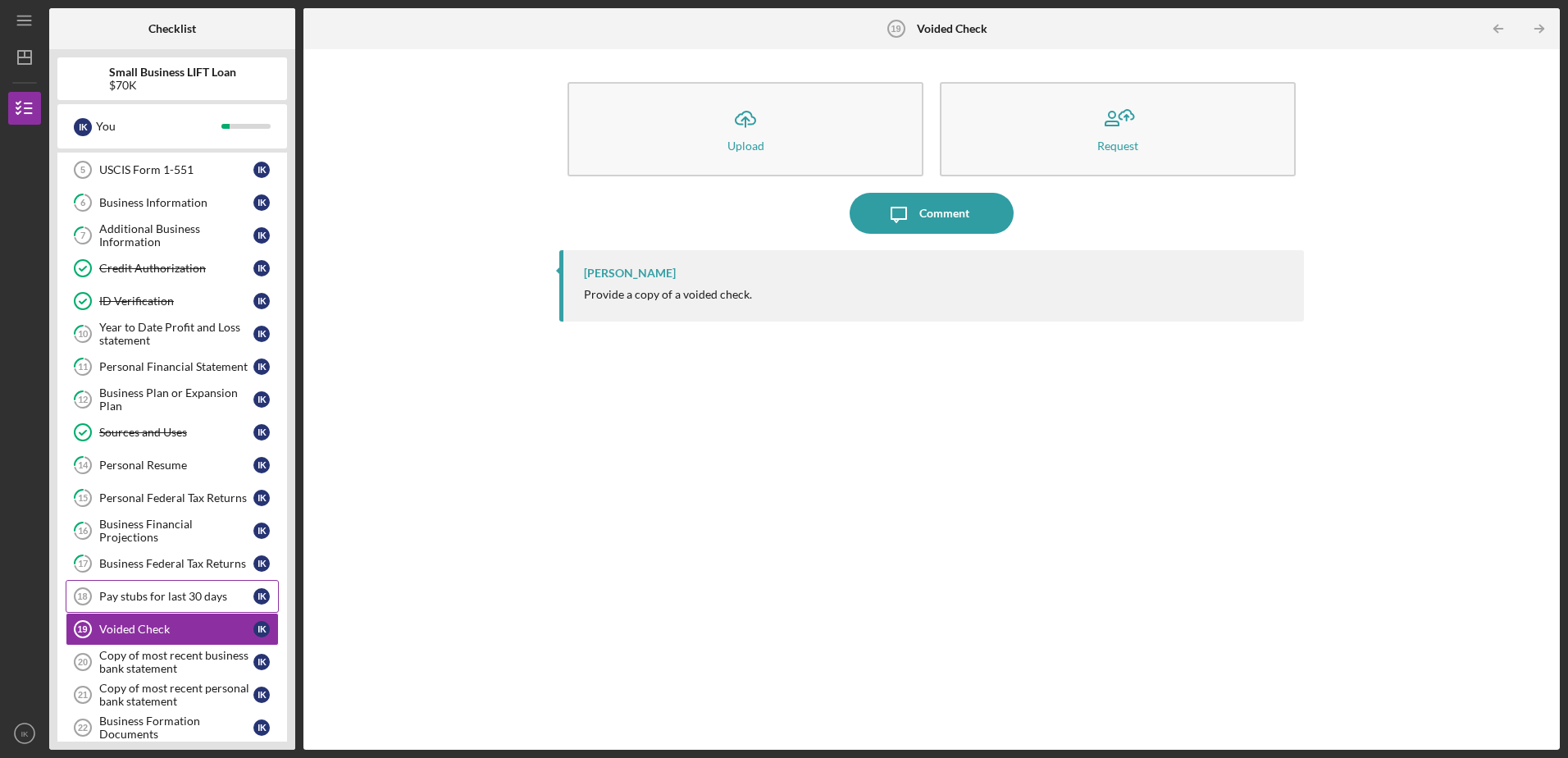
click at [134, 462] on div "Pay stubs for last 30 days" at bounding box center [176, 596] width 154 height 14
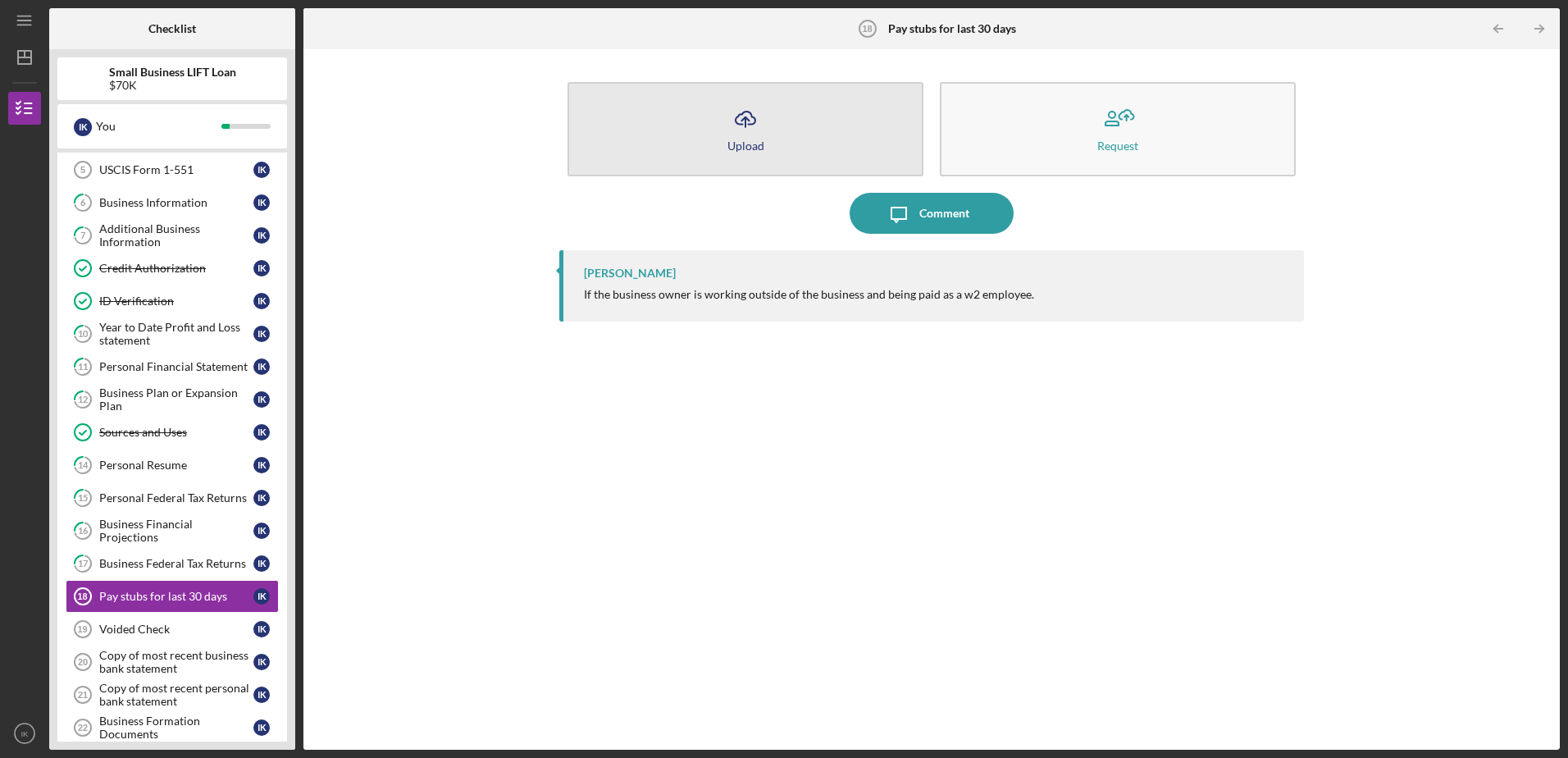
click at [729, 123] on icon "Icon/Upload" at bounding box center [746, 119] width 41 height 41
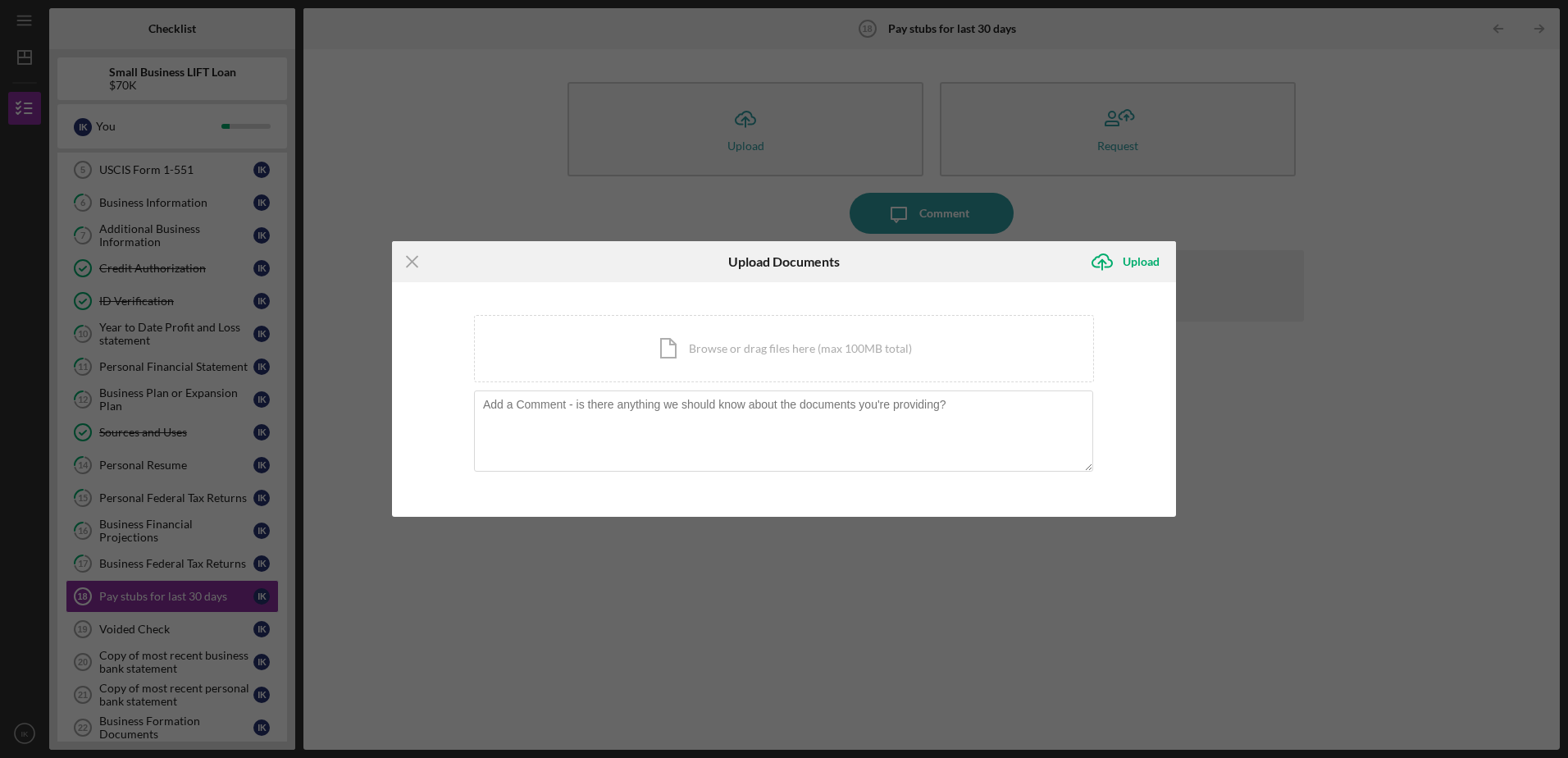
click at [464, 184] on div "Icon/Menu Close Upload Documents Icon/Upload Upload You're uploading documents …" at bounding box center [784, 379] width 1568 height 758
click at [414, 259] on line at bounding box center [412, 262] width 11 height 11
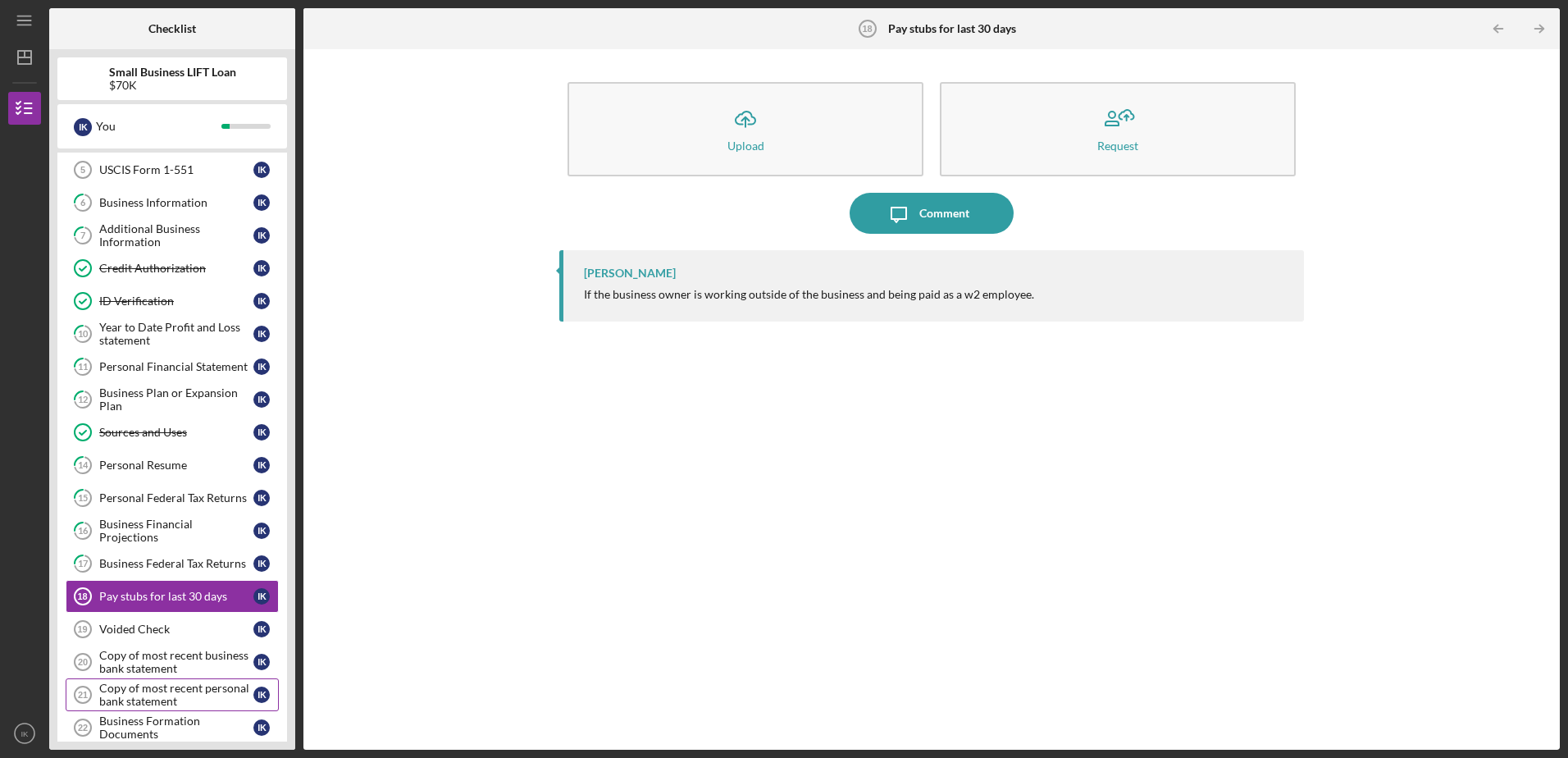
click at [158, 462] on div "Copy of most recent personal bank statement" at bounding box center [176, 694] width 154 height 26
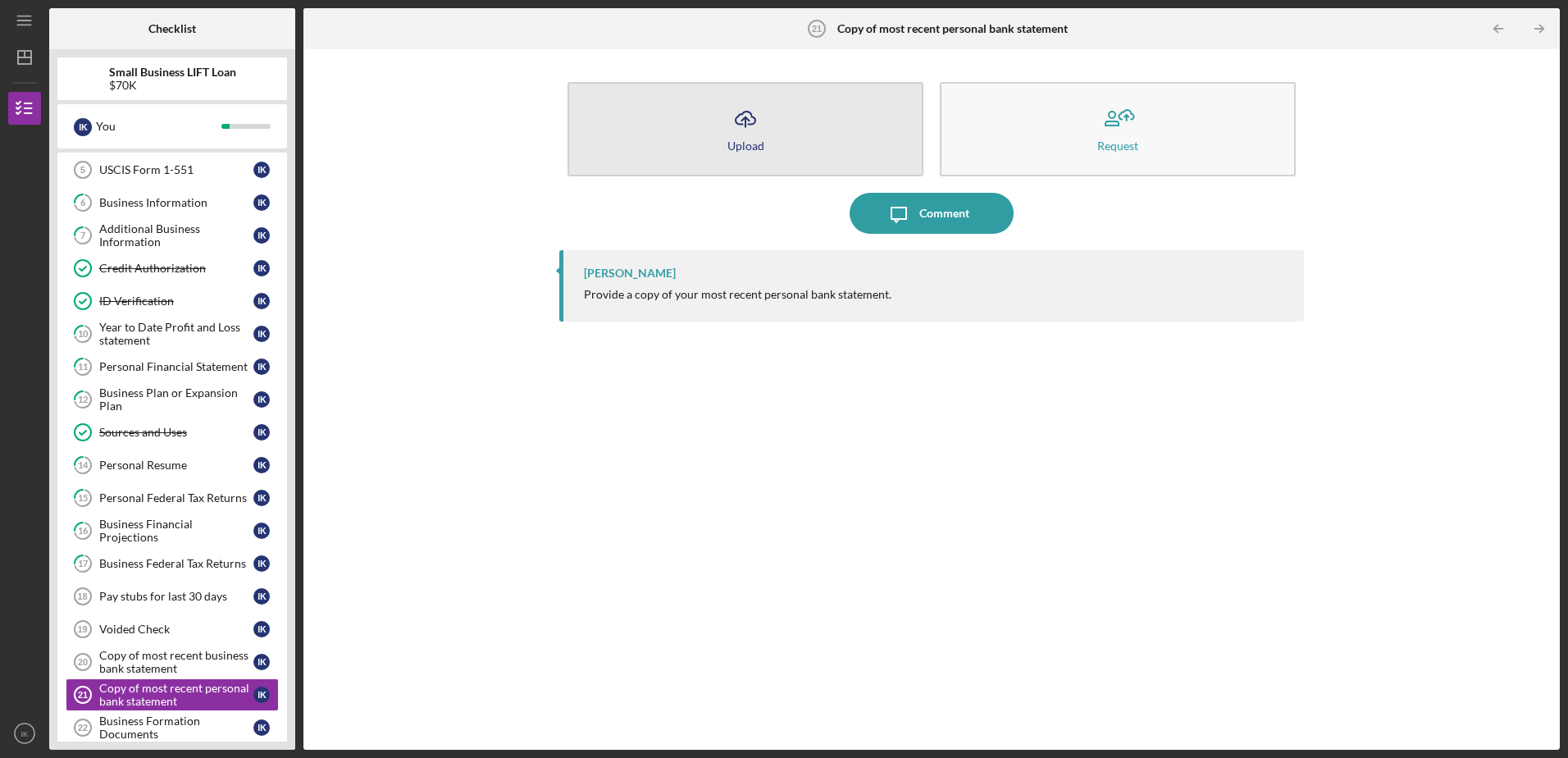
click at [740, 120] on icon "Icon/Upload" at bounding box center [746, 119] width 41 height 41
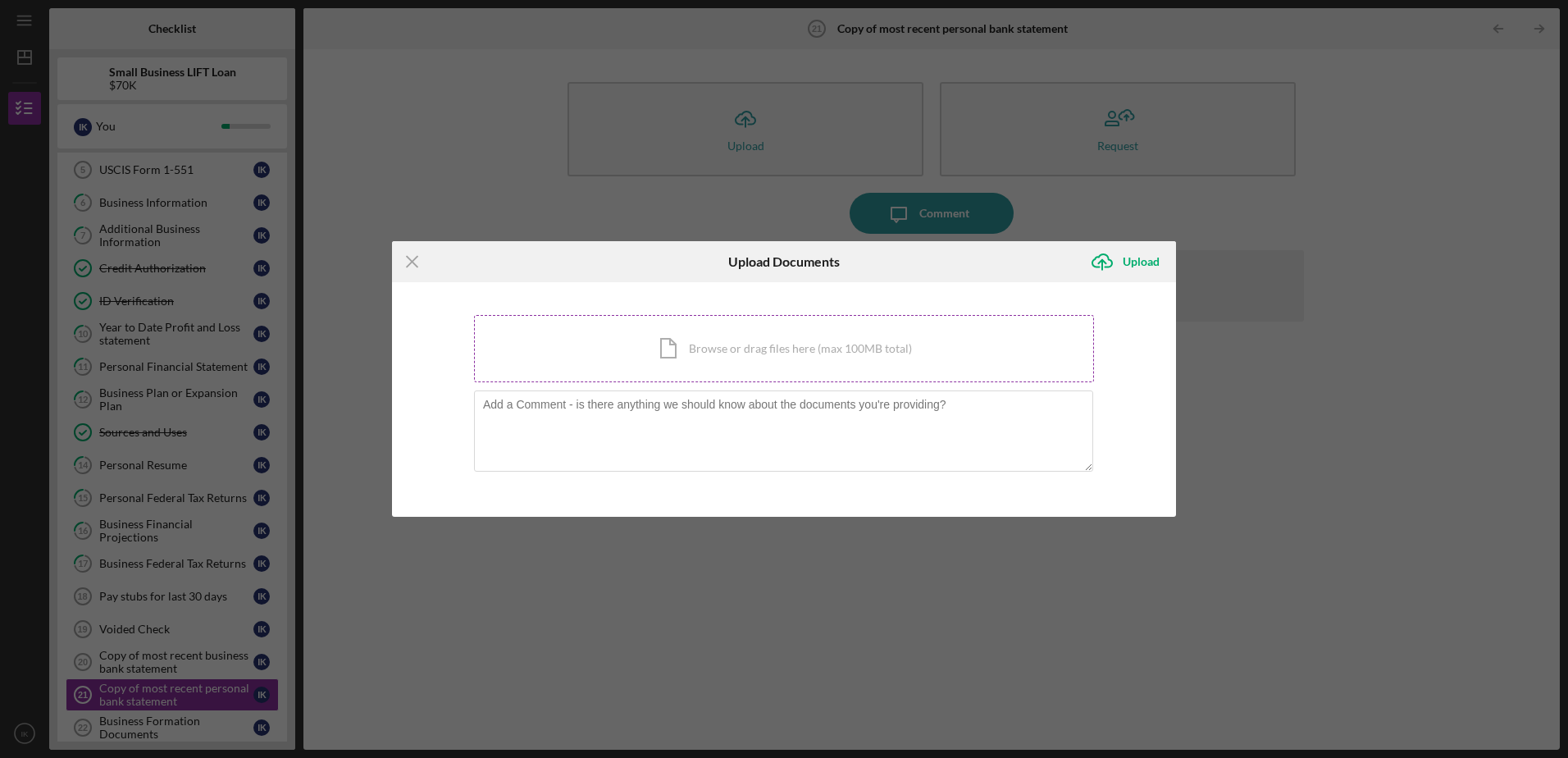
click at [724, 338] on div "Icon/Document Browse or drag files here (max 100MB total) Tap to choose files o…" at bounding box center [784, 348] width 620 height 68
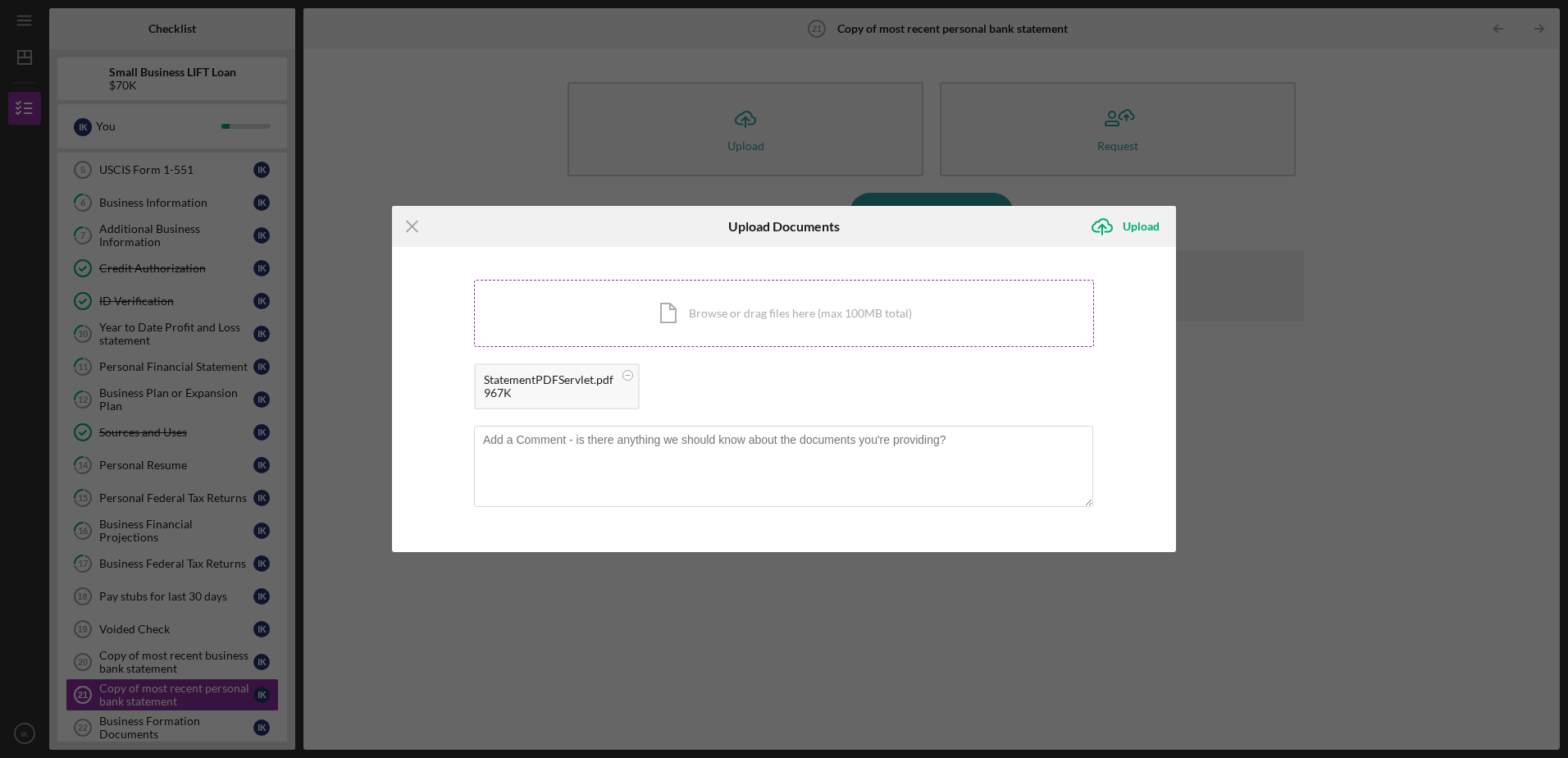
click at [683, 305] on div "Icon/Document Browse or drag files here (max 100MB total) Tap to choose files o…" at bounding box center [784, 313] width 620 height 68
click at [1042, 219] on div "Upload" at bounding box center [1140, 226] width 37 height 32
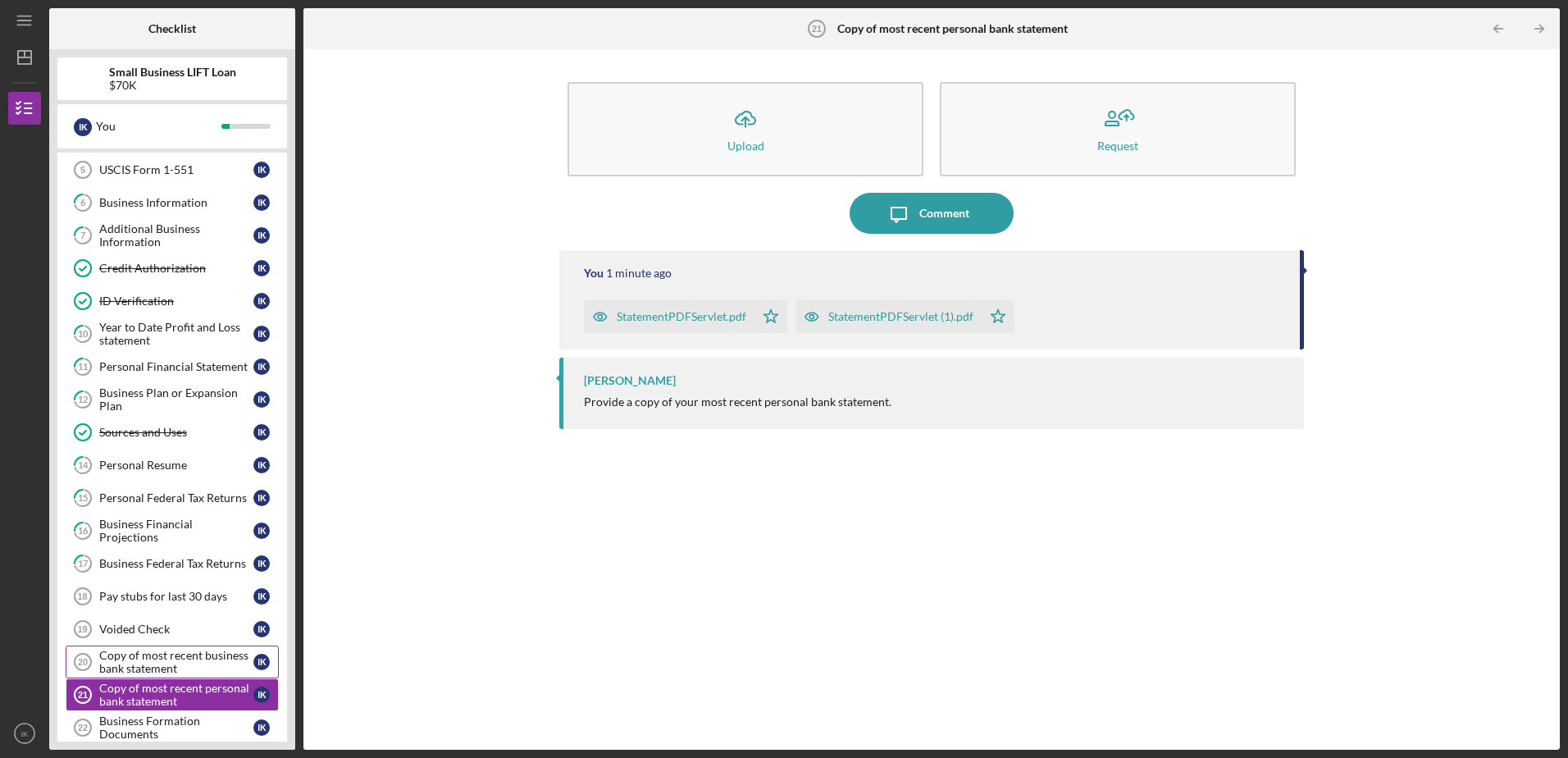
click at [143, 462] on div "Copy of most recent business bank statement" at bounding box center [176, 662] width 154 height 26
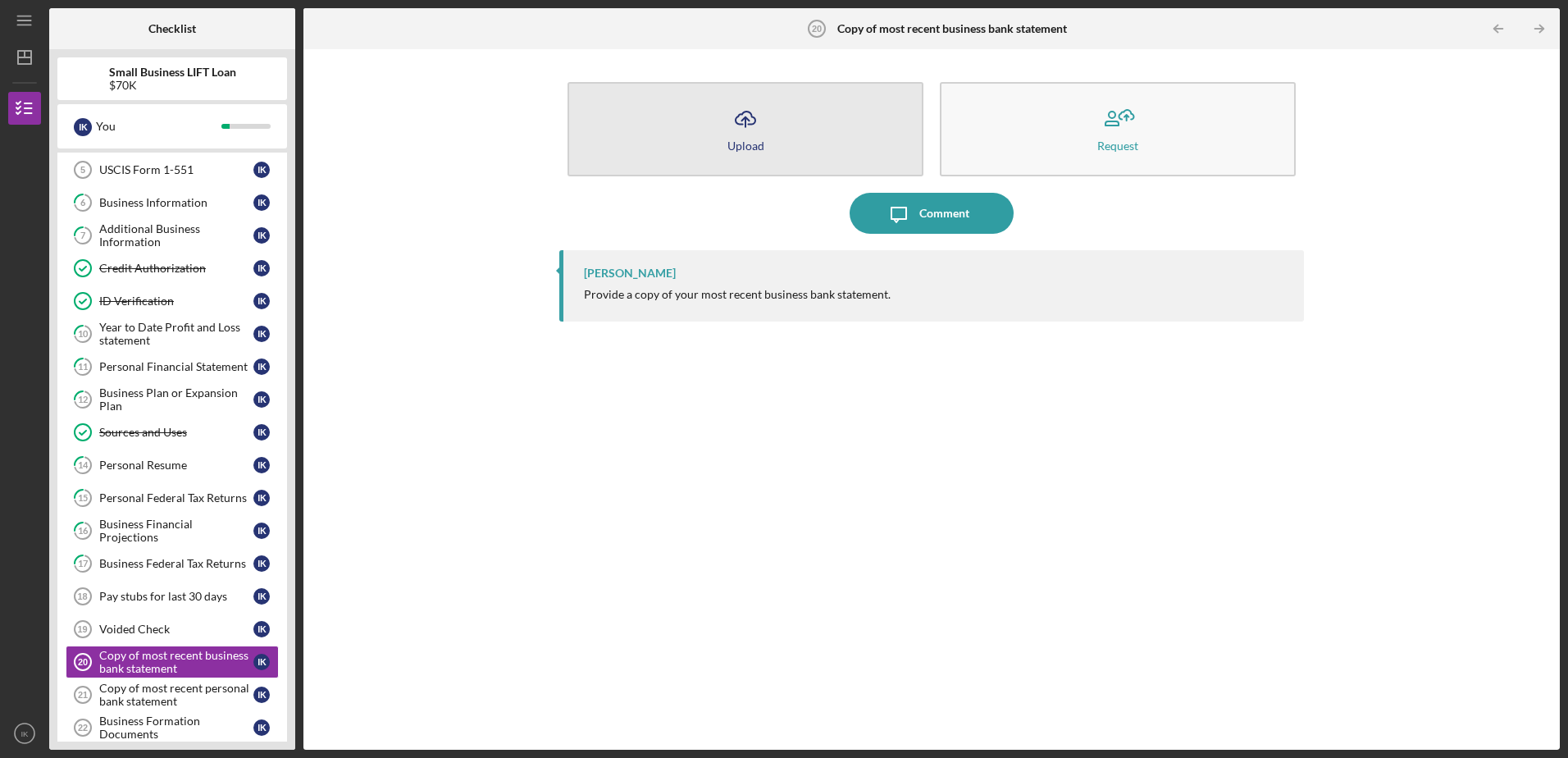
click at [757, 117] on icon "Icon/Upload" at bounding box center [746, 119] width 41 height 41
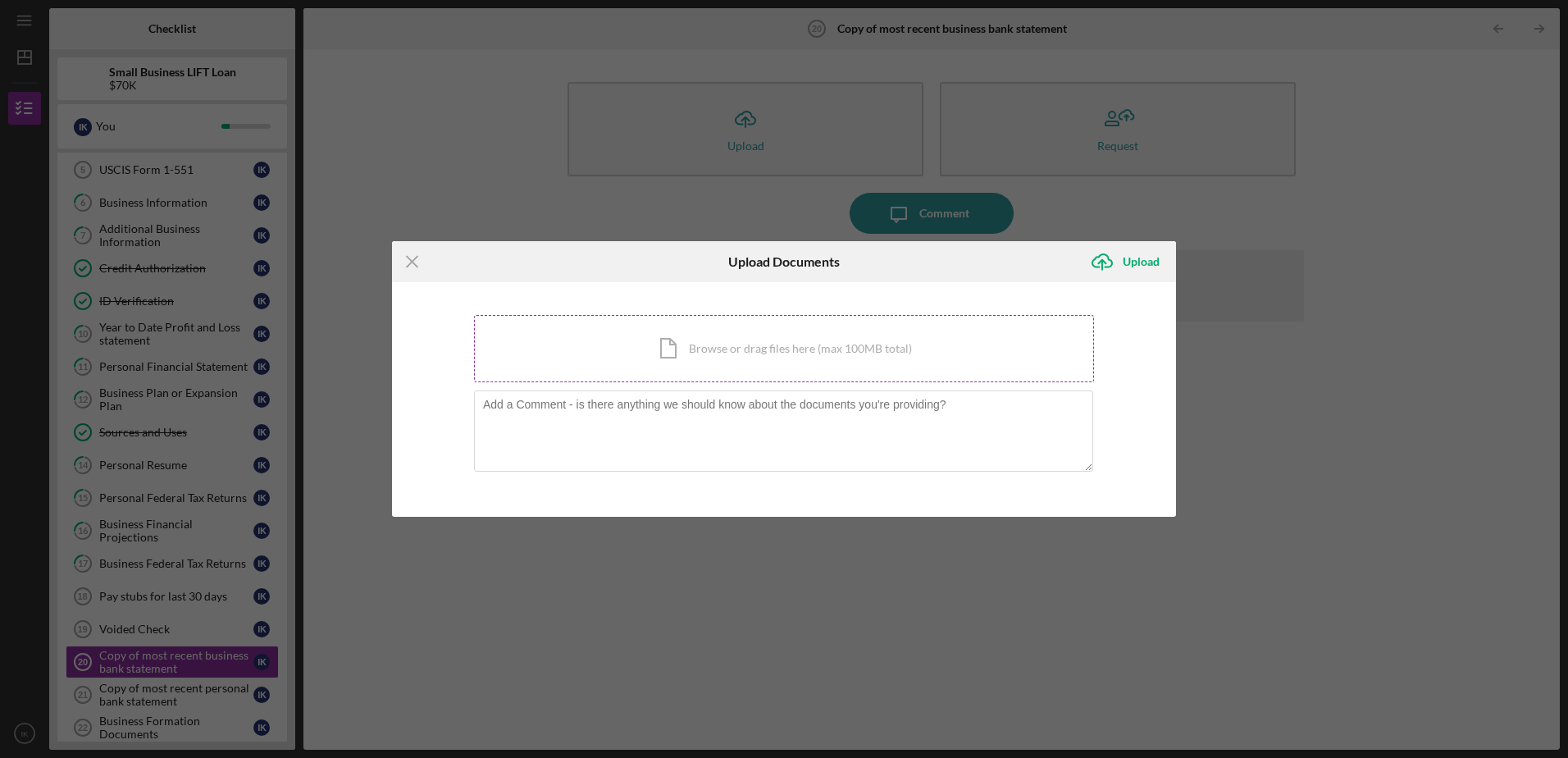
click at [689, 347] on div "Icon/Document Browse or drag files here (max 100MB total) Tap to choose files o…" at bounding box center [784, 348] width 620 height 68
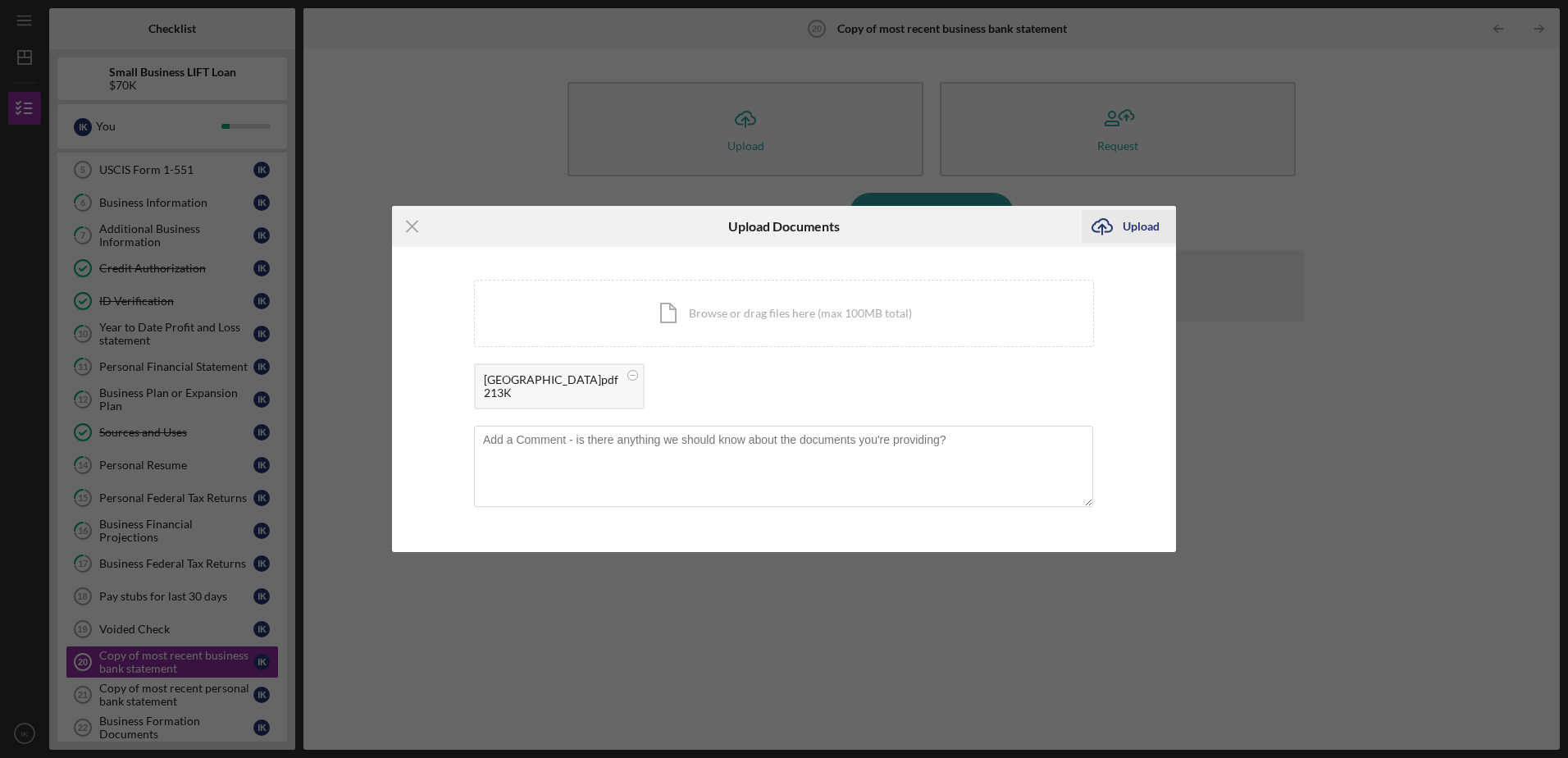
click at [1042, 235] on div "Upload" at bounding box center [1140, 226] width 37 height 32
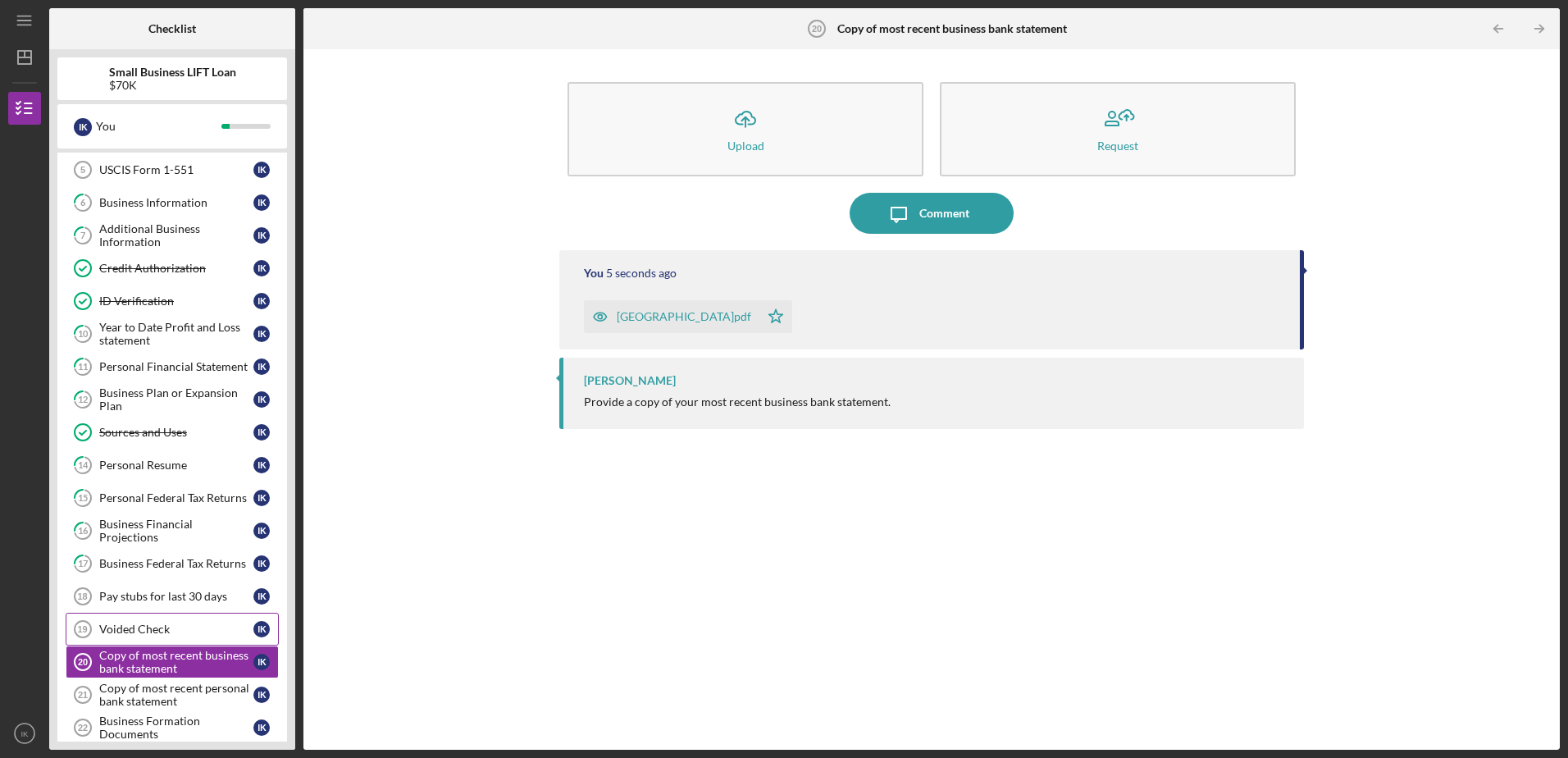
click at [142, 462] on div "Voided Check" at bounding box center [176, 629] width 154 height 14
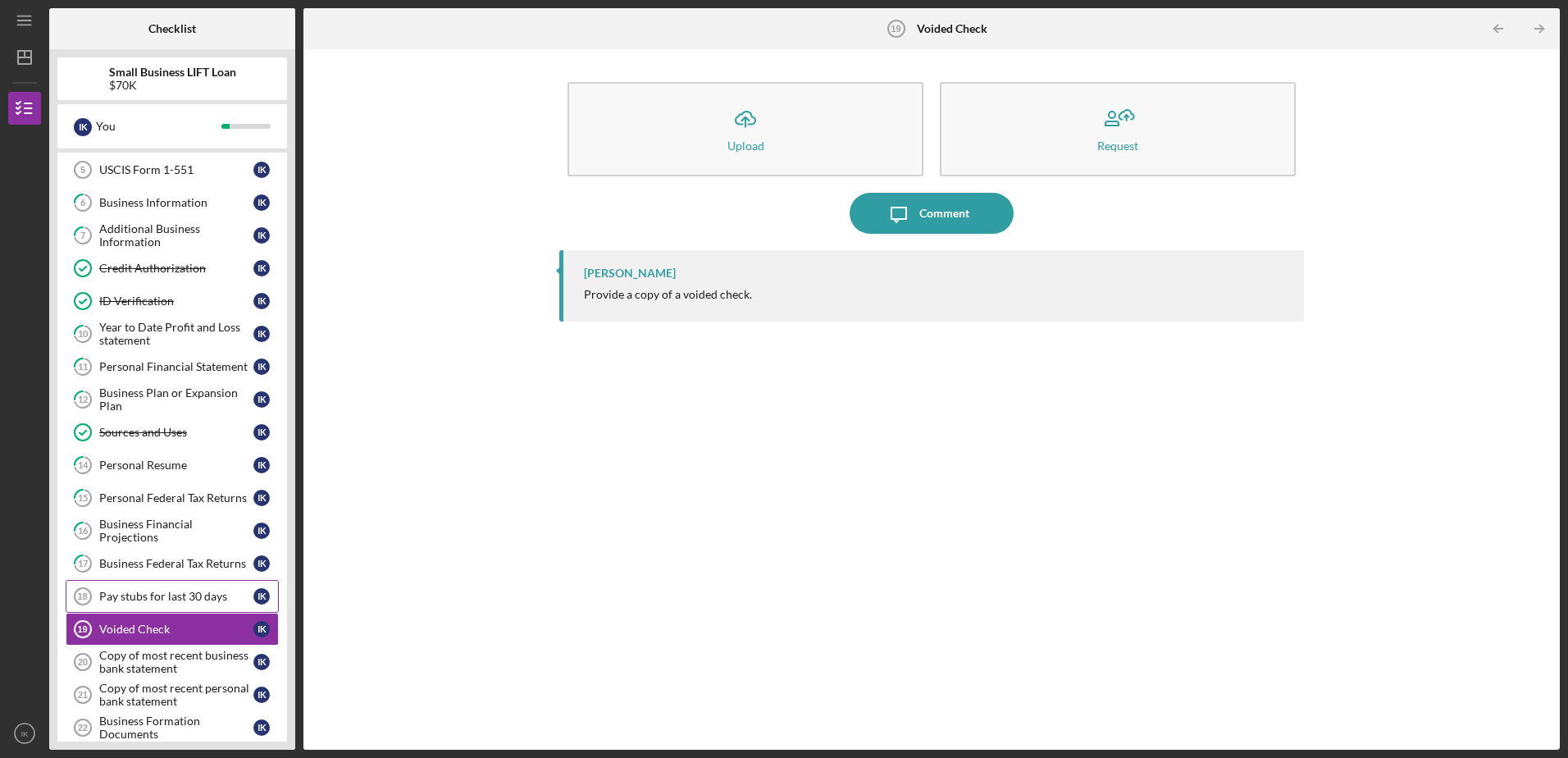
click at [143, 462] on div "Pay stubs for last 30 days" at bounding box center [176, 596] width 154 height 14
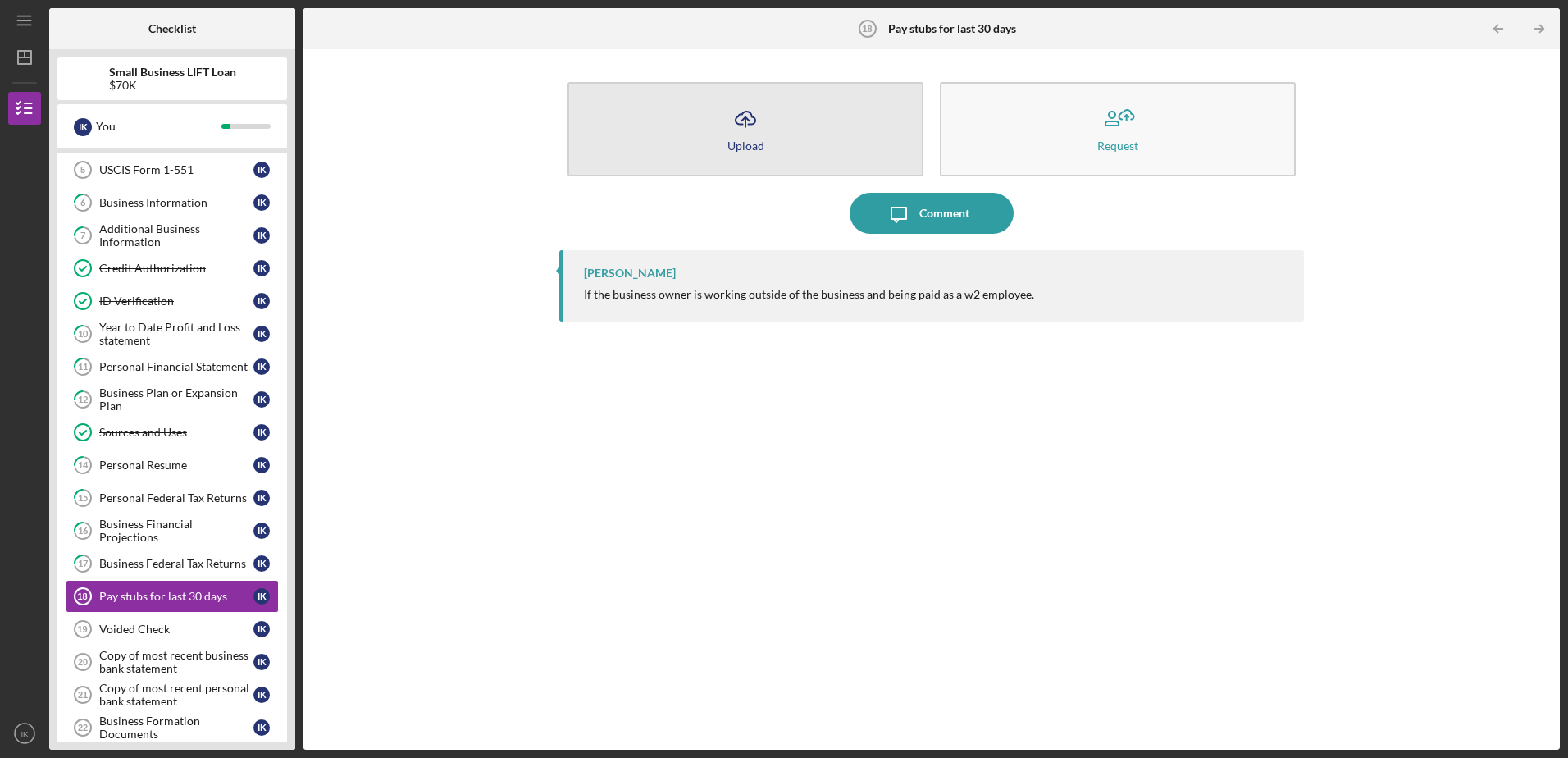
click at [746, 120] on icon "Icon/Upload" at bounding box center [746, 119] width 41 height 41
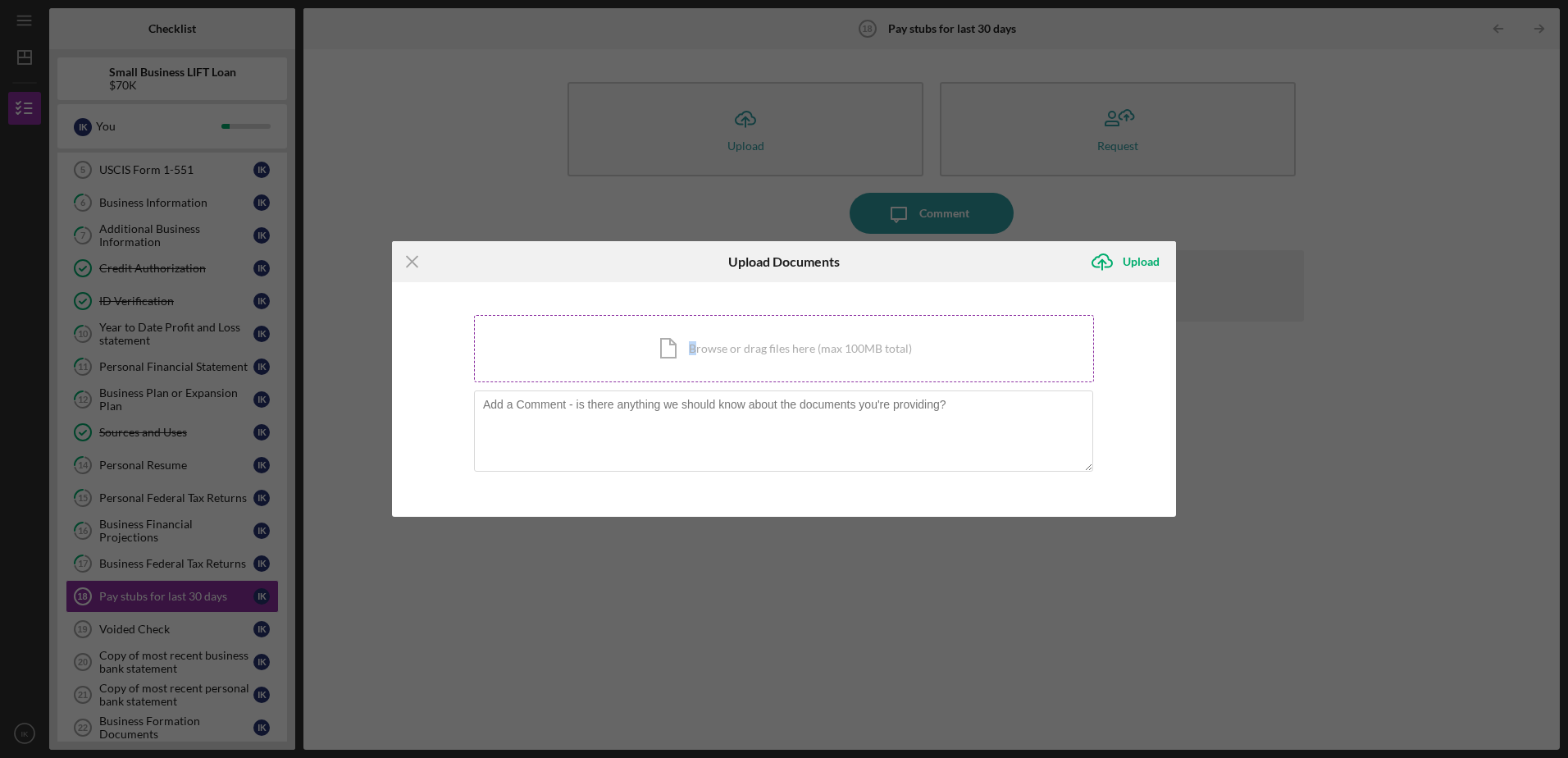
click at [697, 356] on div "Icon/Document Browse or drag files here (max 100MB total) Tap to choose files o…" at bounding box center [784, 348] width 620 height 68
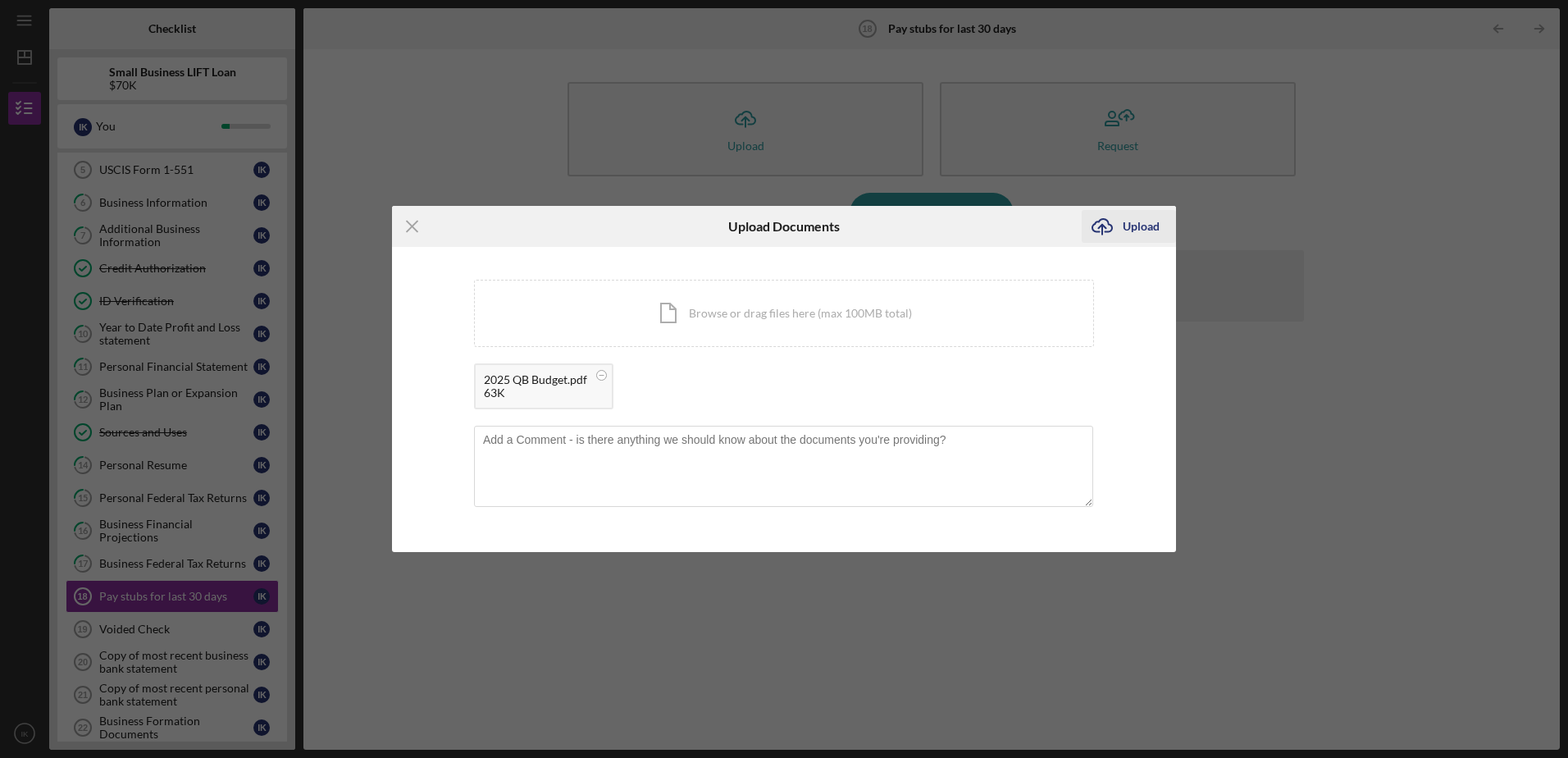
click at [1042, 228] on icon "Icon/Upload" at bounding box center [1103, 227] width 41 height 41
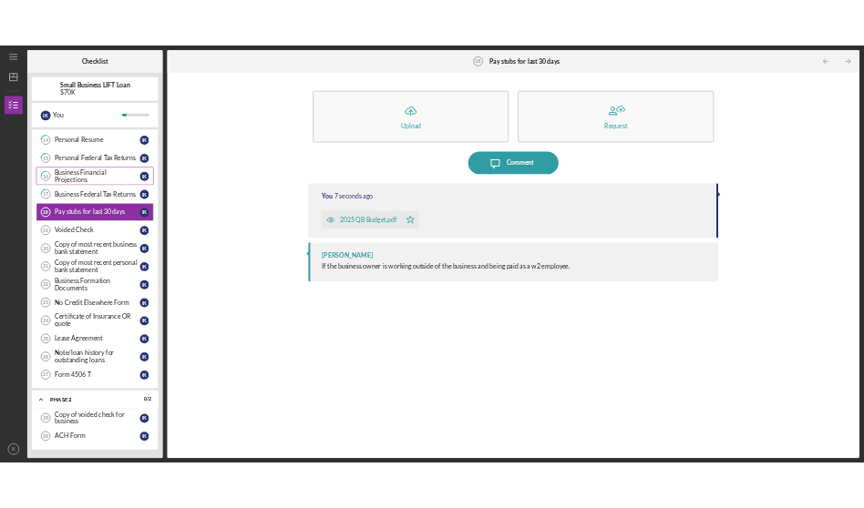
scroll to position [509, 0]
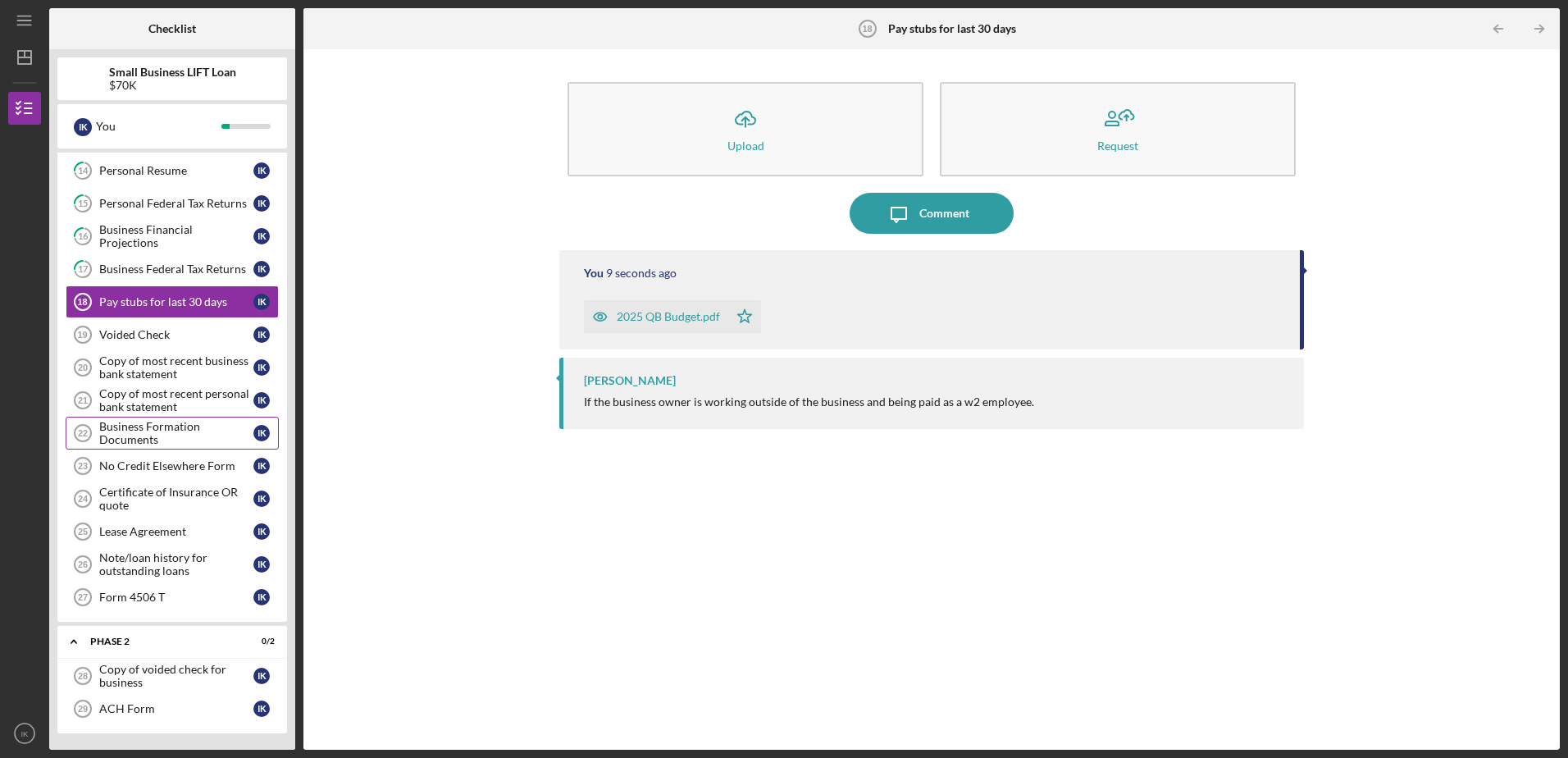
click at [149, 429] on div "Business Formation Documents" at bounding box center [176, 433] width 154 height 26
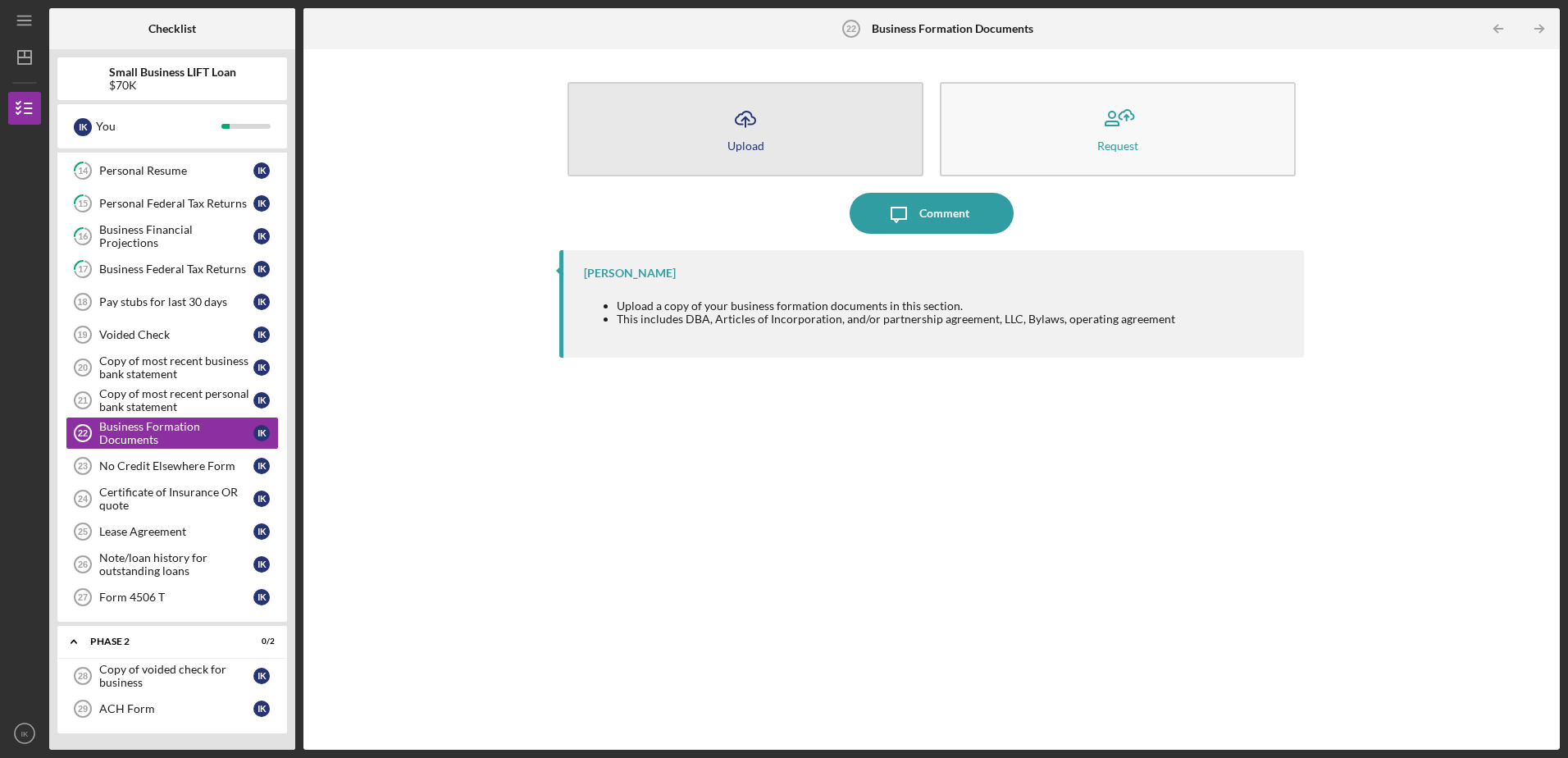
click at [743, 118] on icon "Icon/Upload" at bounding box center [746, 119] width 41 height 41
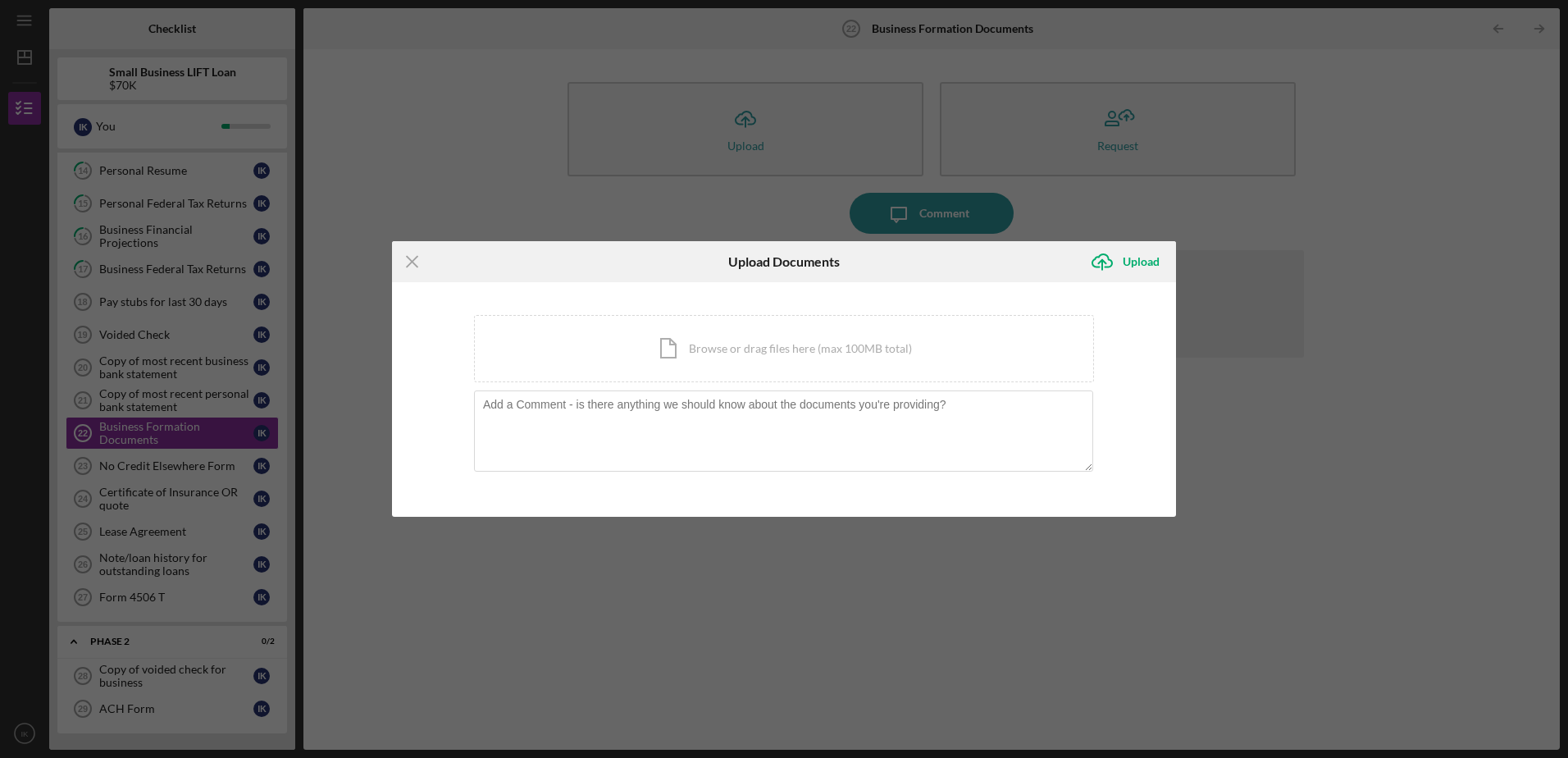
click at [745, 118] on div "Icon/Menu Close Upload Documents Icon/Upload Upload You're uploading documents …" at bounding box center [784, 379] width 1568 height 758
click at [659, 326] on div "Icon/Document Browse or drag files here (max 100MB total) Tap to choose files o…" at bounding box center [784, 348] width 620 height 68
click at [680, 324] on div "Icon/Document Browse or drag files here (max 100MB total) Tap to choose files o…" at bounding box center [784, 348] width 620 height 68
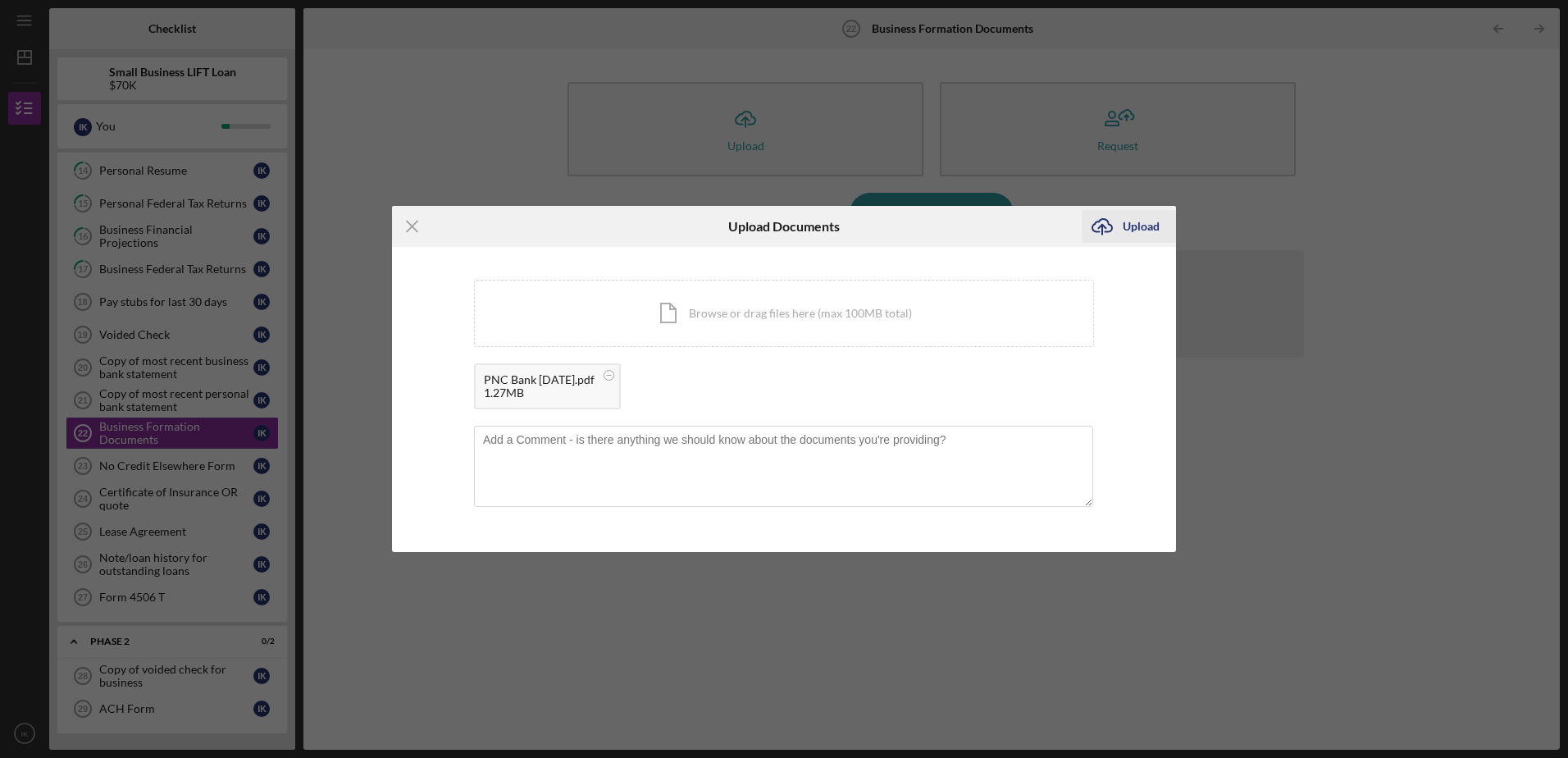
click at [1042, 224] on div "Upload" at bounding box center [1140, 226] width 37 height 32
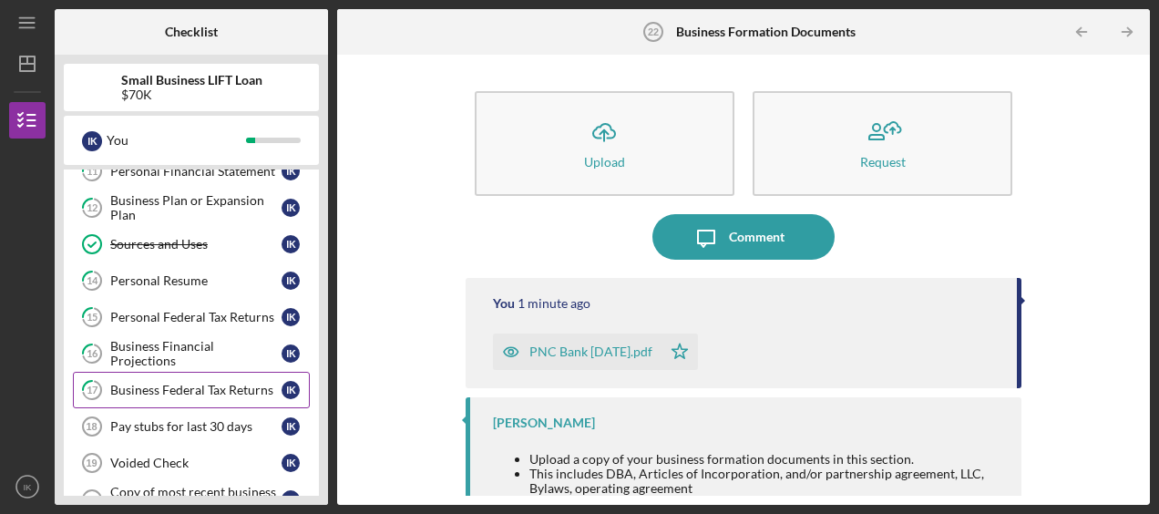
scroll to position [327, 0]
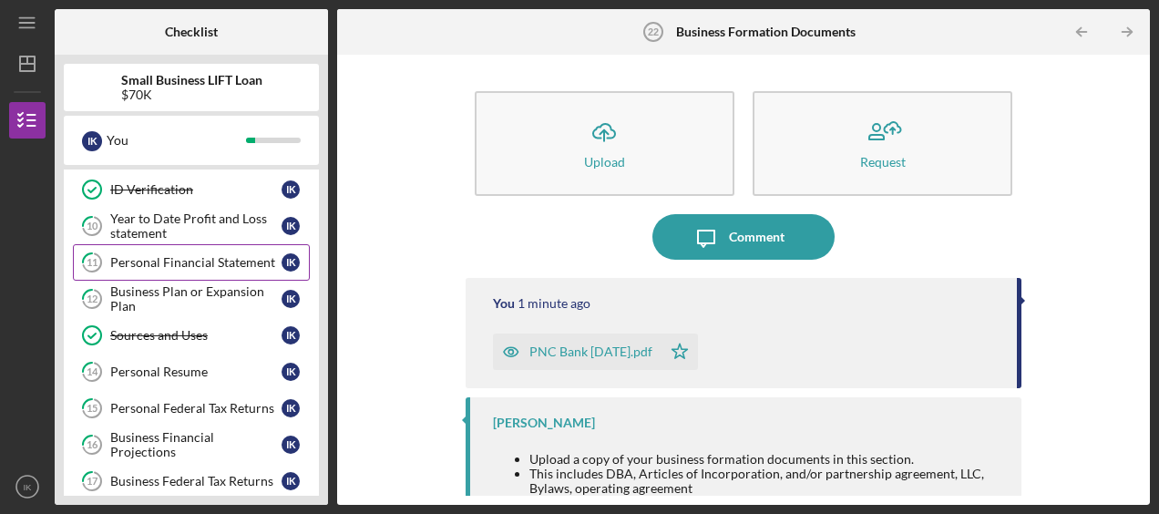
click at [200, 257] on div "Personal Financial Statement" at bounding box center [195, 262] width 171 height 15
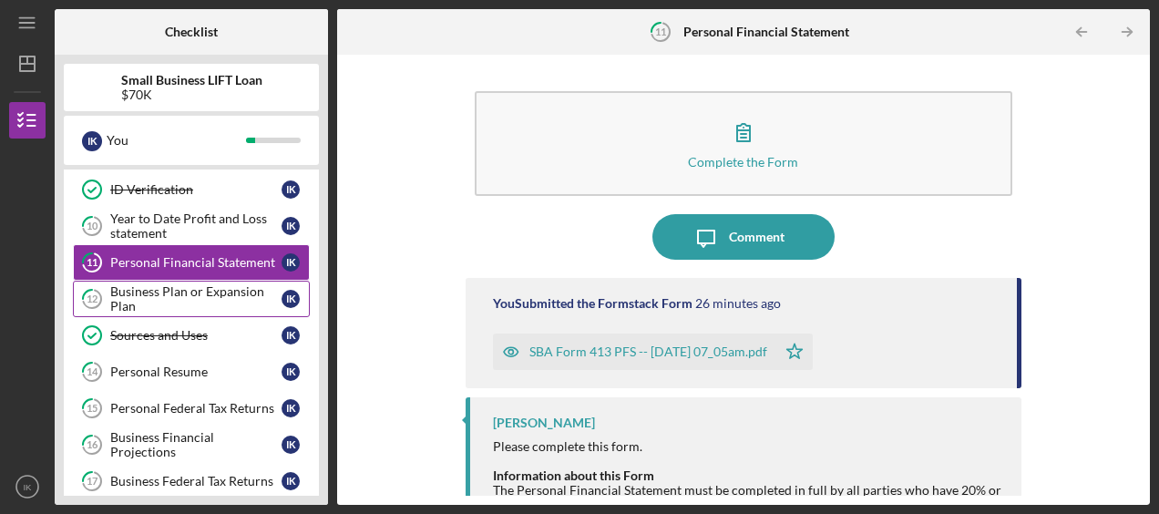
click at [182, 288] on div "Business Plan or Expansion Plan" at bounding box center [195, 298] width 171 height 29
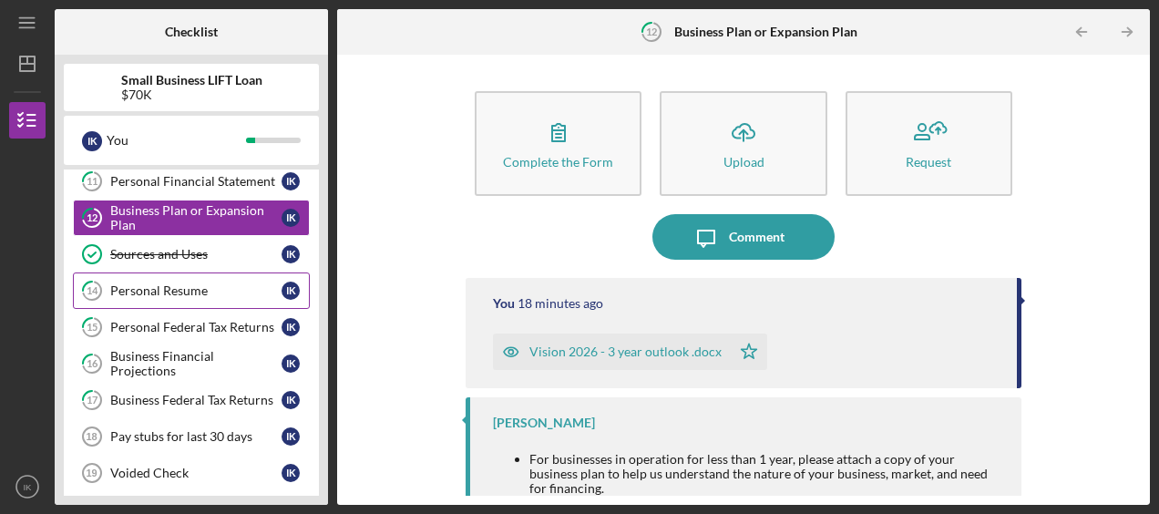
scroll to position [509, 0]
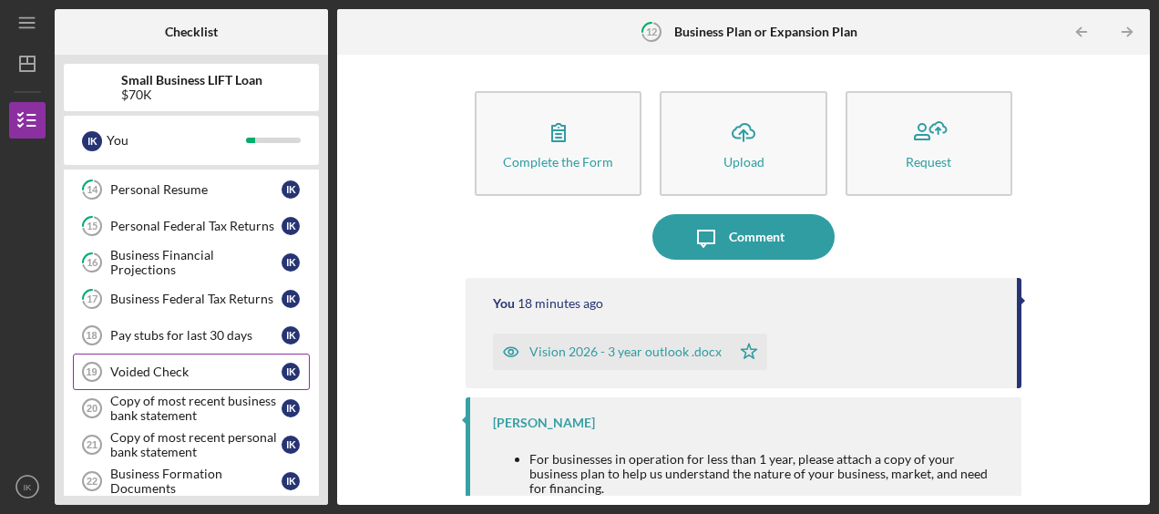
click at [224, 364] on div "Voided Check" at bounding box center [195, 371] width 171 height 15
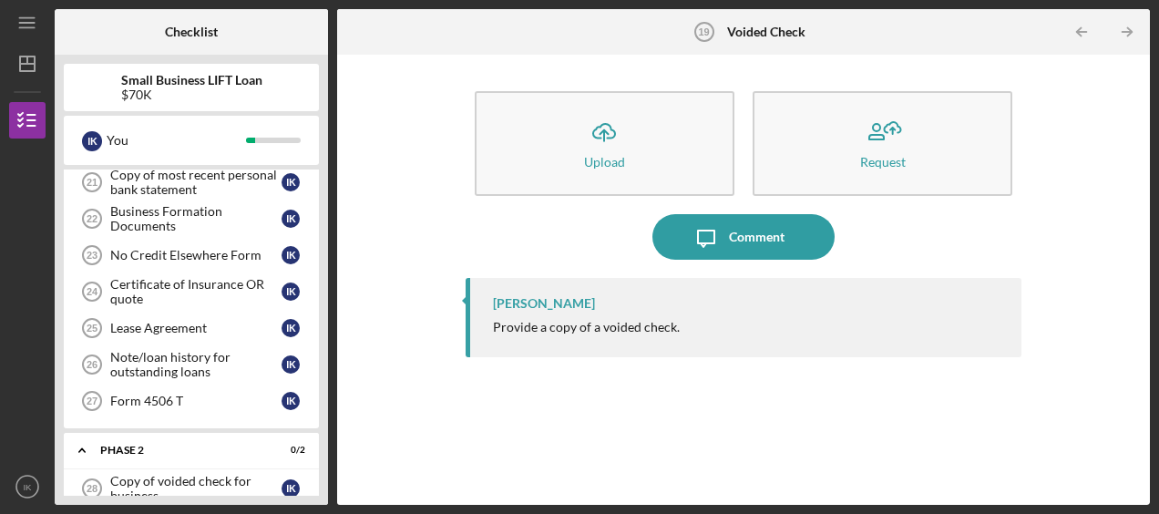
scroll to position [783, 0]
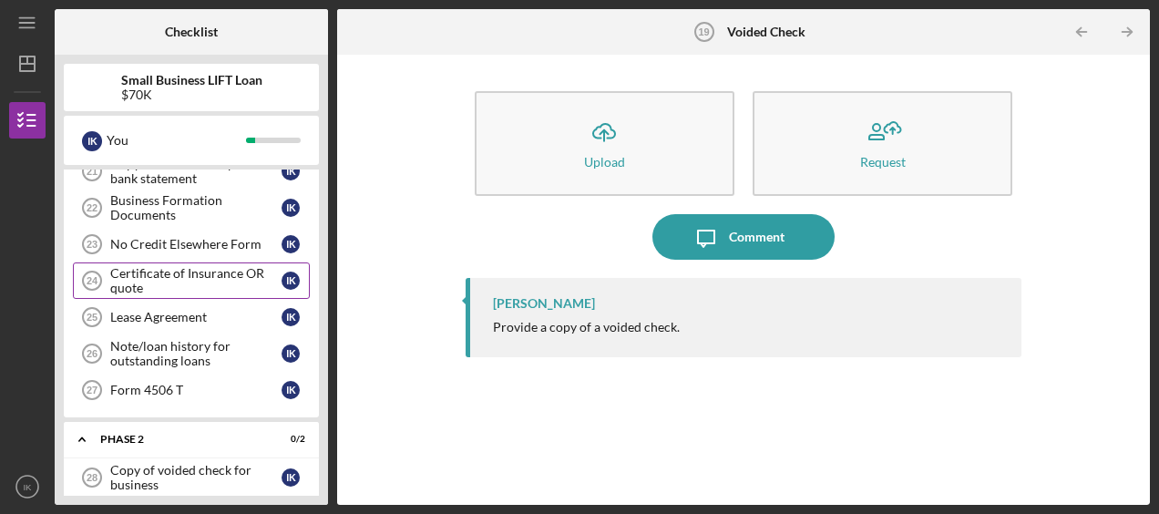
click at [188, 270] on div "Certificate of Insurance OR quote" at bounding box center [195, 280] width 171 height 29
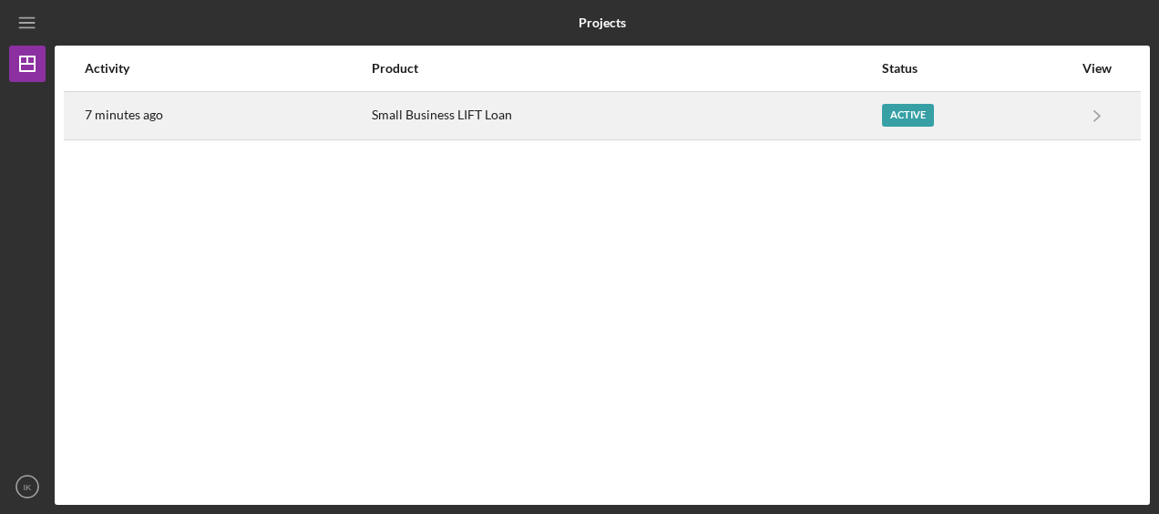
click at [904, 107] on div "Active" at bounding box center [908, 115] width 52 height 23
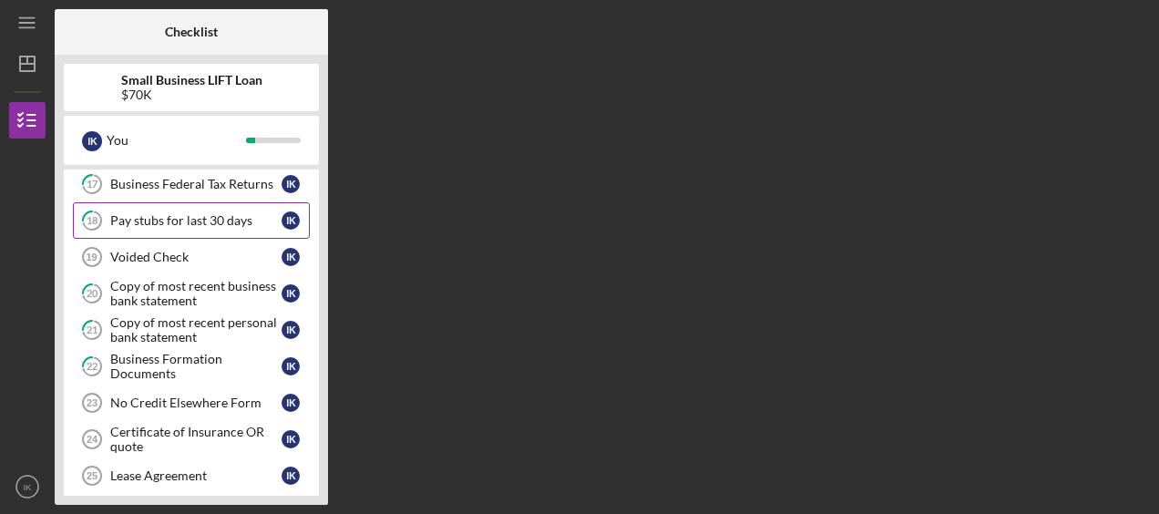
scroll to position [638, 0]
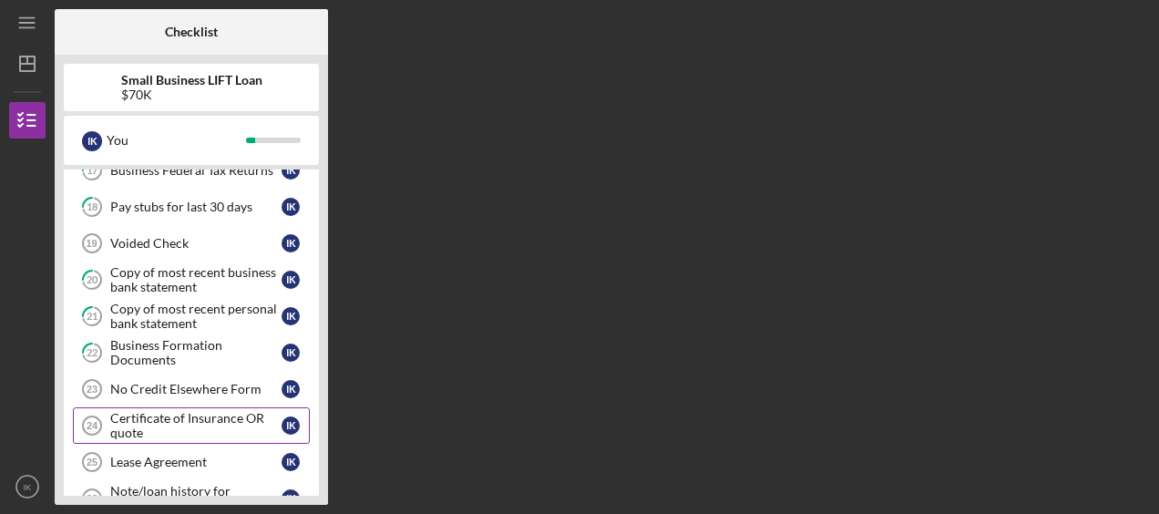
click at [190, 411] on div "Certificate of Insurance OR quote" at bounding box center [195, 425] width 171 height 29
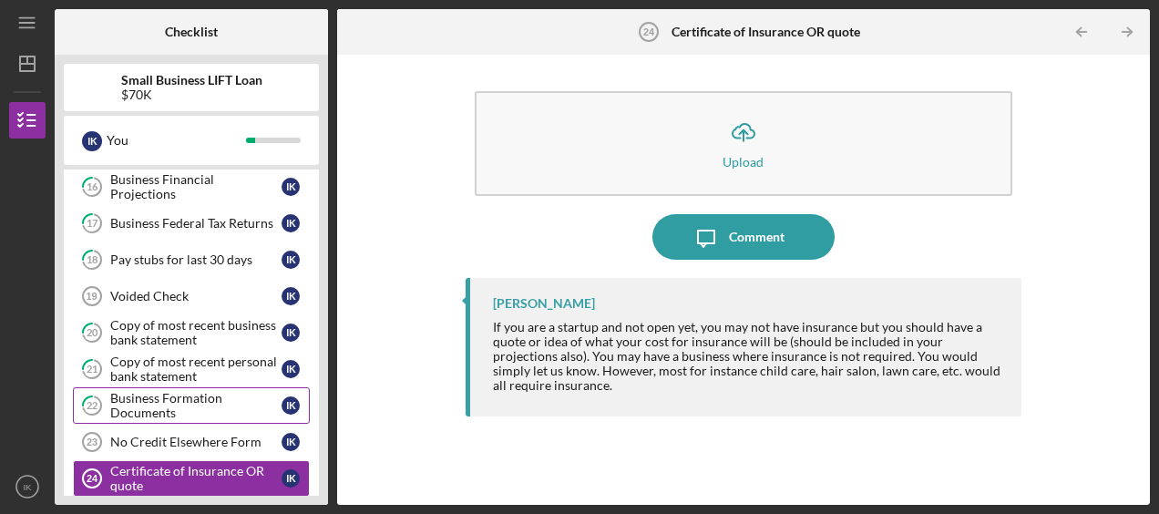
scroll to position [547, 0]
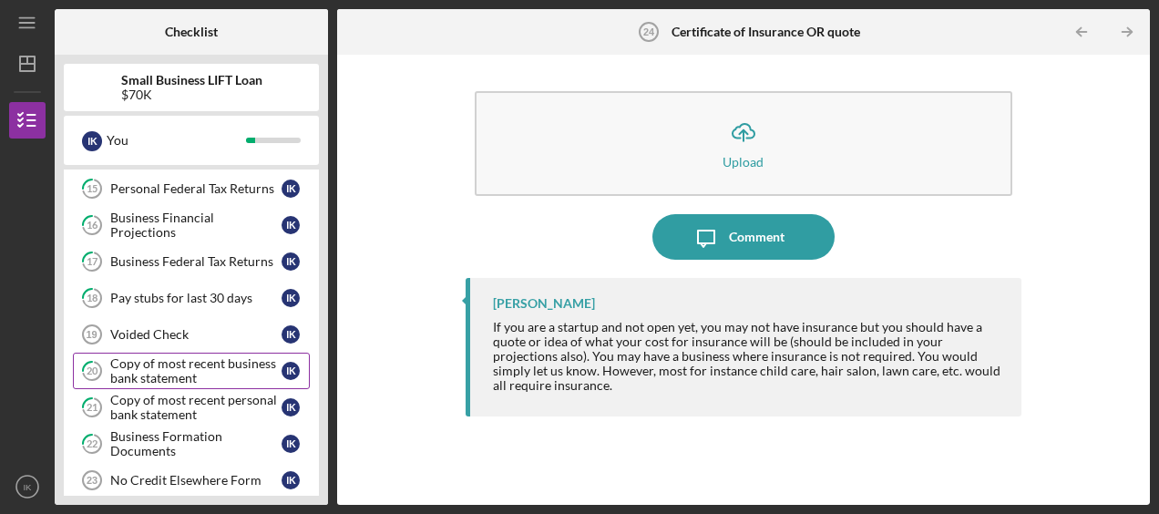
click at [219, 356] on div "Copy of most recent business bank statement" at bounding box center [195, 370] width 171 height 29
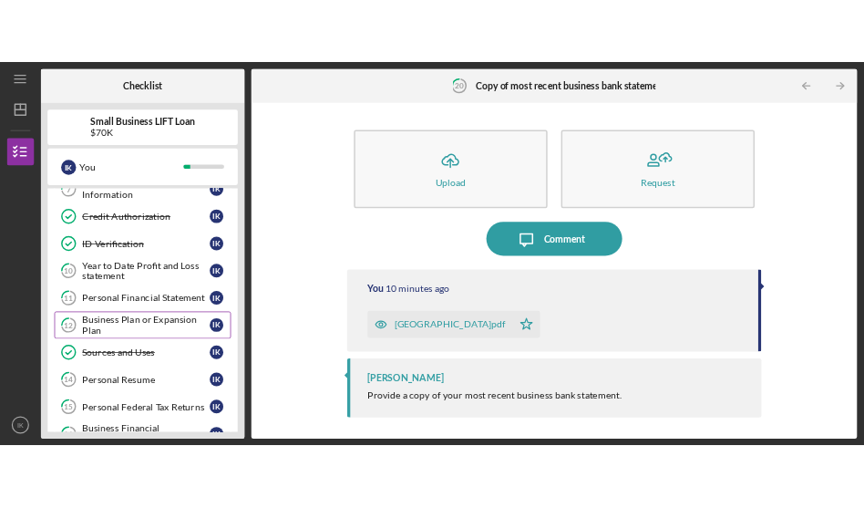
scroll to position [182, 0]
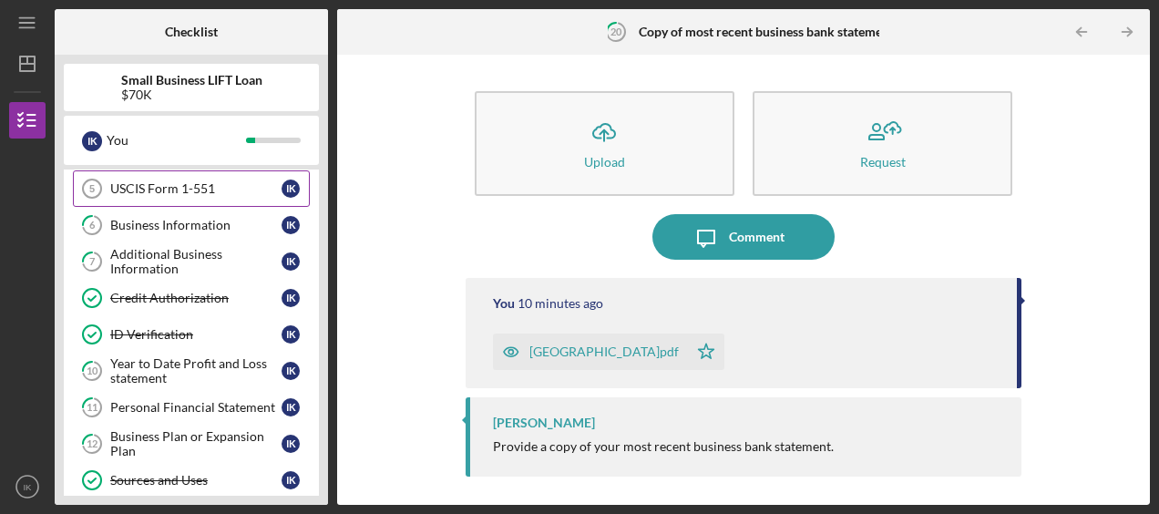
click at [195, 181] on div "USCIS Form 1-551" at bounding box center [195, 188] width 171 height 15
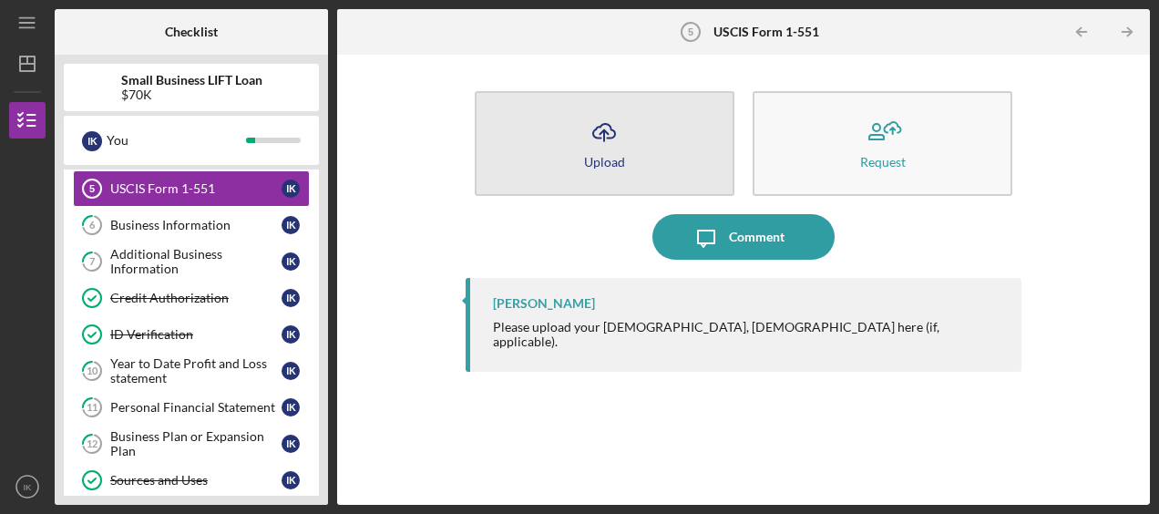
click at [598, 130] on icon "Icon/Upload" at bounding box center [604, 132] width 46 height 46
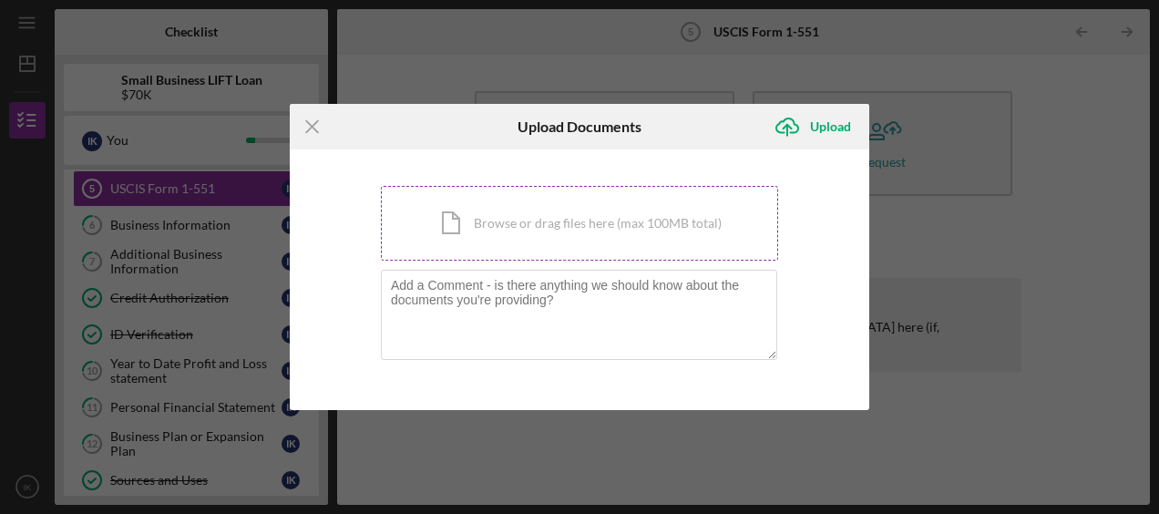
click at [552, 219] on div "Icon/Document Browse or drag files here (max 100MB total) Tap to choose files o…" at bounding box center [579, 223] width 397 height 75
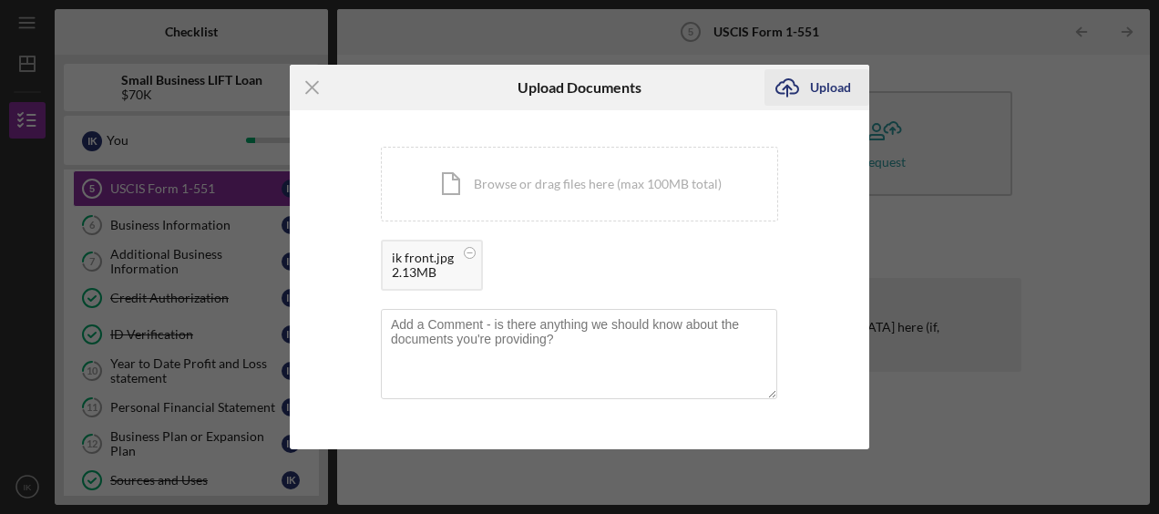
click at [810, 83] on div "Upload" at bounding box center [830, 87] width 41 height 36
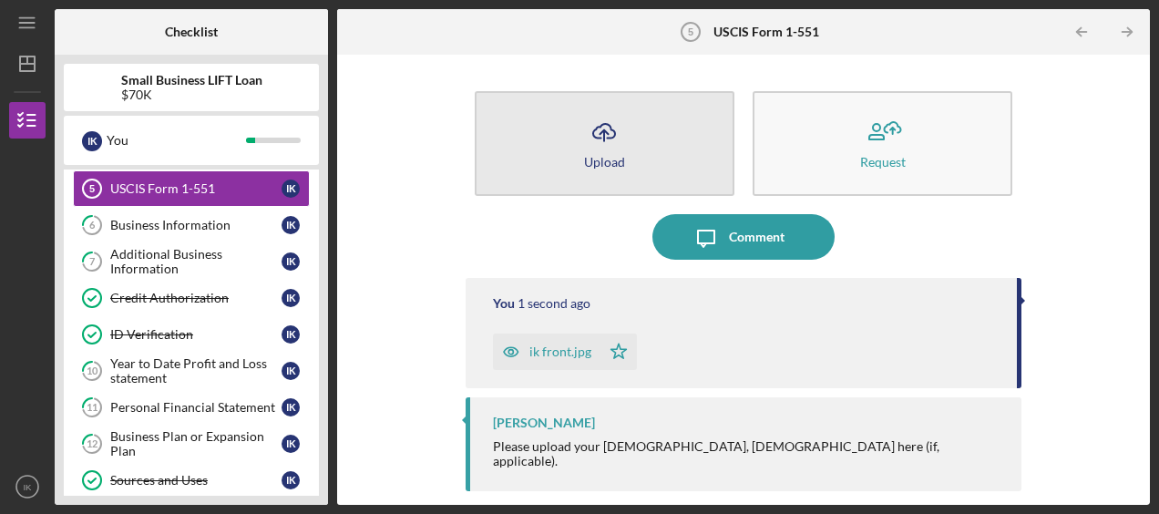
click at [596, 149] on icon "Icon/Upload" at bounding box center [604, 132] width 46 height 46
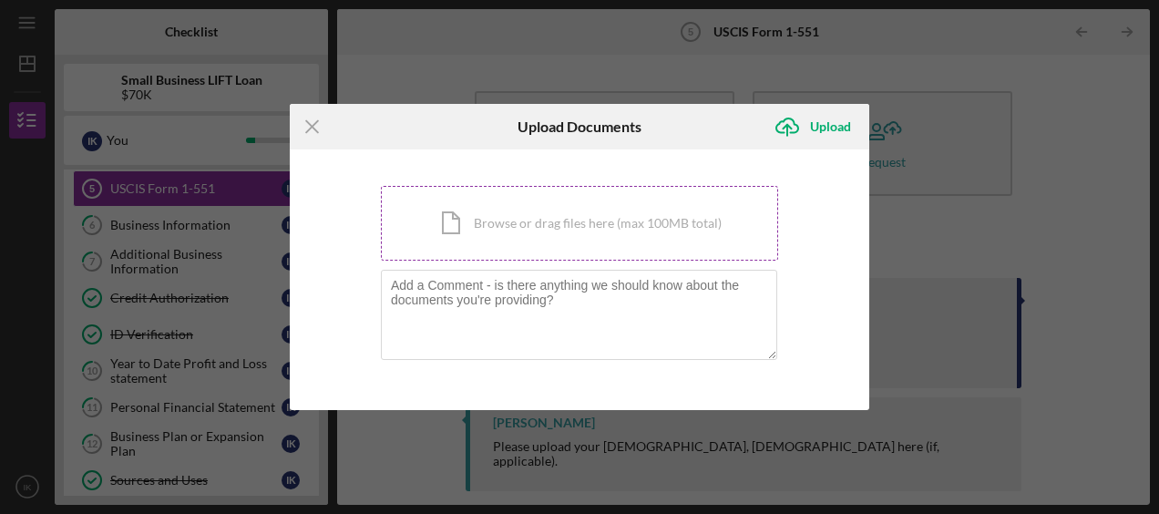
click at [515, 201] on div "Icon/Document Browse or drag files here (max 100MB total) Tap to choose files o…" at bounding box center [579, 223] width 397 height 75
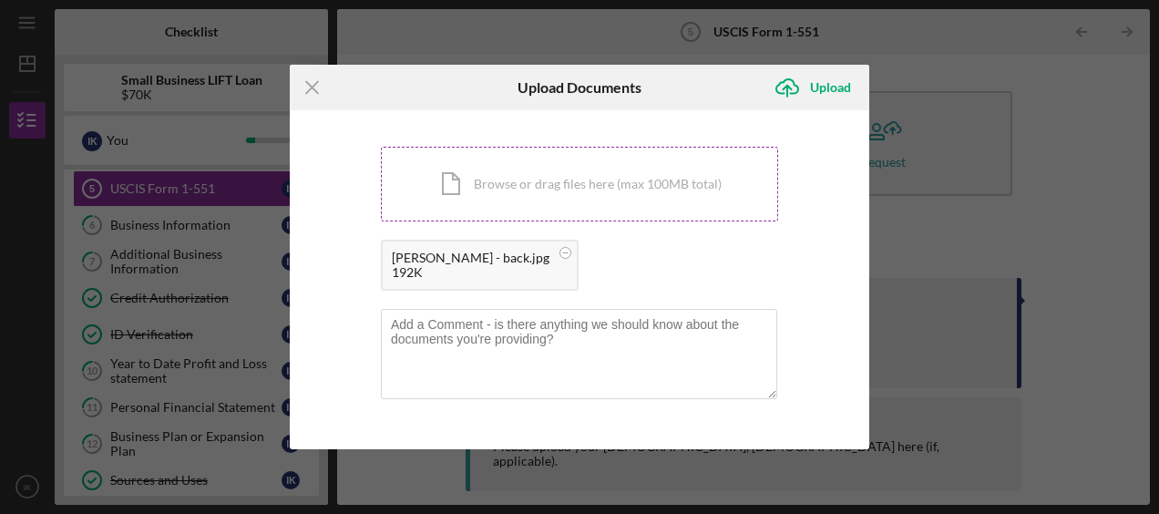
click at [517, 201] on div "Icon/Document Browse or drag files here (max 100MB total) Tap to choose files o…" at bounding box center [579, 184] width 397 height 75
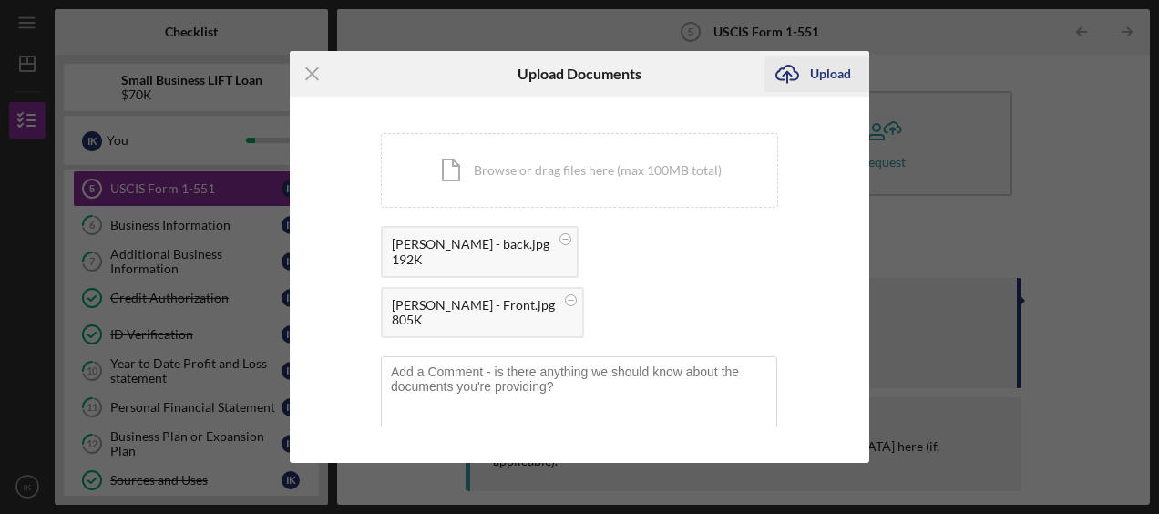
click at [813, 86] on div "Upload" at bounding box center [830, 74] width 41 height 36
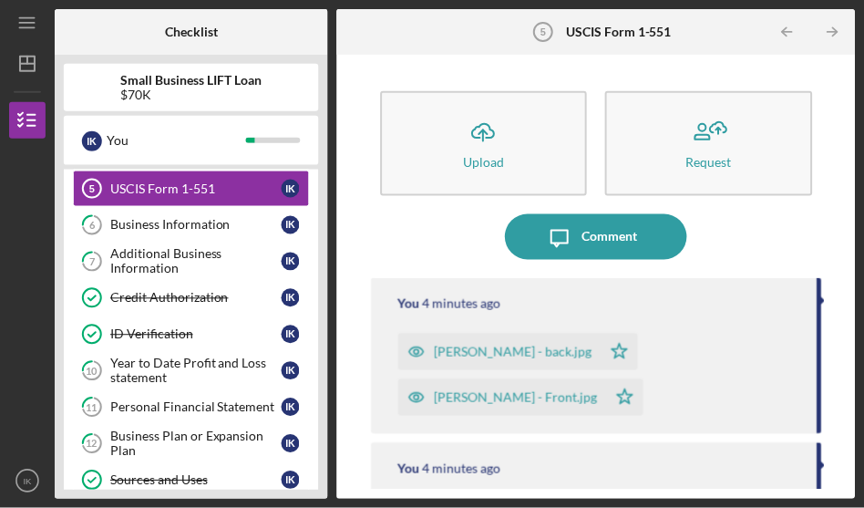
scroll to position [182, 0]
